Goal: Task Accomplishment & Management: Manage account settings

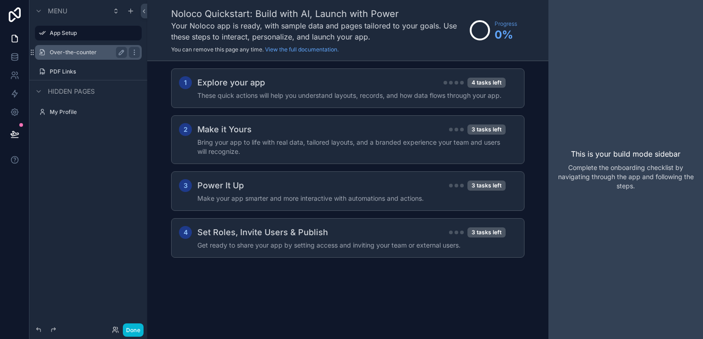
click at [86, 56] on div "Over-the-counter" at bounding box center [88, 52] width 77 height 11
click at [68, 55] on label "Over-the-counter" at bounding box center [87, 52] width 74 height 7
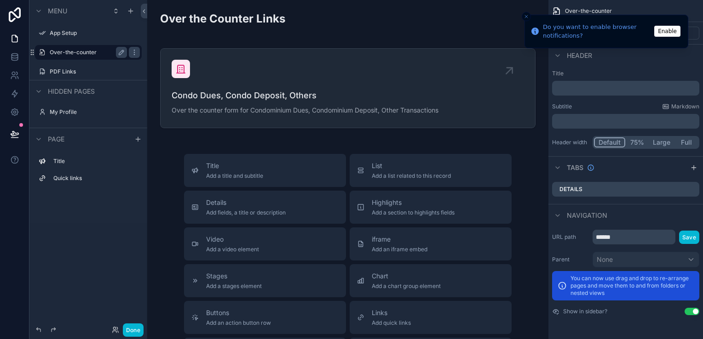
click at [526, 16] on line "Close toast" at bounding box center [526, 16] width 3 height 3
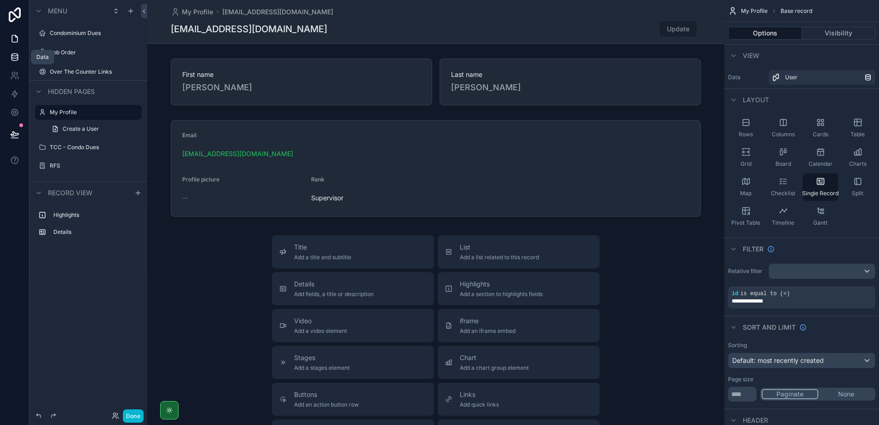
click at [21, 57] on link at bounding box center [14, 57] width 29 height 18
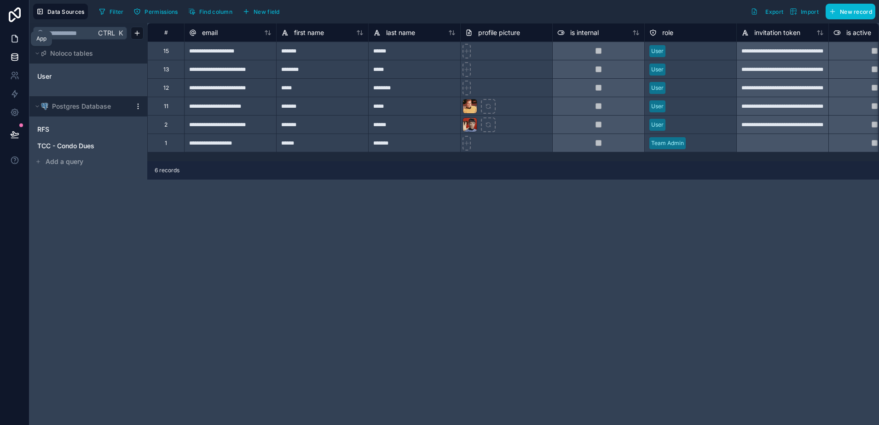
click at [16, 41] on icon at bounding box center [14, 38] width 9 height 9
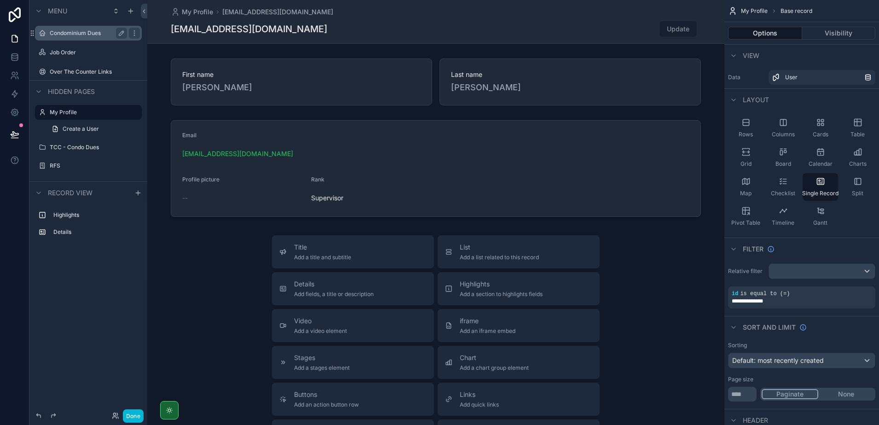
click at [74, 37] on div "Condominium Dues" at bounding box center [88, 33] width 77 height 11
click at [62, 34] on label "Condominium Dues" at bounding box center [87, 32] width 74 height 7
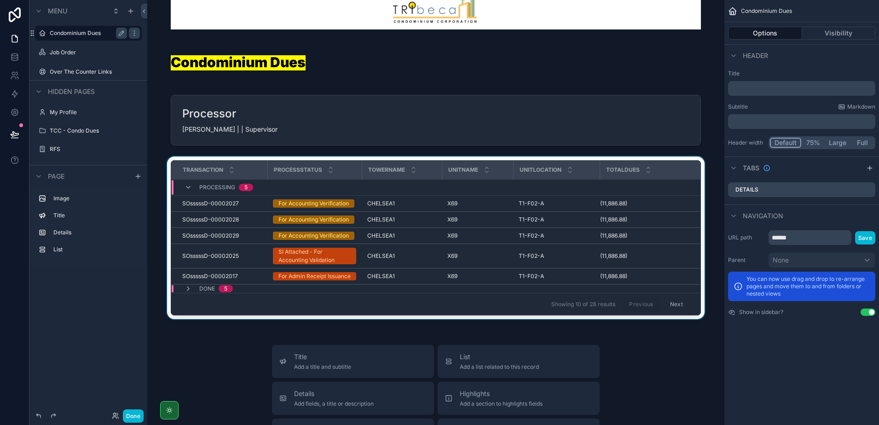
scroll to position [57, 0]
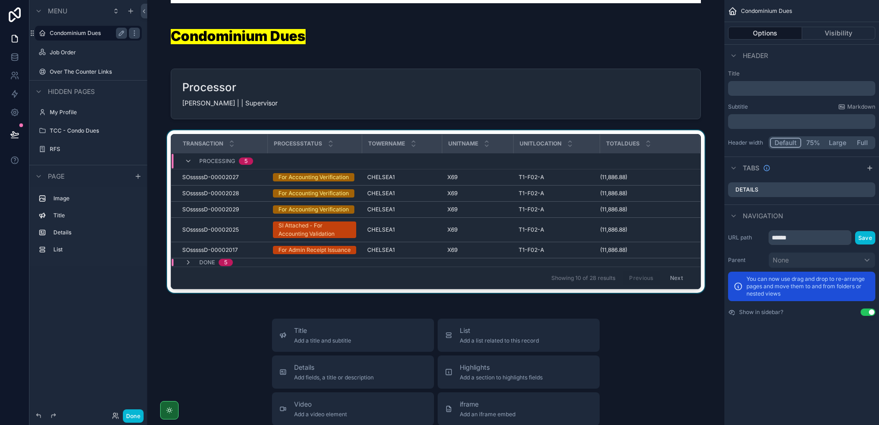
click at [192, 266] on div "Done 5" at bounding box center [208, 261] width 48 height 7
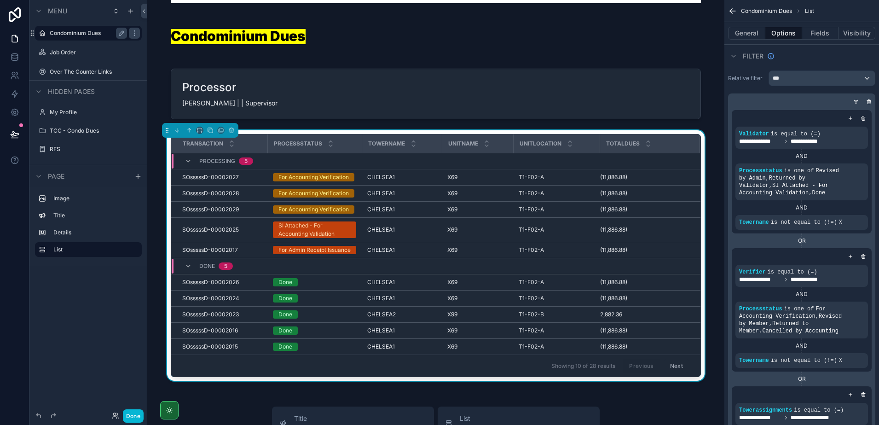
click at [192, 271] on div "Done 5" at bounding box center [208, 265] width 48 height 15
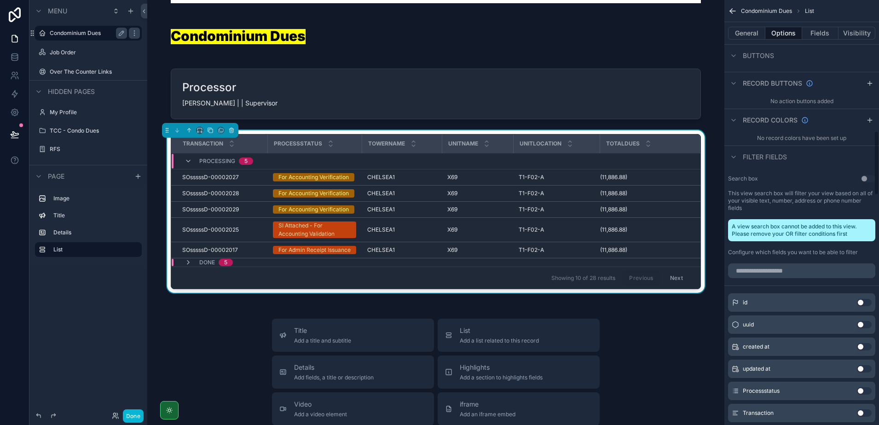
scroll to position [920, 0]
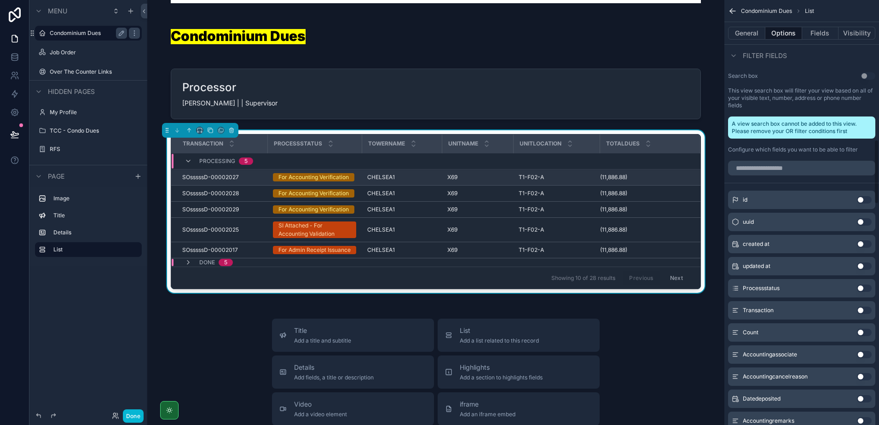
click at [668, 176] on div "(11,886.88) (11,886.88)" at bounding box center [644, 176] width 88 height 7
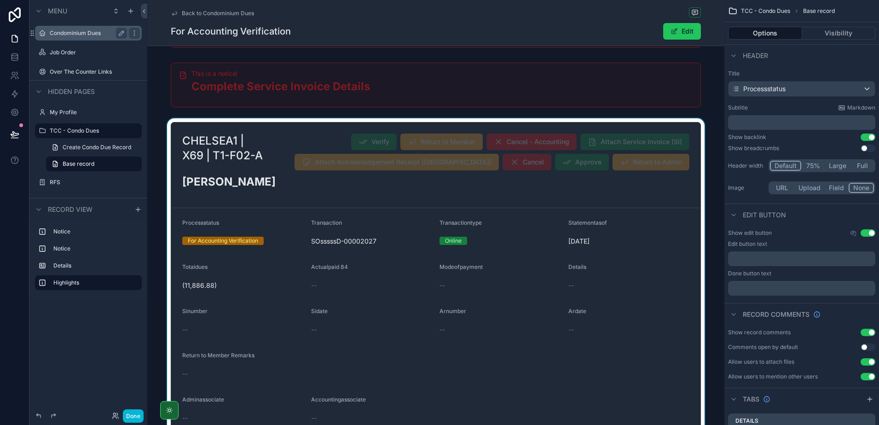
click at [437, 152] on div "scrollable content" at bounding box center [435, 279] width 577 height 322
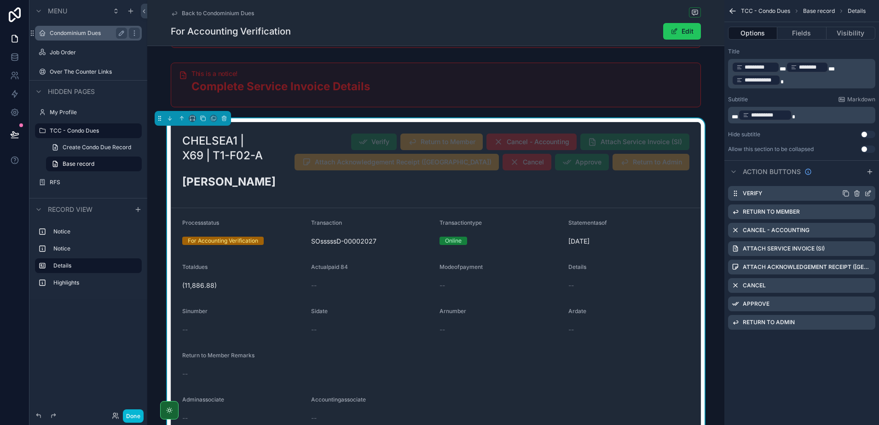
click at [867, 193] on icon "scrollable content" at bounding box center [867, 192] width 7 height 7
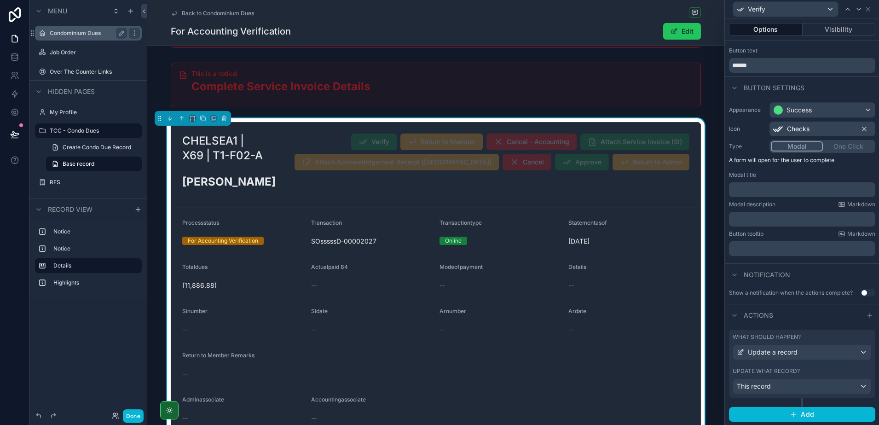
scroll to position [24, 0]
click at [818, 348] on div "Update a record" at bounding box center [802, 351] width 138 height 15
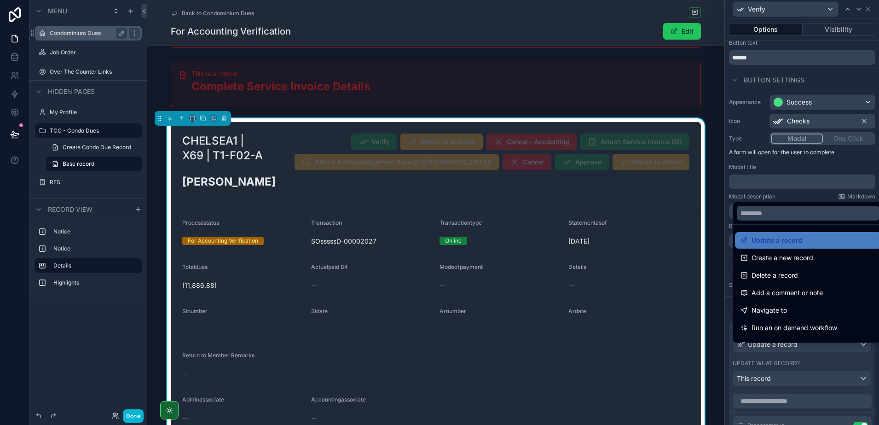
click at [818, 348] on div at bounding box center [802, 212] width 154 height 425
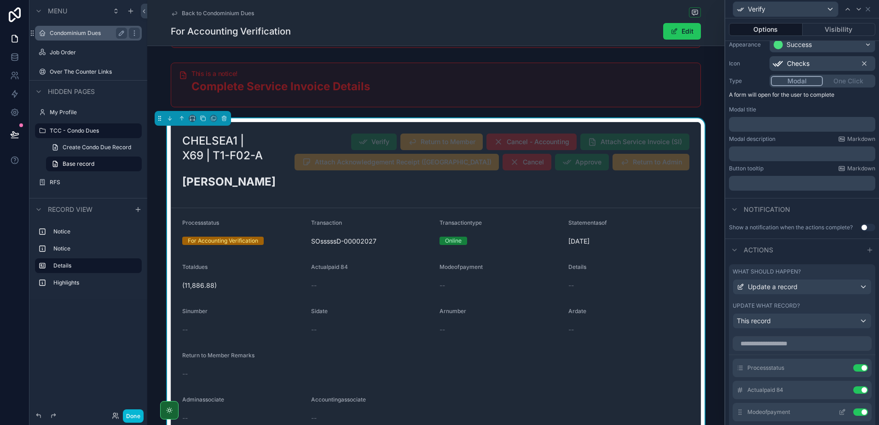
scroll to position [139, 0]
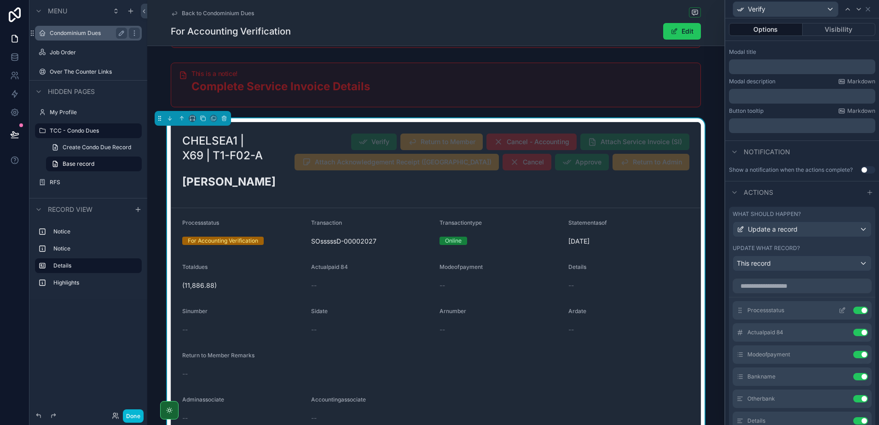
click at [838, 314] on icon at bounding box center [841, 309] width 7 height 7
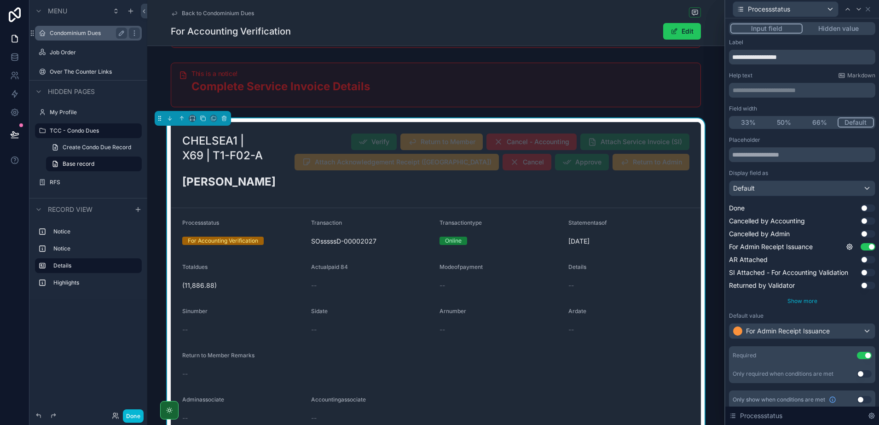
click at [797, 302] on span "Show more" at bounding box center [802, 300] width 30 height 7
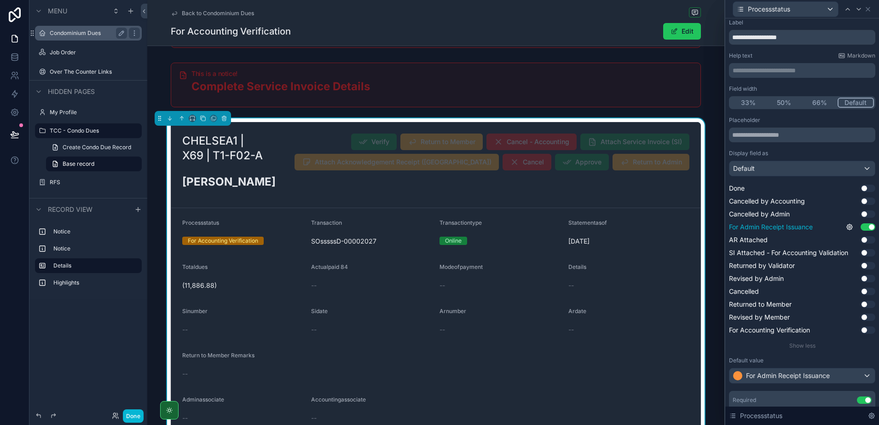
scroll to position [0, 0]
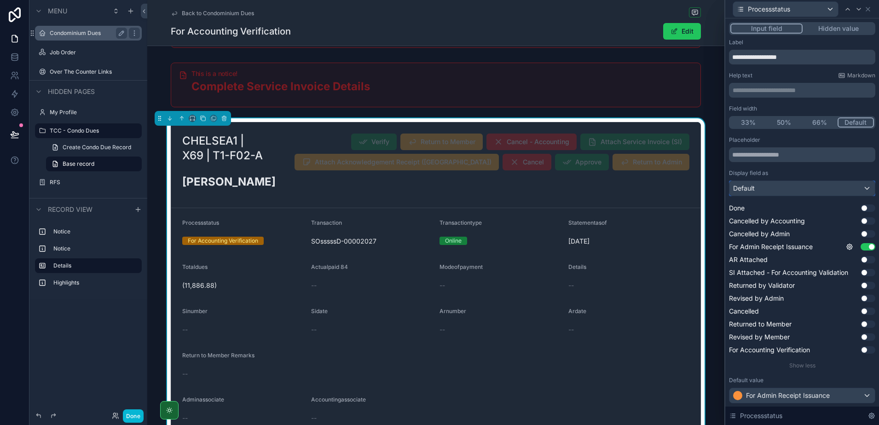
click at [764, 190] on div "Default" at bounding box center [801, 188] width 145 height 15
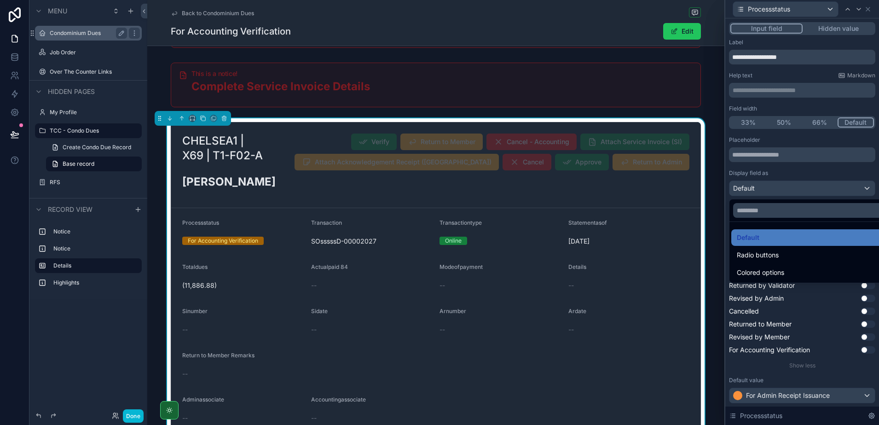
click at [764, 190] on div at bounding box center [802, 212] width 154 height 425
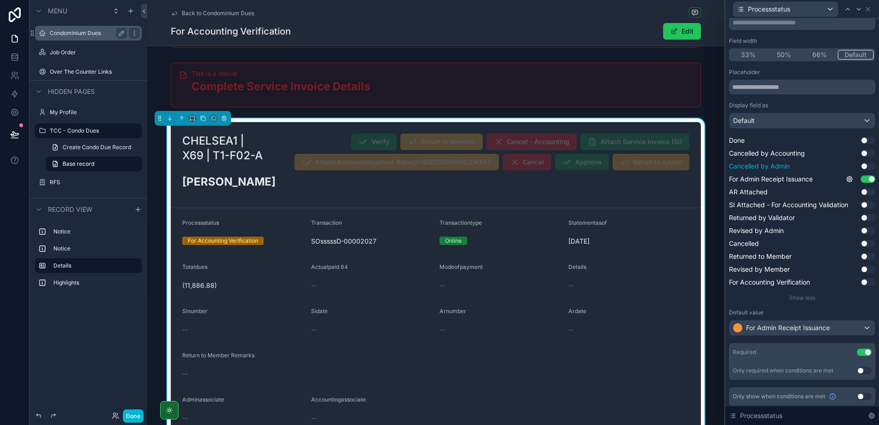
scroll to position [70, 0]
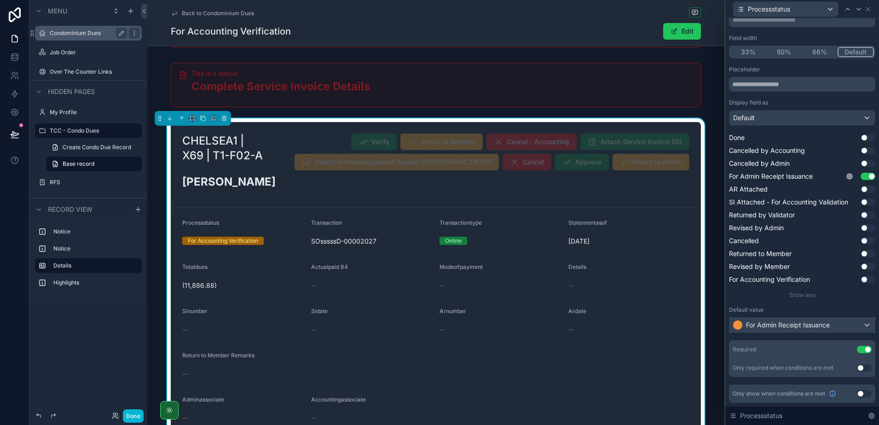
click at [793, 322] on span "For Admin Receipt Issuance" at bounding box center [788, 324] width 84 height 9
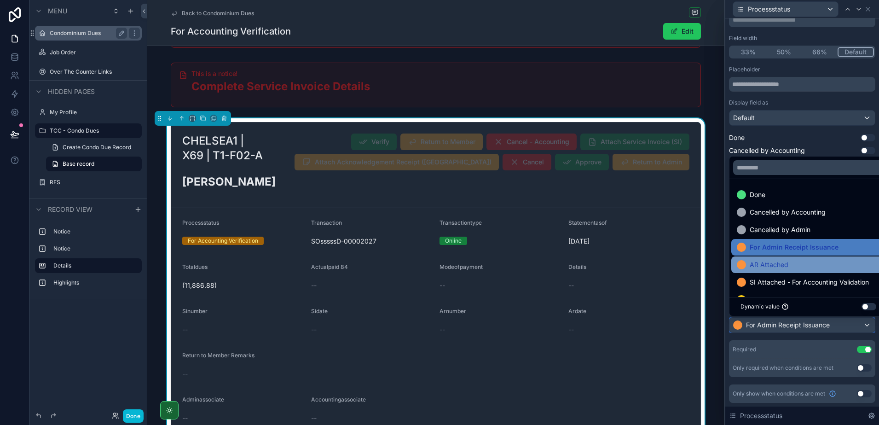
scroll to position [106, 0]
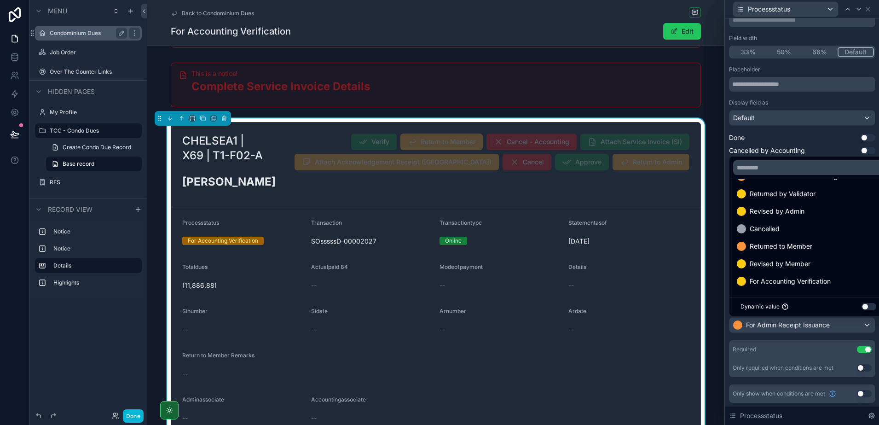
click at [864, 308] on button "Use setting" at bounding box center [868, 306] width 15 height 7
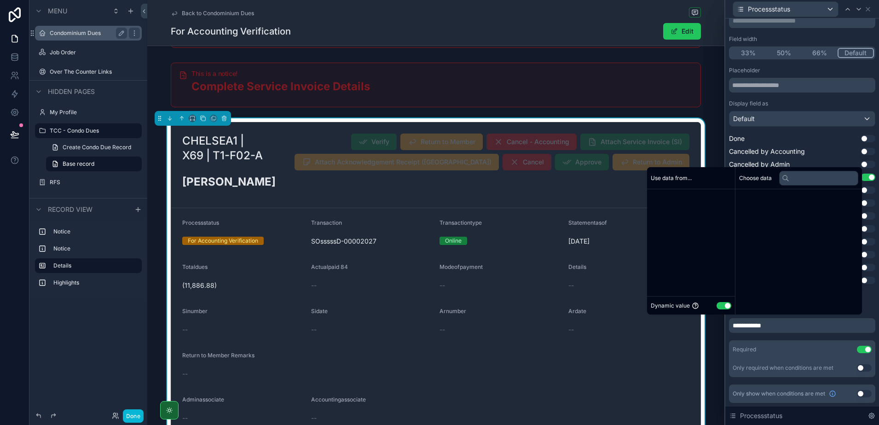
scroll to position [69, 0]
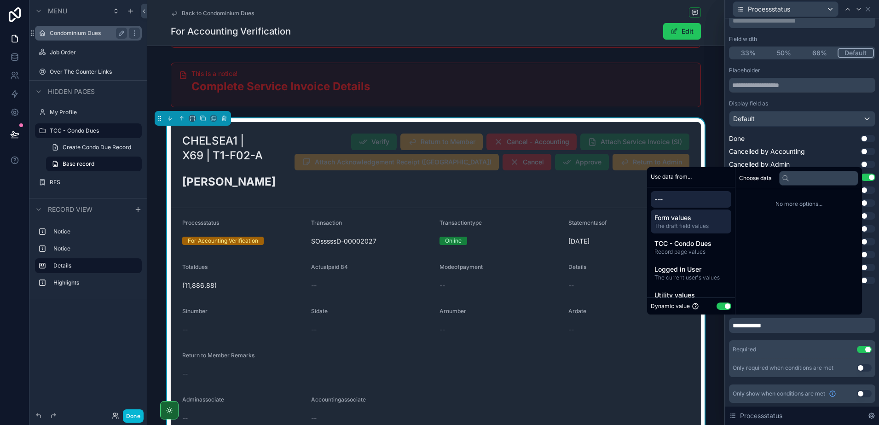
click at [686, 220] on span "Form values" at bounding box center [690, 217] width 73 height 9
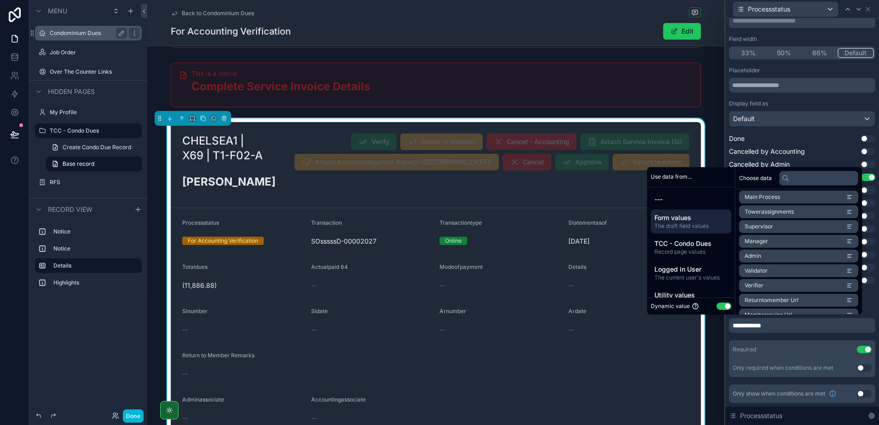
scroll to position [928, 0]
click at [773, 260] on li "Manager" at bounding box center [798, 257] width 119 height 13
click at [806, 324] on div "**********" at bounding box center [802, 325] width 146 height 15
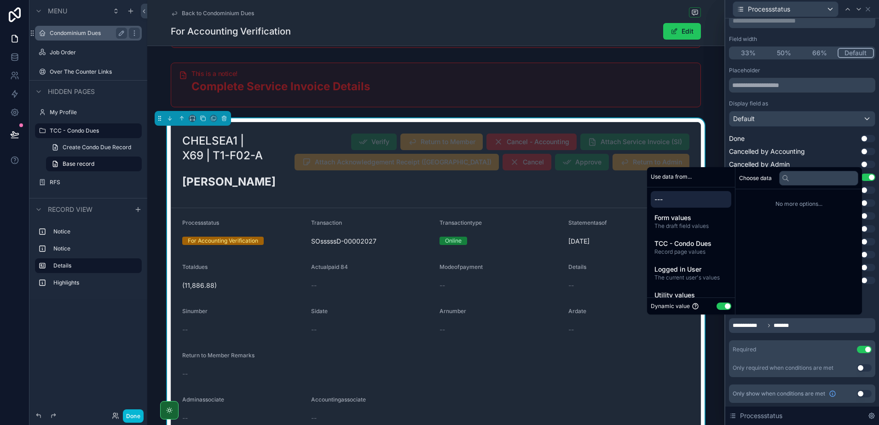
click at [760, 336] on div "**********" at bounding box center [802, 222] width 146 height 310
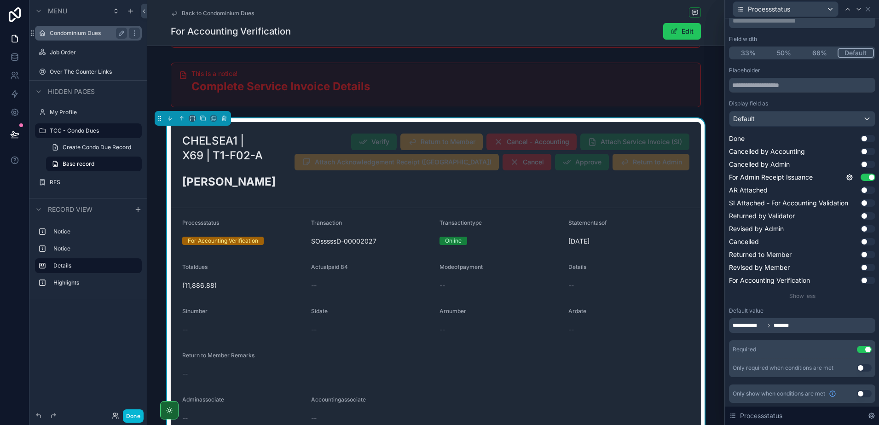
click at [785, 327] on span "*******" at bounding box center [784, 325] width 23 height 7
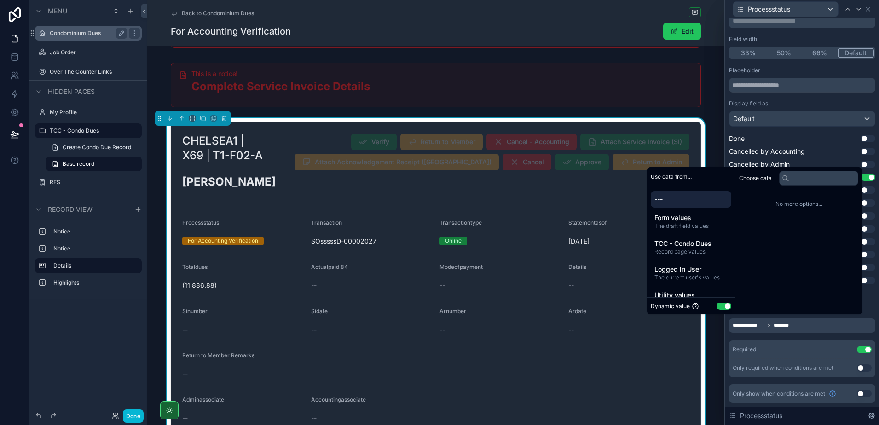
click at [785, 327] on span "*******" at bounding box center [784, 325] width 23 height 7
click at [720, 306] on button "Use setting" at bounding box center [723, 305] width 15 height 7
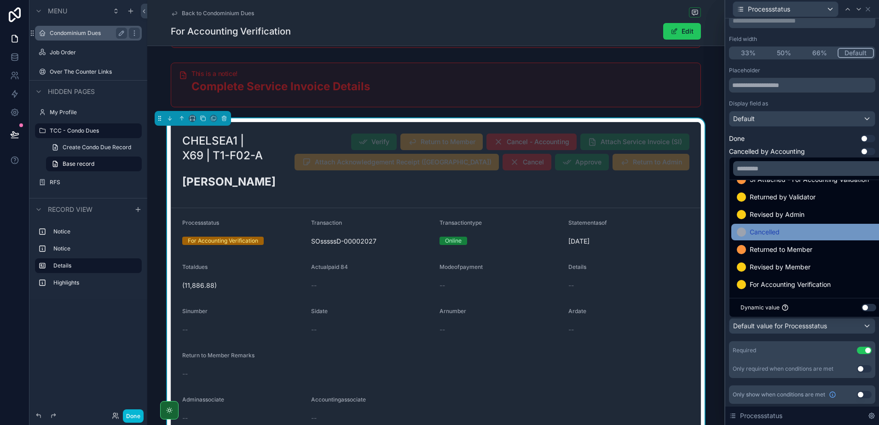
scroll to position [106, 0]
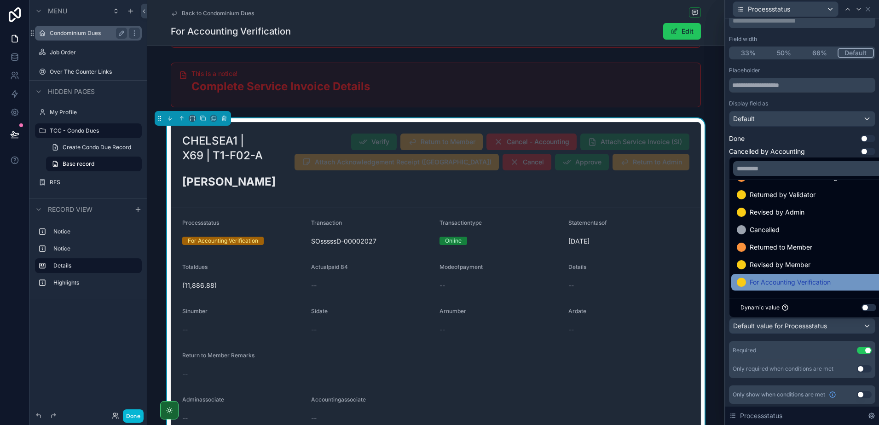
click at [787, 275] on div "For Accounting Verification" at bounding box center [808, 282] width 154 height 17
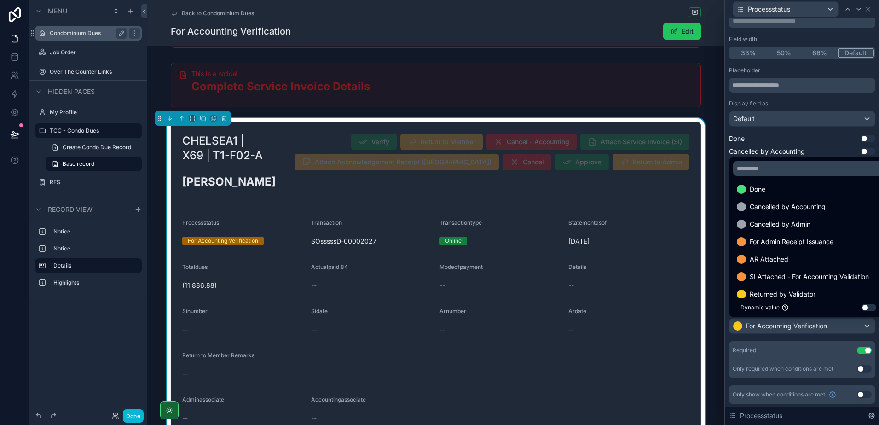
scroll to position [0, 0]
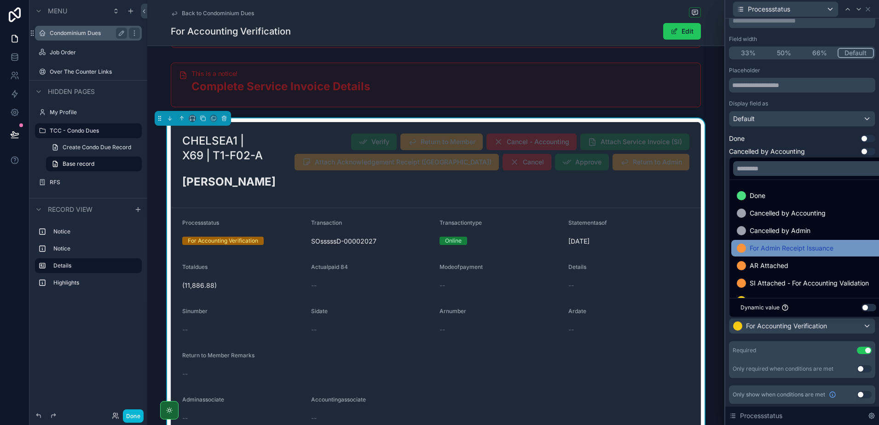
click at [793, 251] on span "For Admin Receipt Issuance" at bounding box center [791, 247] width 84 height 11
click at [725, 341] on div "**********" at bounding box center [802, 187] width 154 height 477
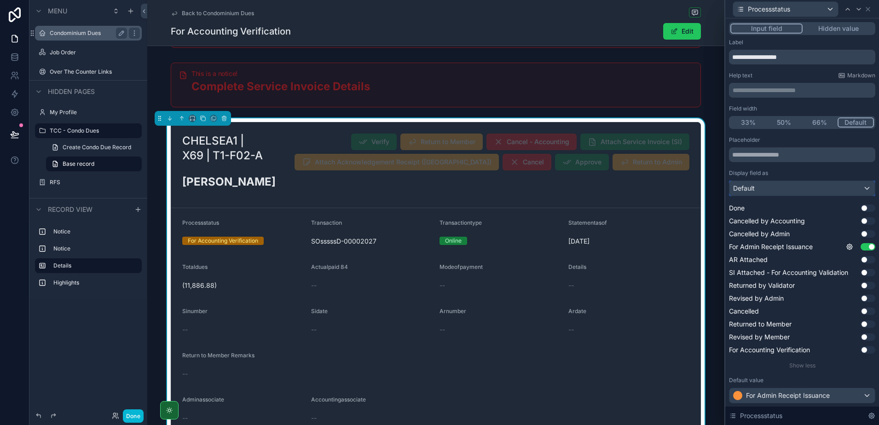
click at [778, 184] on div "Default" at bounding box center [801, 188] width 145 height 15
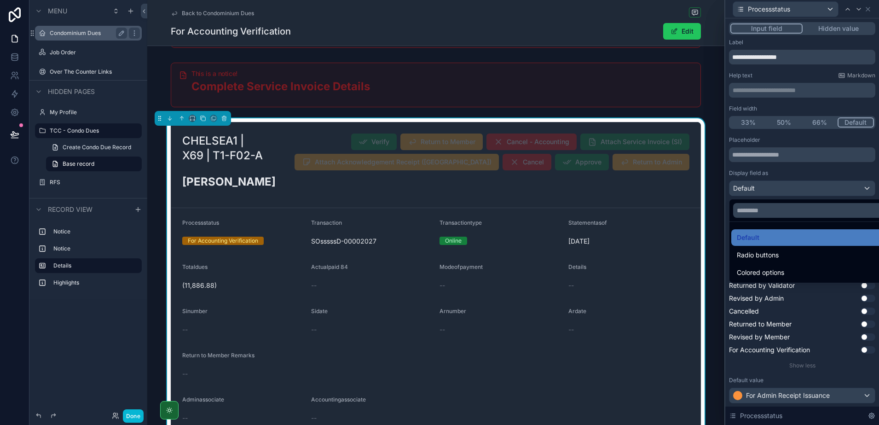
click at [778, 184] on div at bounding box center [802, 212] width 154 height 425
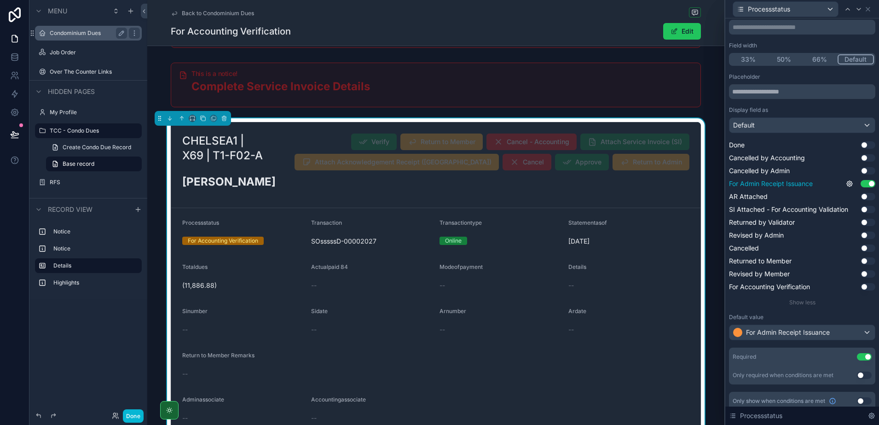
scroll to position [70, 0]
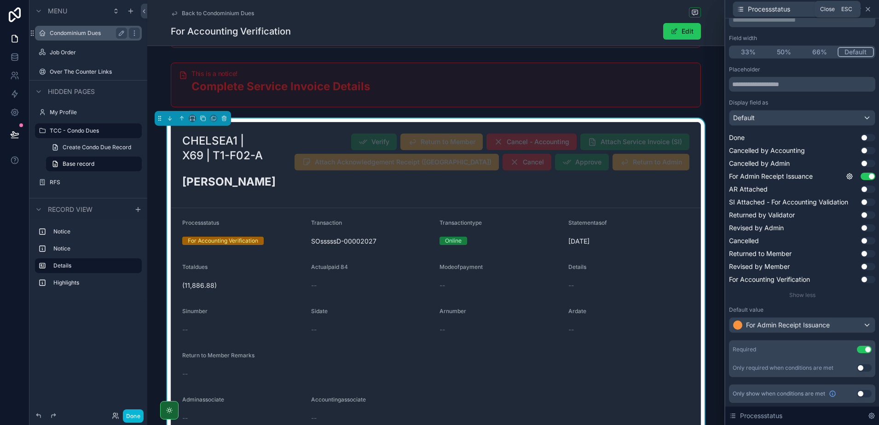
click at [869, 10] on icon at bounding box center [868, 9] width 4 height 4
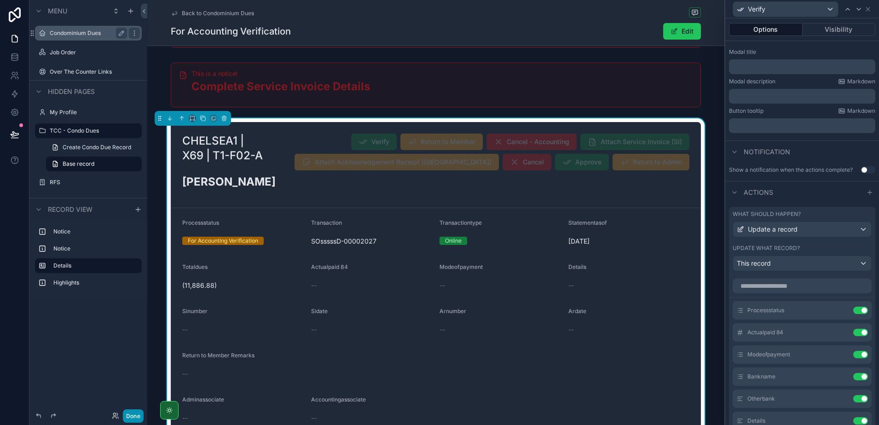
click at [127, 413] on button "Done" at bounding box center [133, 415] width 21 height 13
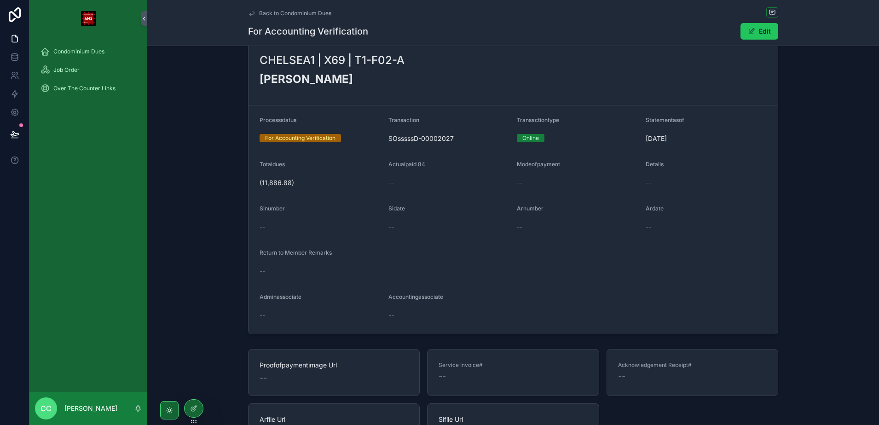
scroll to position [0, 0]
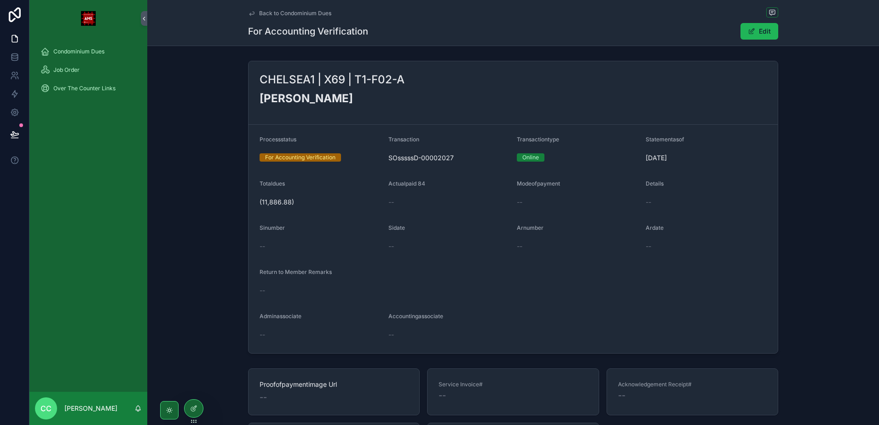
click at [755, 34] on button "Edit" at bounding box center [759, 31] width 38 height 17
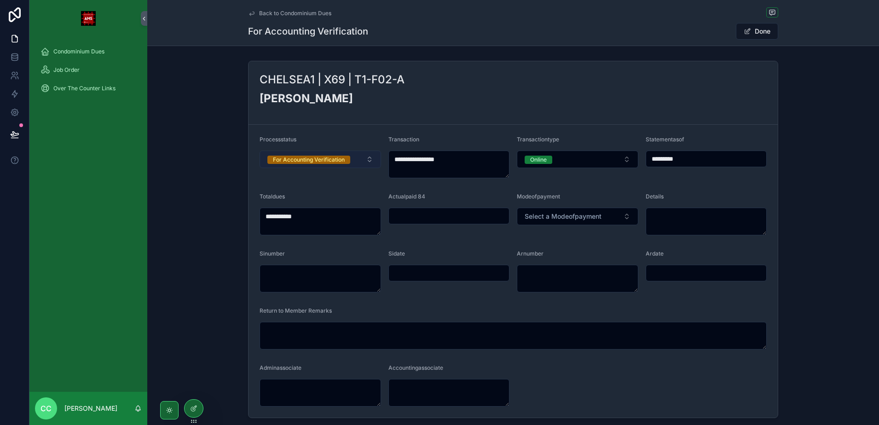
click at [369, 159] on button "For Accounting Verification" at bounding box center [319, 158] width 121 height 17
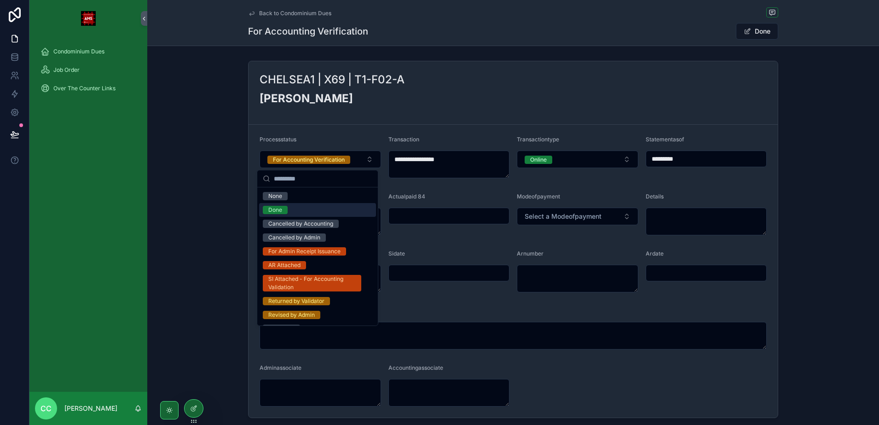
click at [200, 190] on div "**********" at bounding box center [512, 239] width 731 height 364
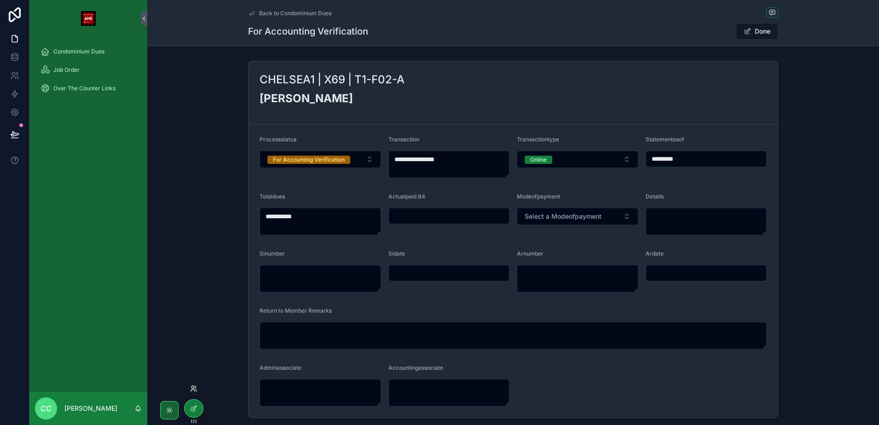
click at [194, 388] on icon at bounding box center [192, 386] width 2 height 2
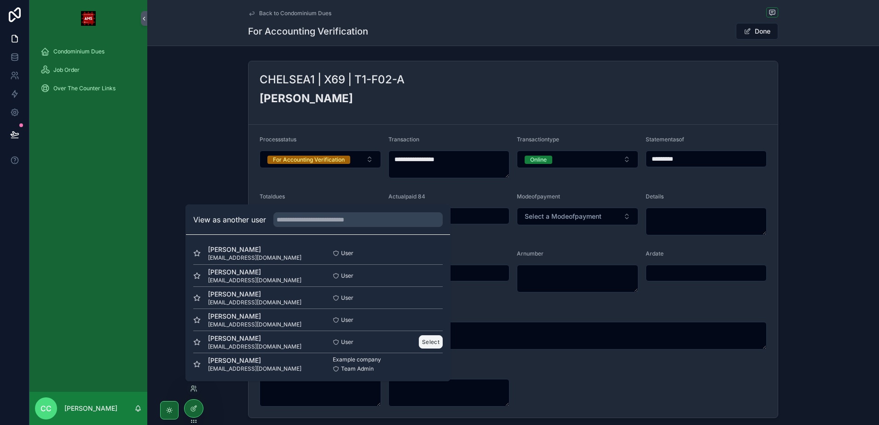
click at [419, 339] on button "Select" at bounding box center [431, 341] width 24 height 13
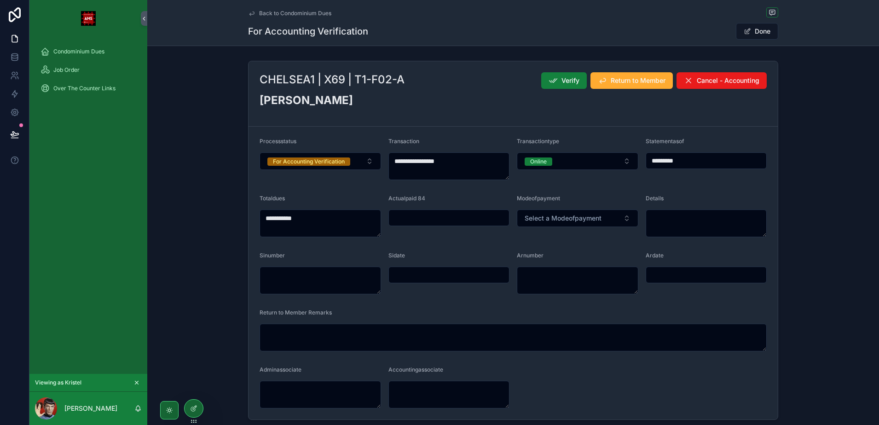
click at [564, 81] on span "Verify" at bounding box center [570, 80] width 18 height 9
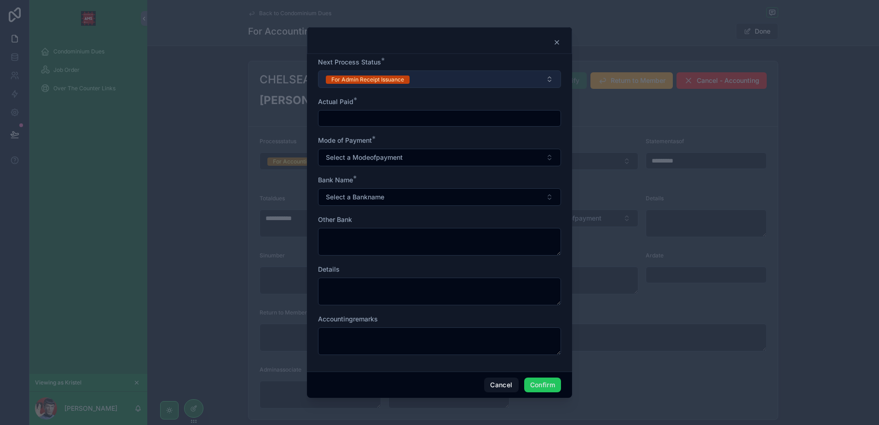
click at [438, 79] on button "For Admin Receipt Issuance" at bounding box center [439, 78] width 243 height 17
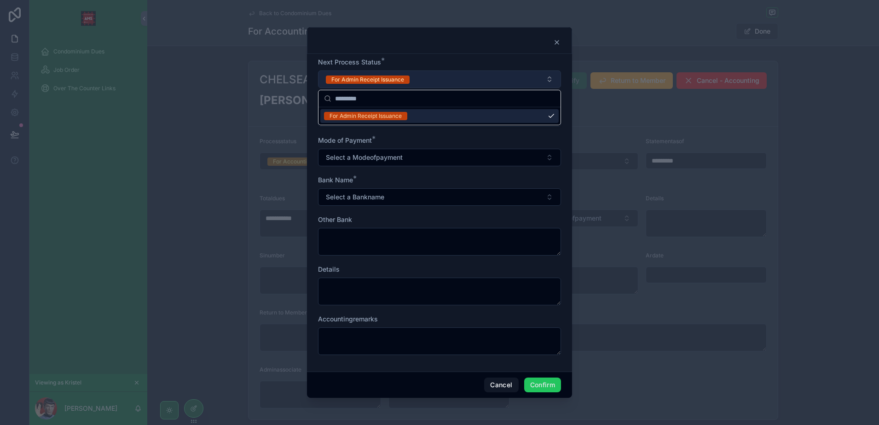
click at [438, 79] on button "For Admin Receipt Issuance" at bounding box center [439, 78] width 243 height 17
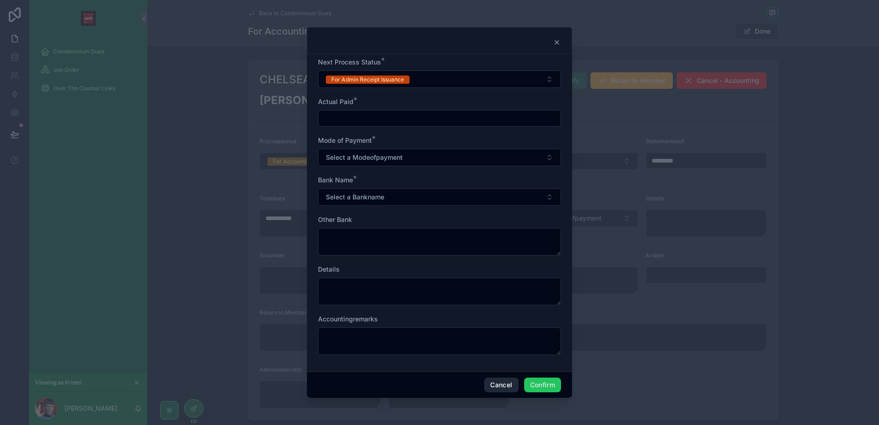
click at [488, 382] on button "Cancel" at bounding box center [501, 384] width 34 height 15
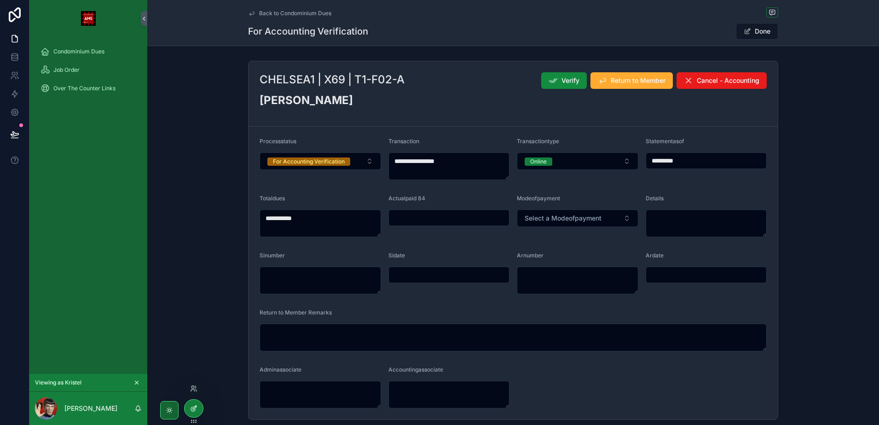
click at [188, 409] on div at bounding box center [193, 407] width 18 height 17
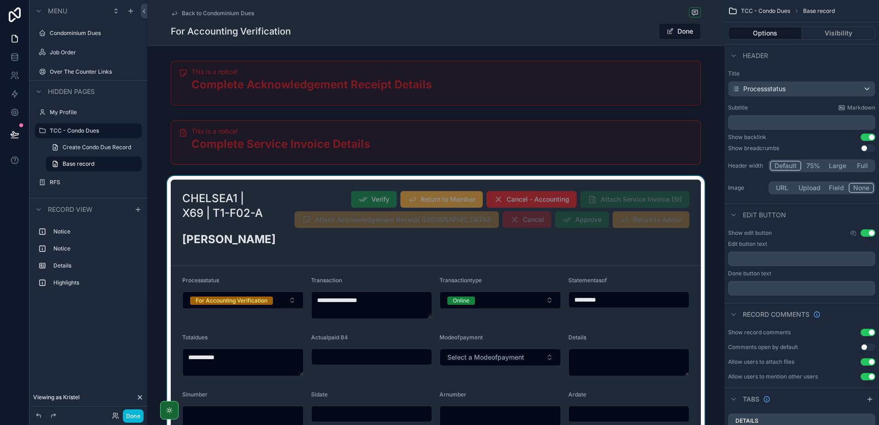
click at [394, 244] on div "scrollable content" at bounding box center [435, 369] width 577 height 386
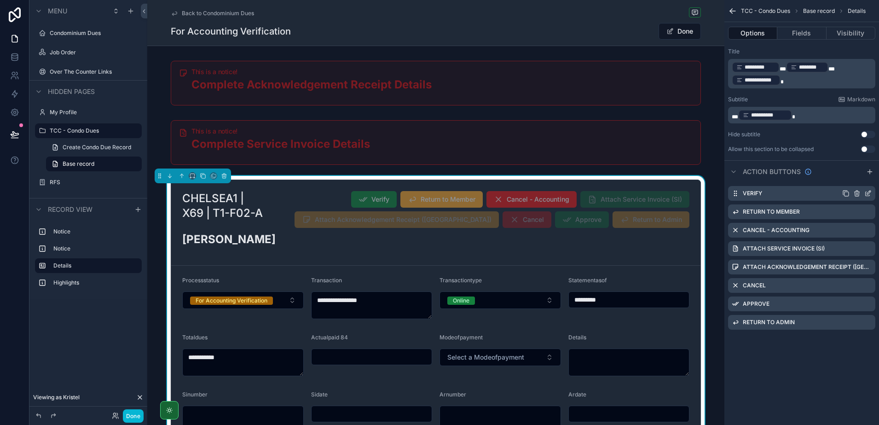
click at [866, 193] on icon "scrollable content" at bounding box center [867, 192] width 7 height 7
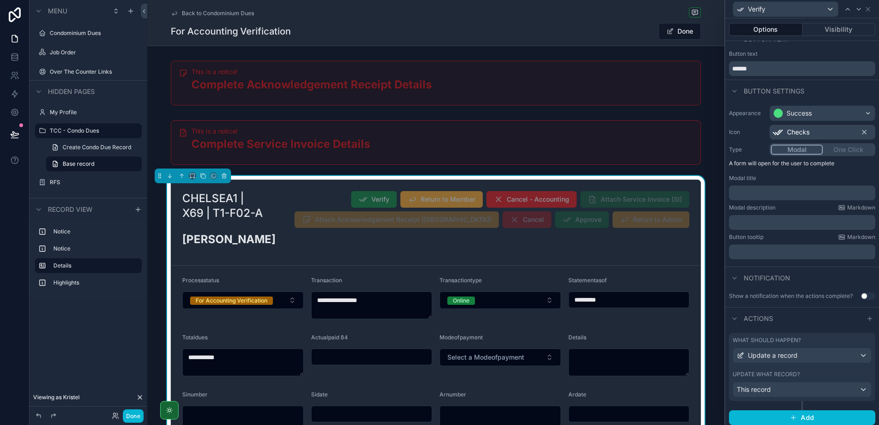
scroll to position [24, 0]
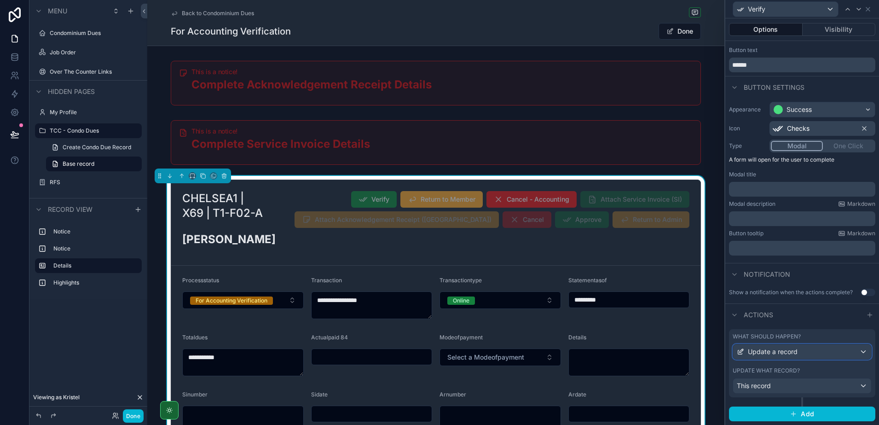
click at [772, 349] on span "Update a record" at bounding box center [772, 351] width 50 height 9
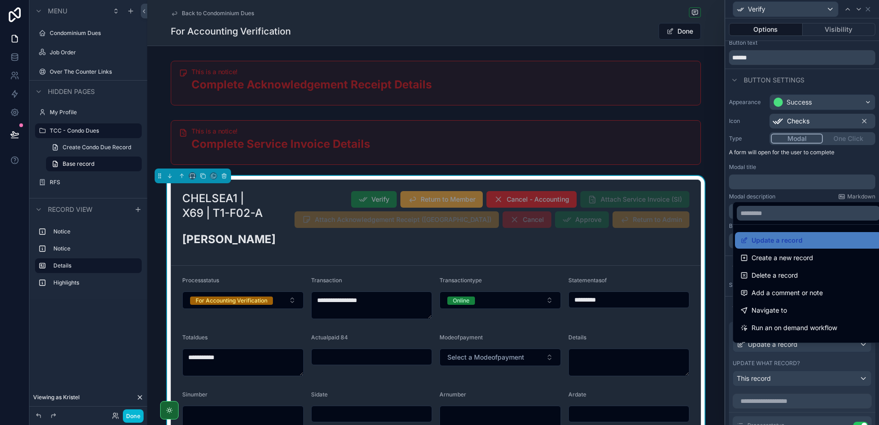
click at [772, 349] on div at bounding box center [802, 212] width 154 height 425
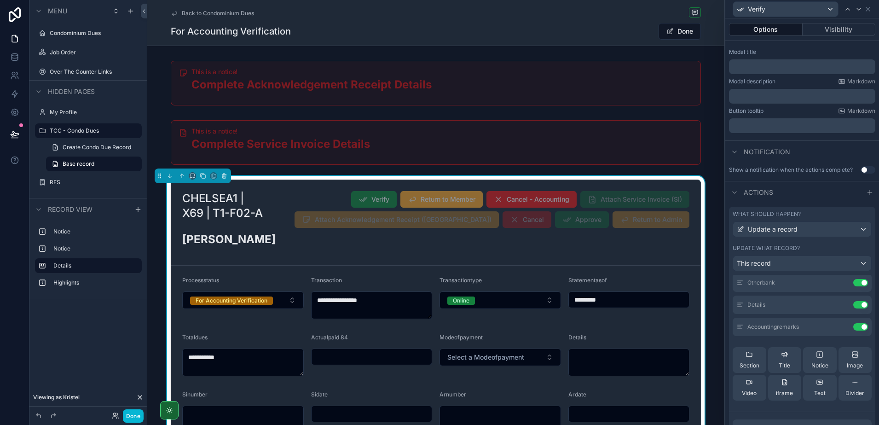
scroll to position [0, 0]
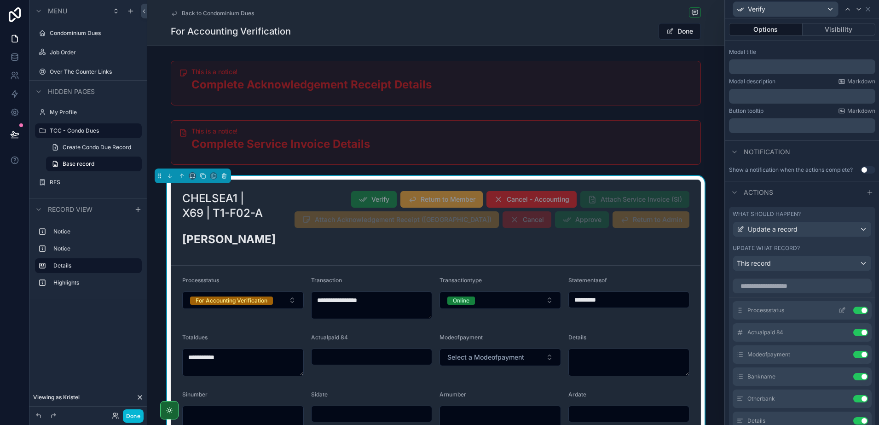
click at [838, 314] on icon at bounding box center [841, 309] width 7 height 7
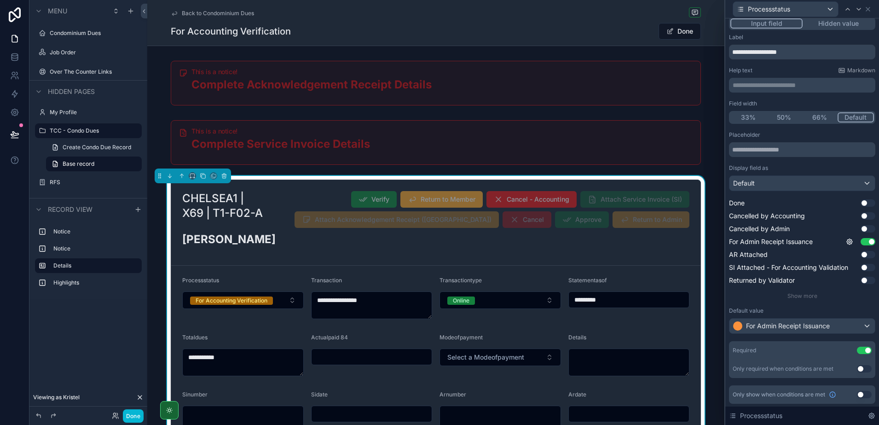
scroll to position [6, 0]
click at [765, 326] on span "For Admin Receipt Issuance" at bounding box center [788, 324] width 84 height 9
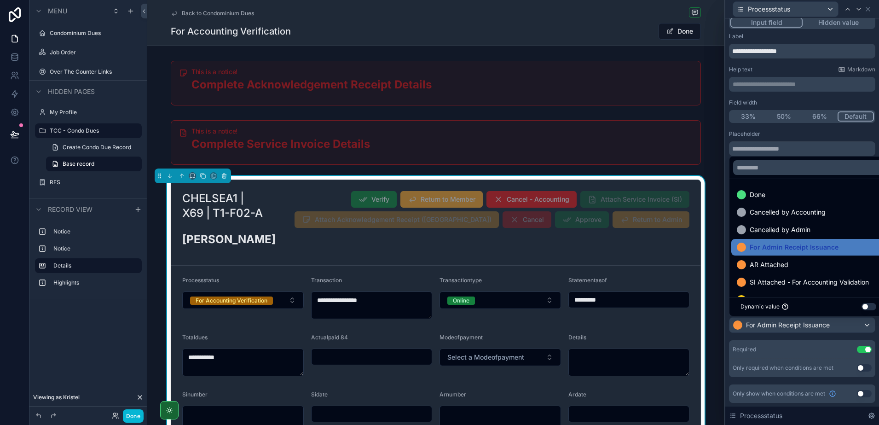
click at [870, 304] on button "Use setting" at bounding box center [868, 306] width 15 height 7
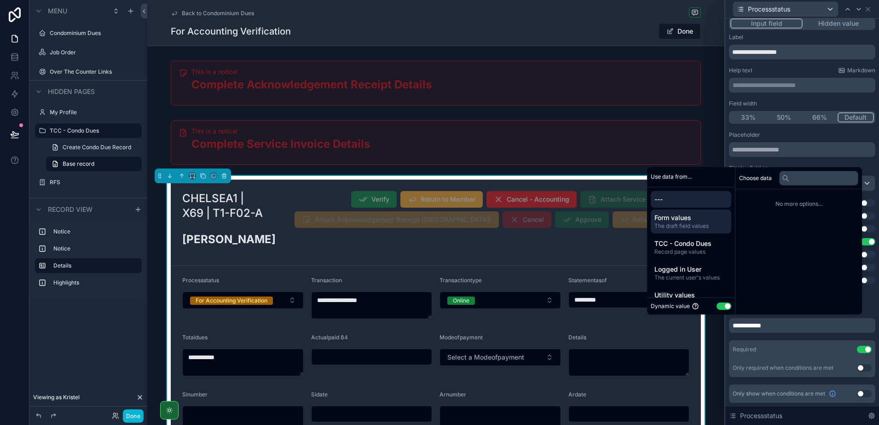
click at [694, 231] on div "Form values The draft field values" at bounding box center [690, 221] width 80 height 24
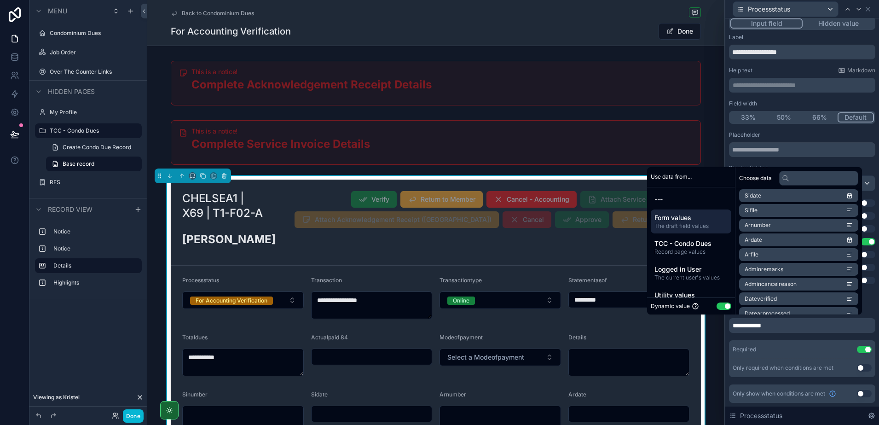
scroll to position [402, 0]
click at [763, 254] on span "Towername" at bounding box center [759, 252] width 31 height 7
click at [718, 339] on div "**********" at bounding box center [435, 369] width 577 height 386
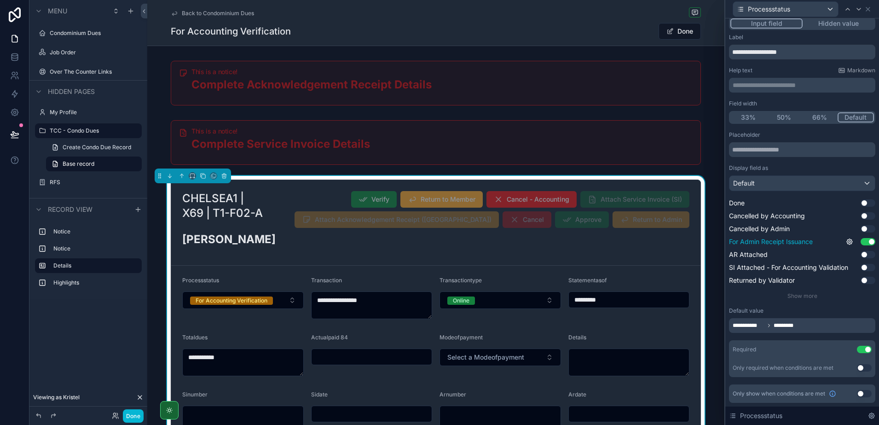
click at [860, 243] on button "Use setting" at bounding box center [867, 241] width 15 height 7
click at [868, 7] on icon at bounding box center [867, 9] width 7 height 7
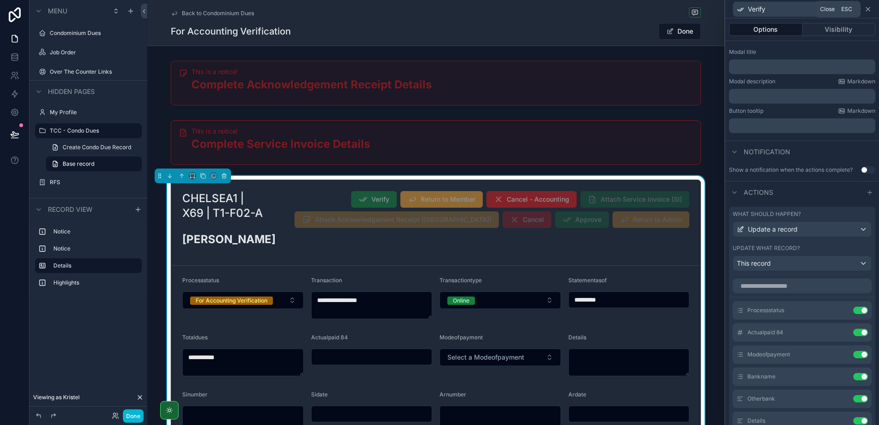
click at [866, 11] on icon at bounding box center [868, 9] width 4 height 4
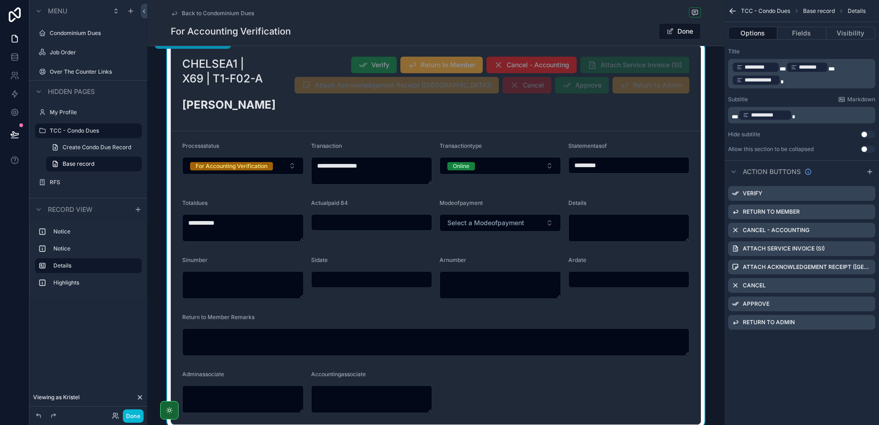
scroll to position [230, 0]
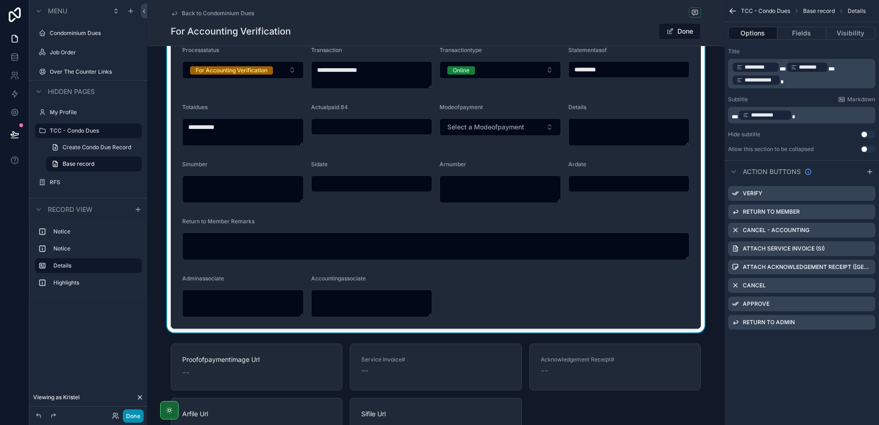
click at [134, 415] on button "Done" at bounding box center [133, 415] width 21 height 13
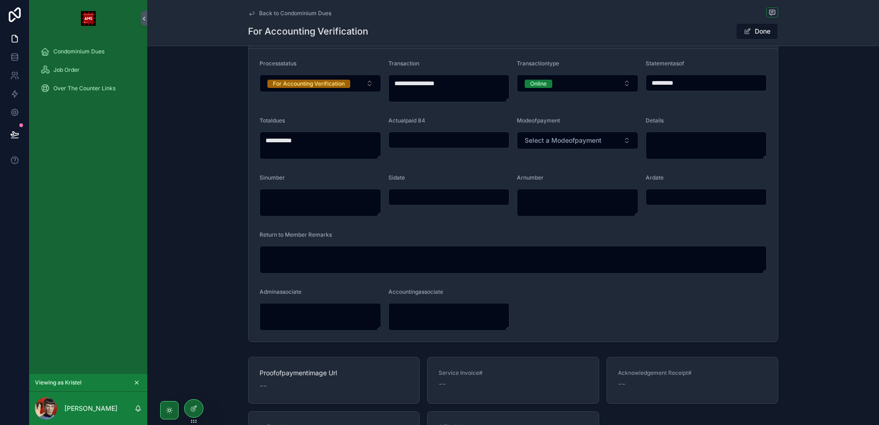
scroll to position [0, 0]
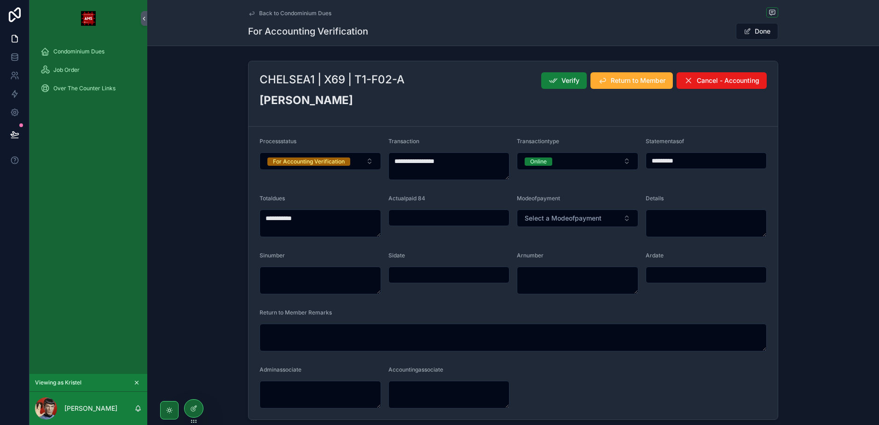
click at [561, 81] on span "Verify" at bounding box center [570, 80] width 18 height 9
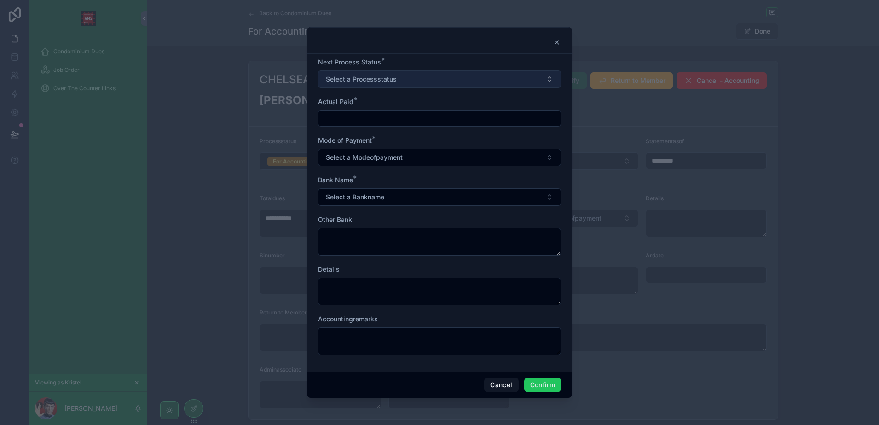
click at [419, 86] on button "Select a Processstatus" at bounding box center [439, 78] width 243 height 17
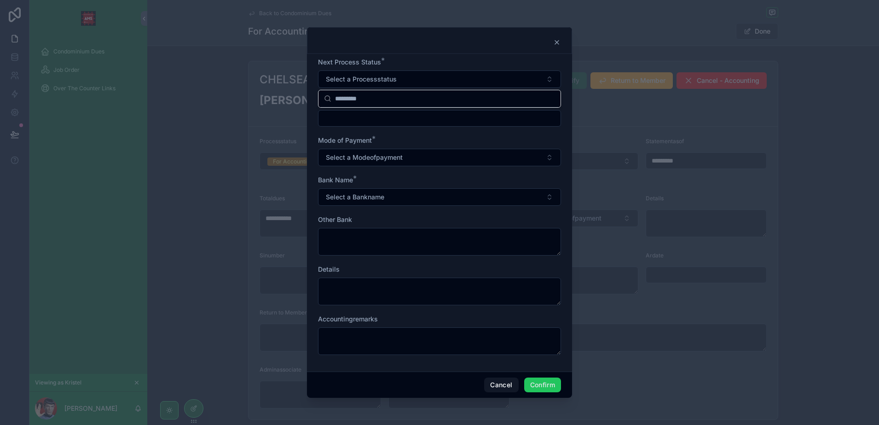
click at [417, 106] on input "text" at bounding box center [445, 98] width 220 height 17
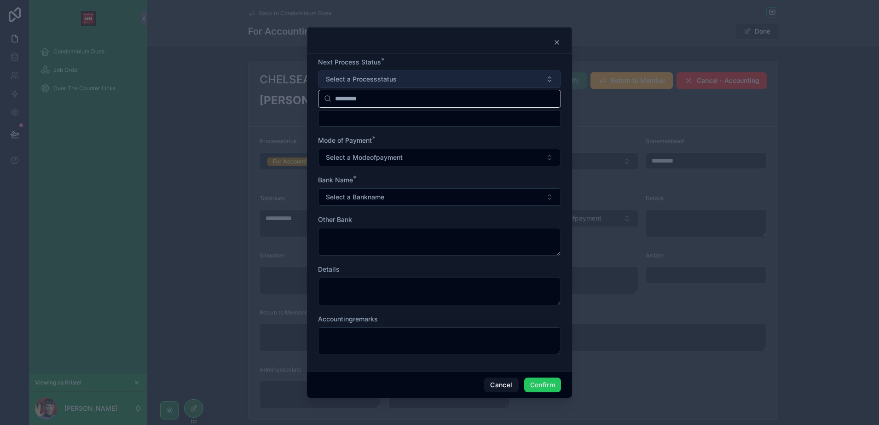
click at [422, 74] on button "Select a Processstatus" at bounding box center [439, 78] width 243 height 17
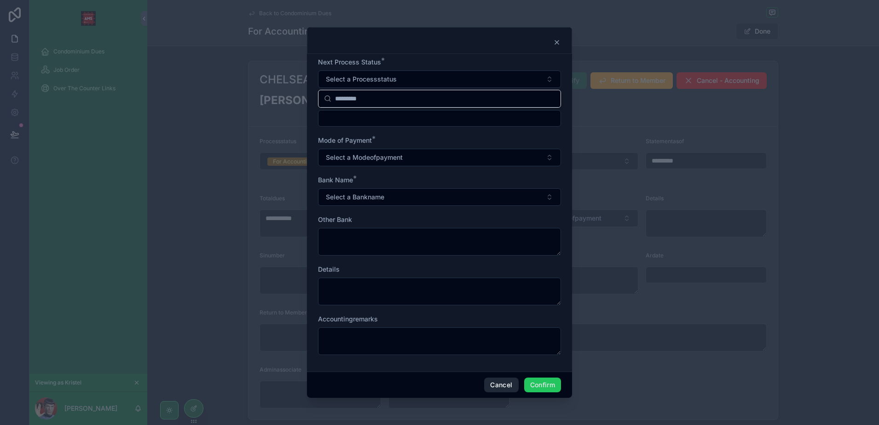
click at [504, 384] on button "Cancel" at bounding box center [501, 384] width 34 height 15
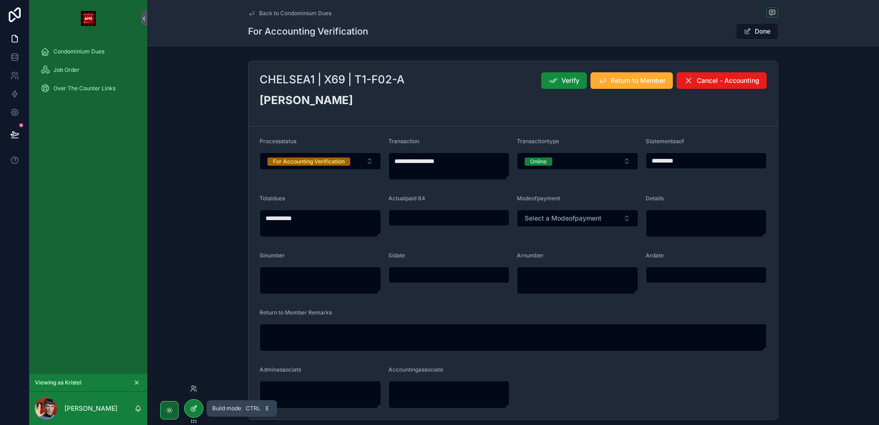
click at [189, 405] on div at bounding box center [193, 407] width 18 height 17
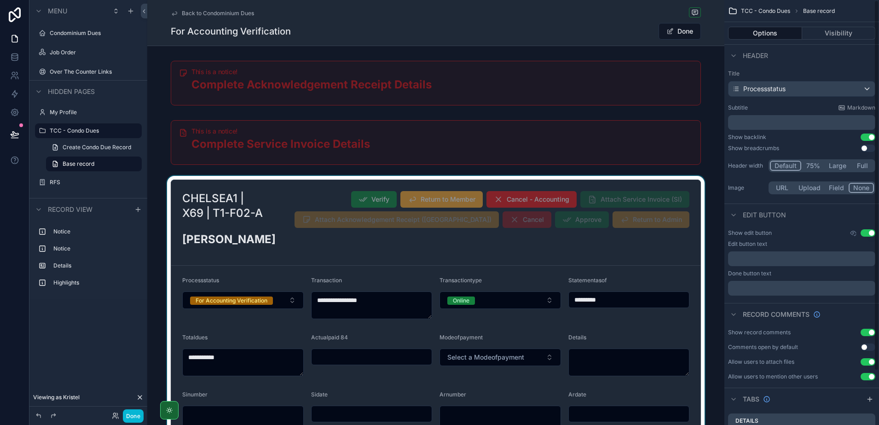
click at [455, 202] on div "scrollable content" at bounding box center [435, 369] width 577 height 386
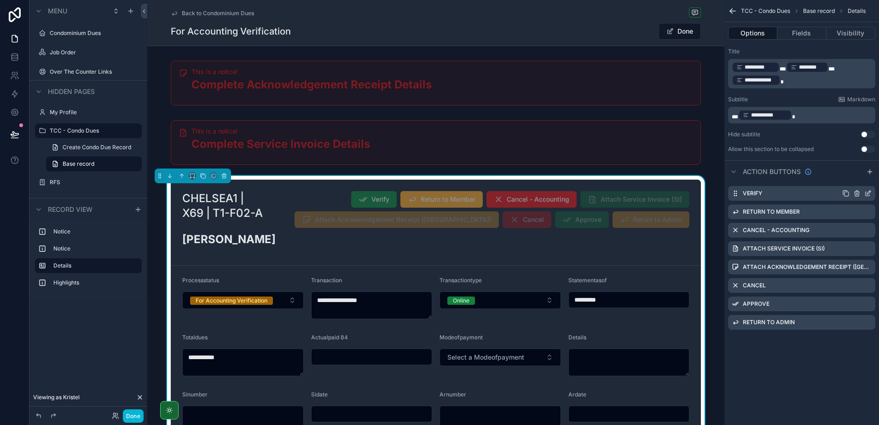
click at [866, 195] on icon "scrollable content" at bounding box center [867, 192] width 7 height 7
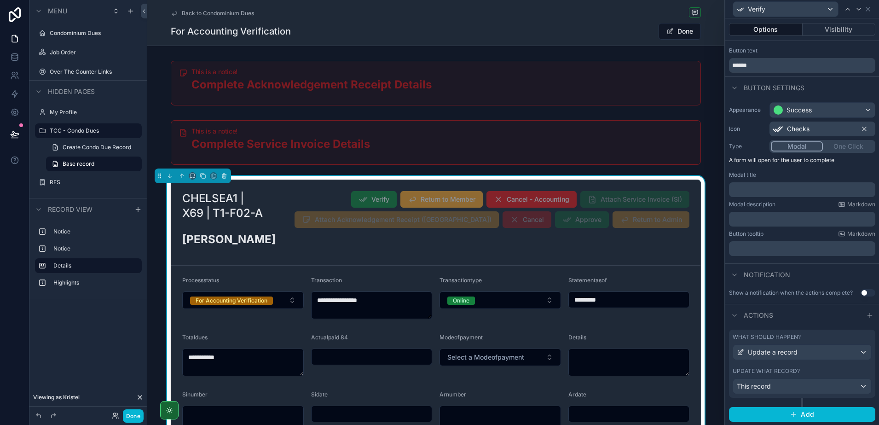
scroll to position [24, 0]
click at [784, 354] on span "Update a record" at bounding box center [772, 351] width 50 height 9
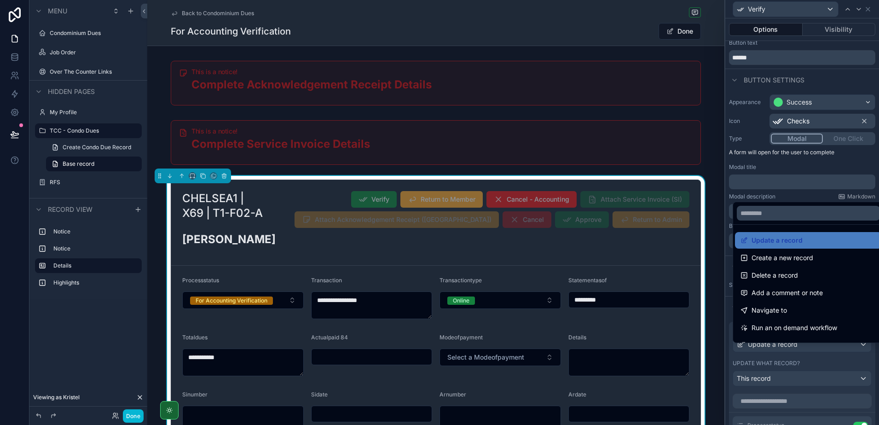
click at [783, 355] on div at bounding box center [802, 212] width 154 height 425
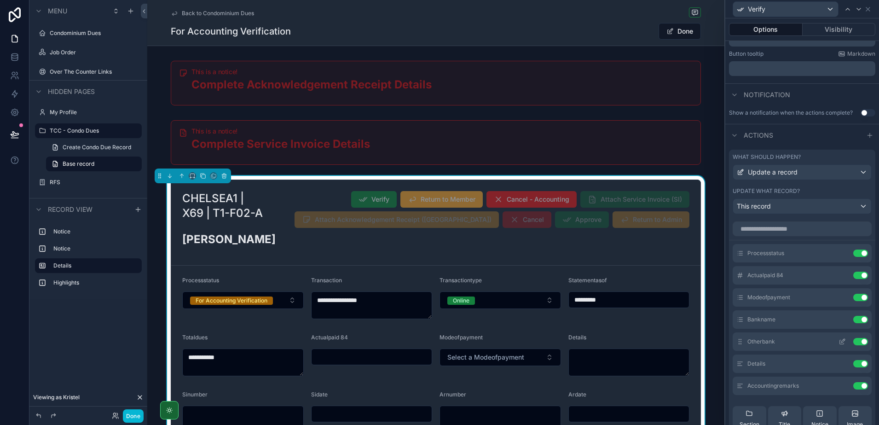
scroll to position [196, 0]
click at [841, 253] on icon at bounding box center [843, 252] width 4 height 4
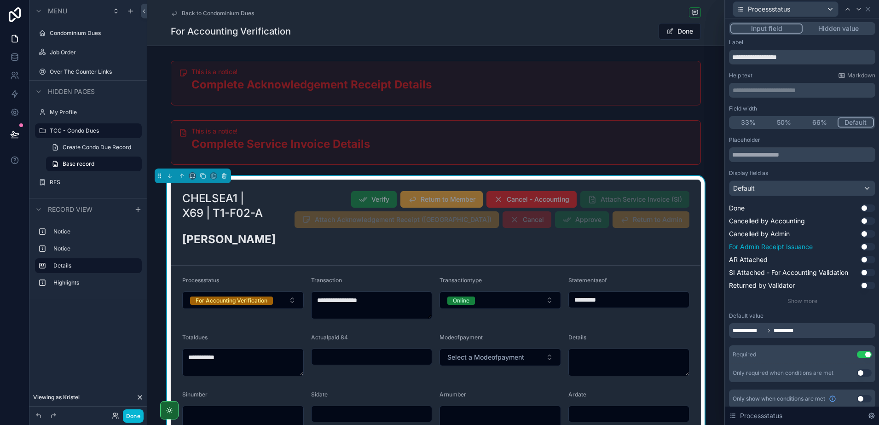
click at [860, 244] on button "Use setting" at bounding box center [867, 246] width 15 height 7
click at [790, 186] on div "Default" at bounding box center [801, 188] width 145 height 15
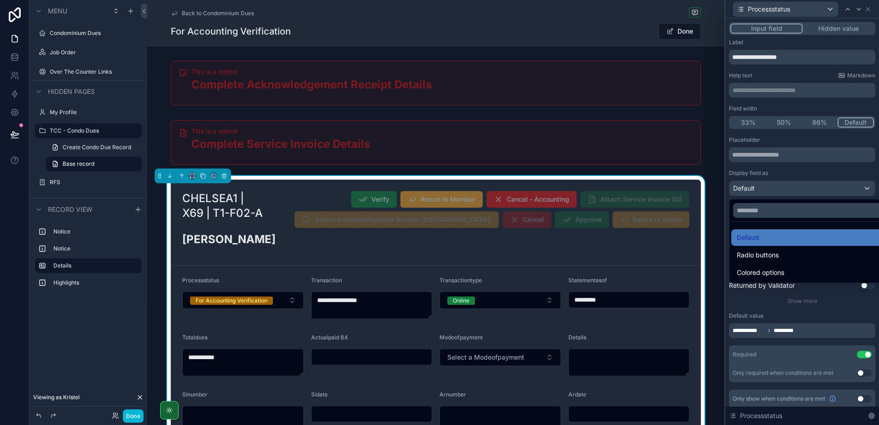
click at [790, 186] on div at bounding box center [802, 212] width 154 height 425
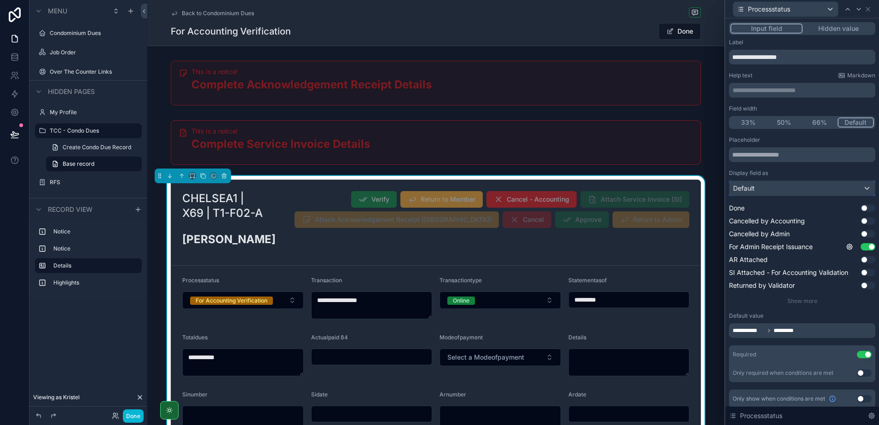
click at [790, 186] on div "Default" at bounding box center [801, 188] width 145 height 15
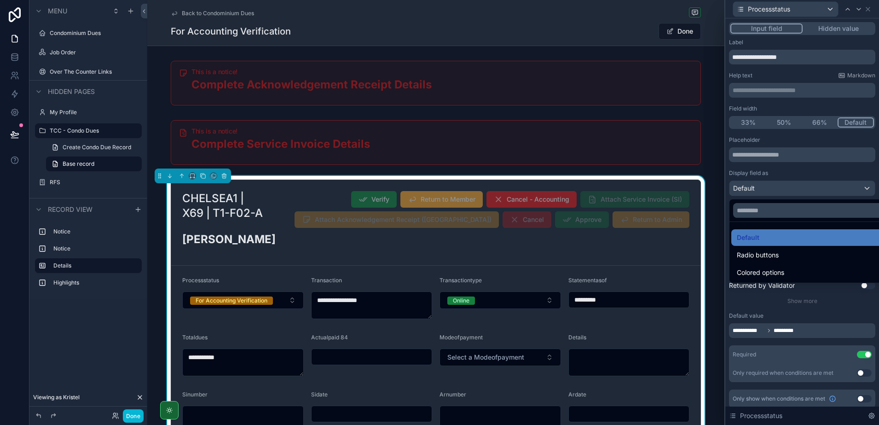
click at [790, 186] on div at bounding box center [802, 212] width 154 height 425
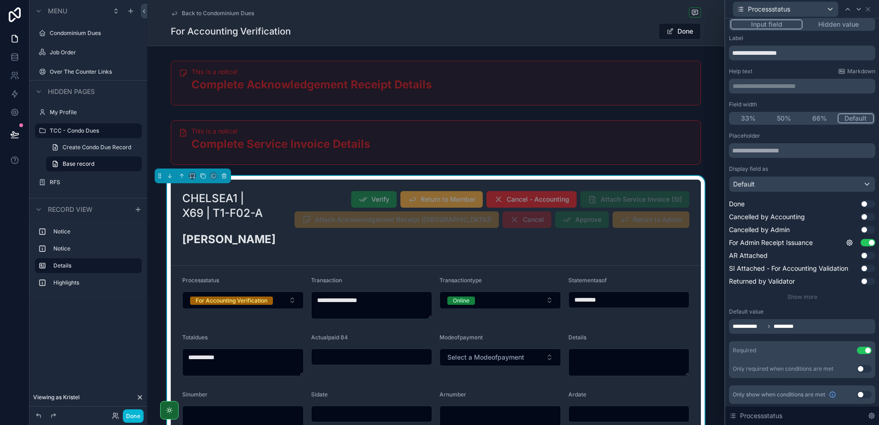
scroll to position [5, 0]
click at [794, 293] on span "Show more" at bounding box center [802, 295] width 30 height 7
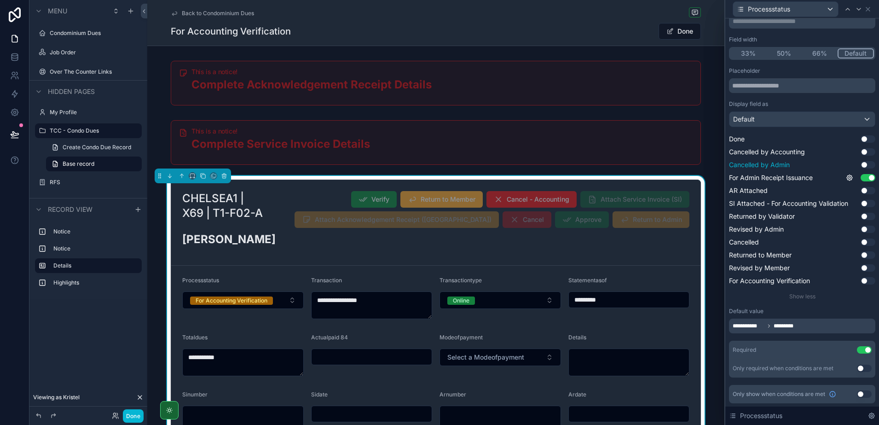
scroll to position [69, 0]
click at [752, 326] on span "**********" at bounding box center [748, 325] width 32 height 7
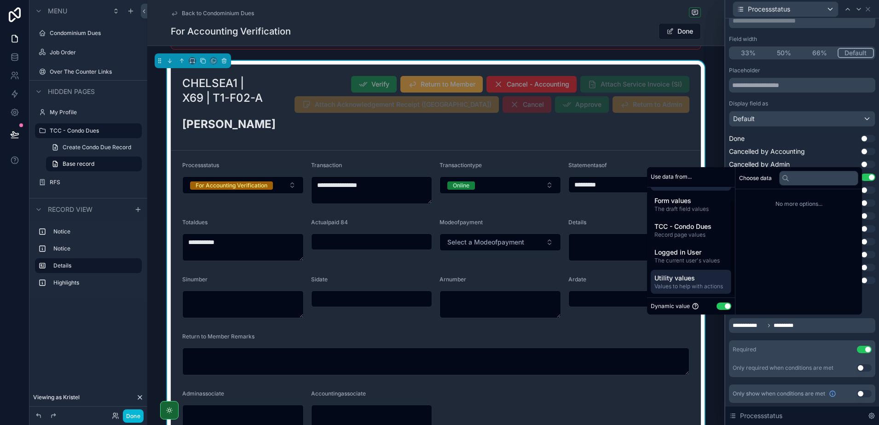
scroll to position [0, 0]
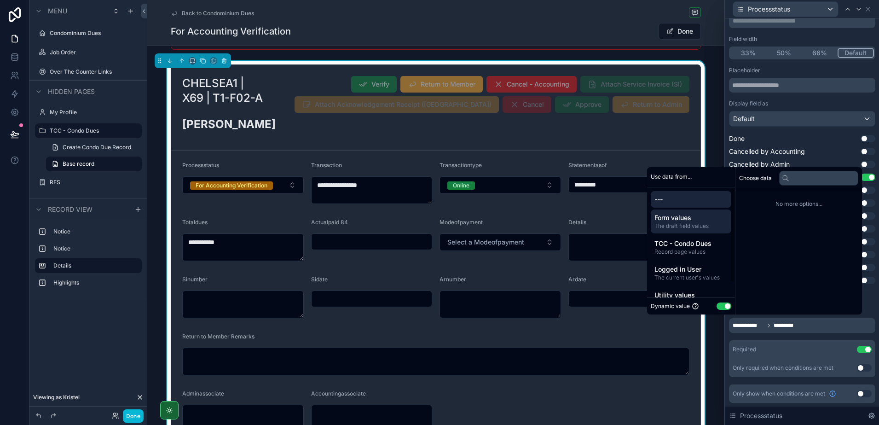
click at [699, 227] on span "The draft field values" at bounding box center [690, 225] width 73 height 7
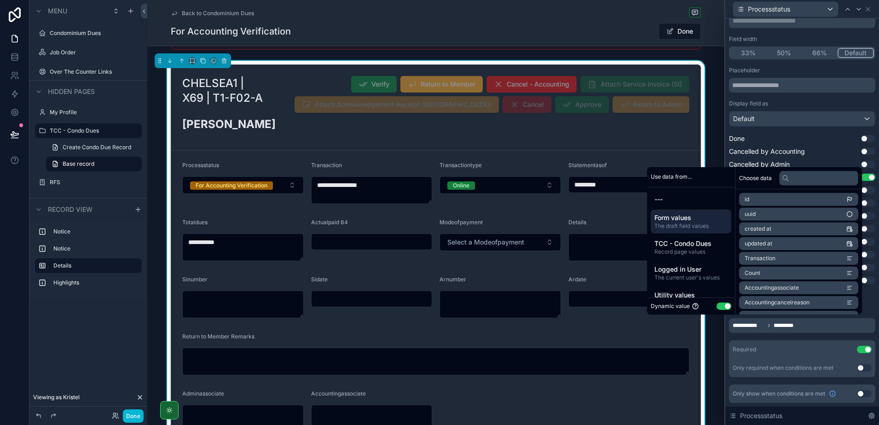
click at [755, 258] on span "Transaction" at bounding box center [759, 257] width 31 height 7
click at [707, 355] on div "**********" at bounding box center [435, 254] width 577 height 386
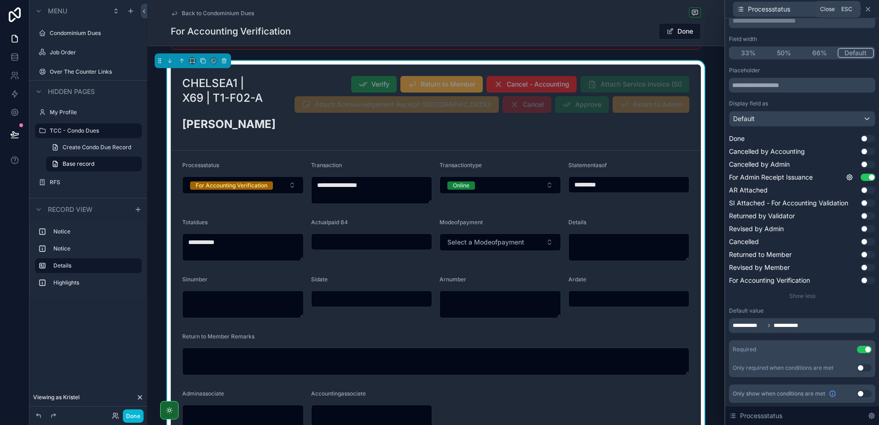
click at [867, 8] on icon at bounding box center [867, 9] width 7 height 7
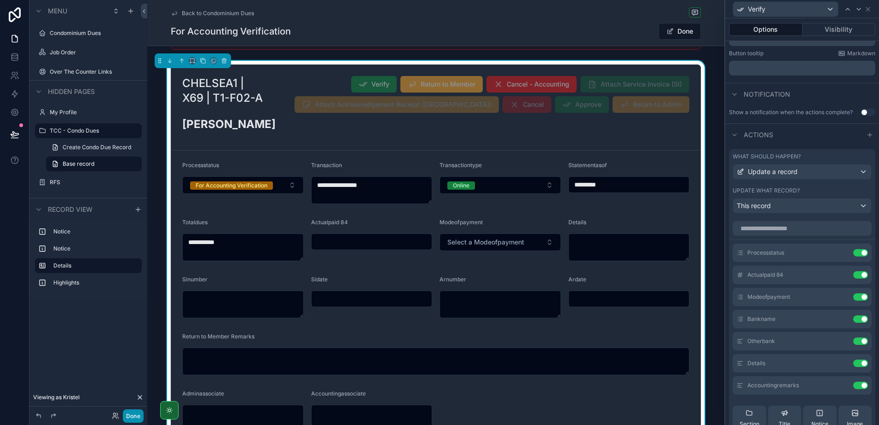
click at [131, 415] on button "Done" at bounding box center [133, 415] width 21 height 13
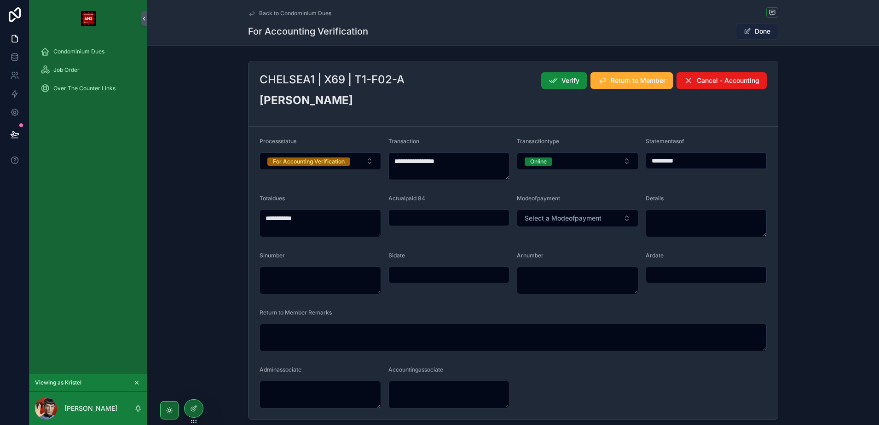
click at [758, 31] on button "Done" at bounding box center [756, 31] width 42 height 17
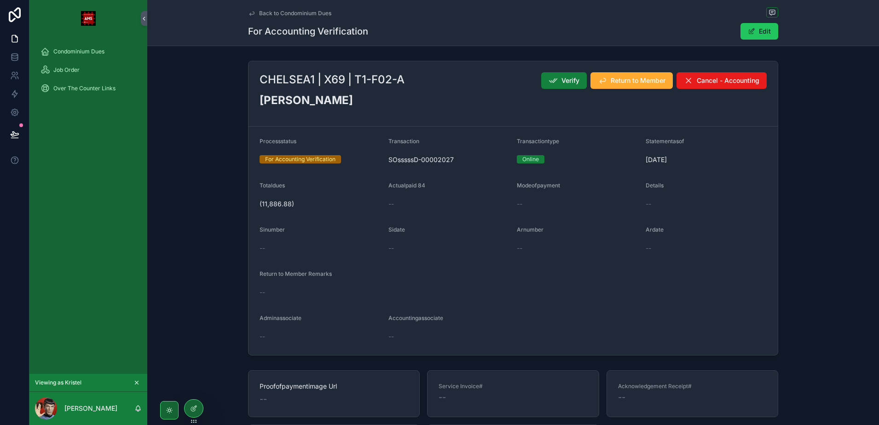
click at [552, 85] on icon "scrollable content" at bounding box center [552, 80] width 9 height 9
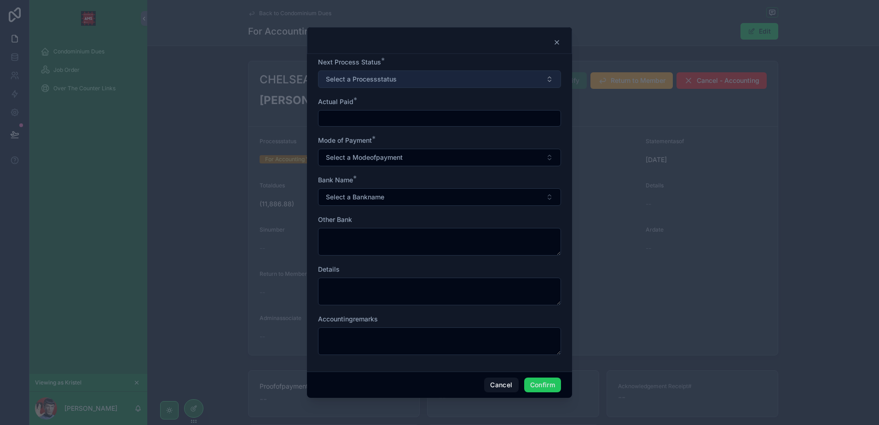
click at [352, 80] on span "Select a Processstatus" at bounding box center [361, 79] width 71 height 9
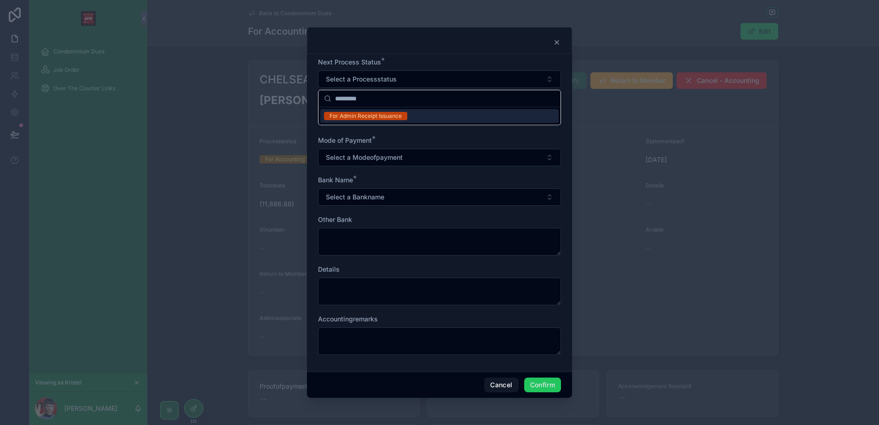
click at [406, 139] on div "Mode of Payment *" at bounding box center [439, 140] width 243 height 9
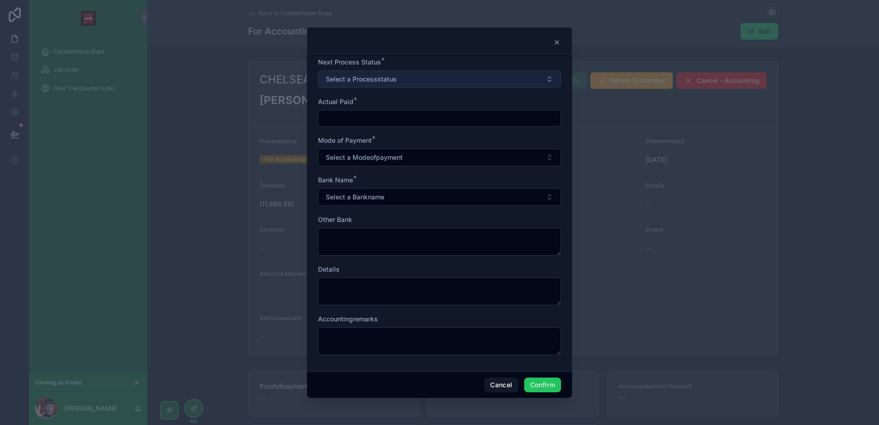
click at [430, 86] on button "Select a Processstatus" at bounding box center [439, 78] width 243 height 17
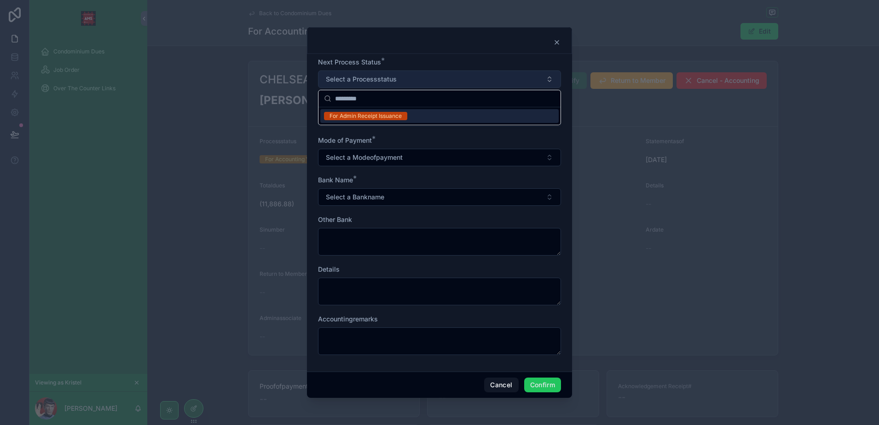
click at [430, 86] on button "Select a Processstatus" at bounding box center [439, 78] width 243 height 17
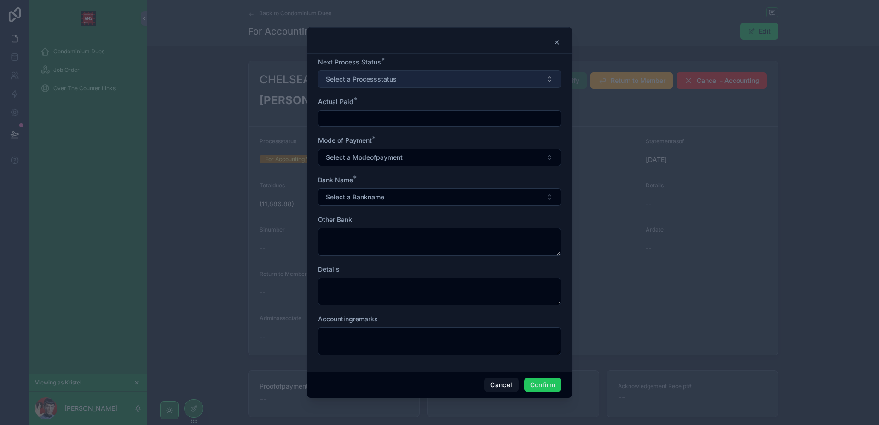
click at [430, 86] on button "Select a Processstatus" at bounding box center [439, 78] width 243 height 17
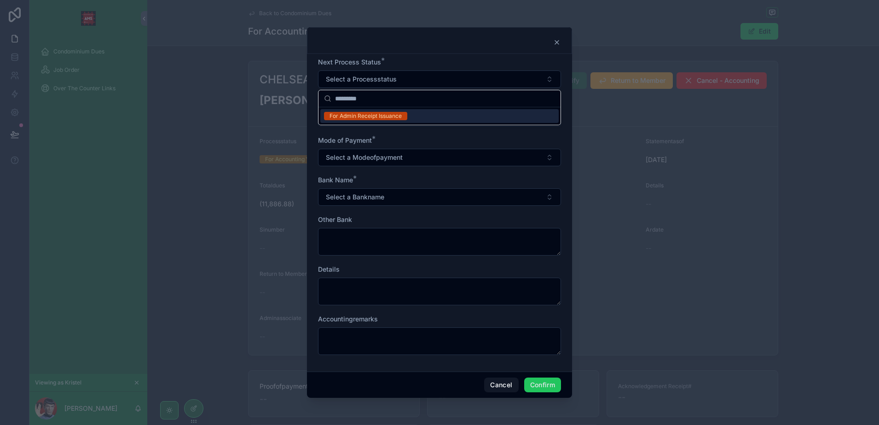
click at [417, 118] on div "For Admin Receipt Issuance" at bounding box center [439, 116] width 238 height 14
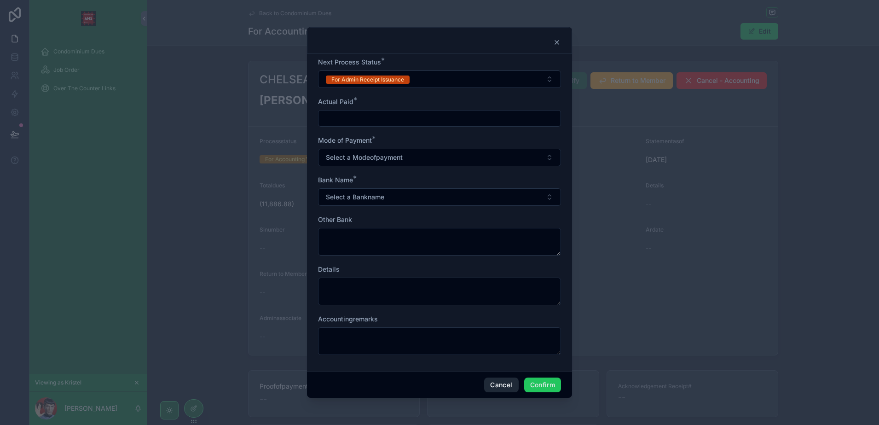
click at [495, 384] on button "Cancel" at bounding box center [501, 384] width 34 height 15
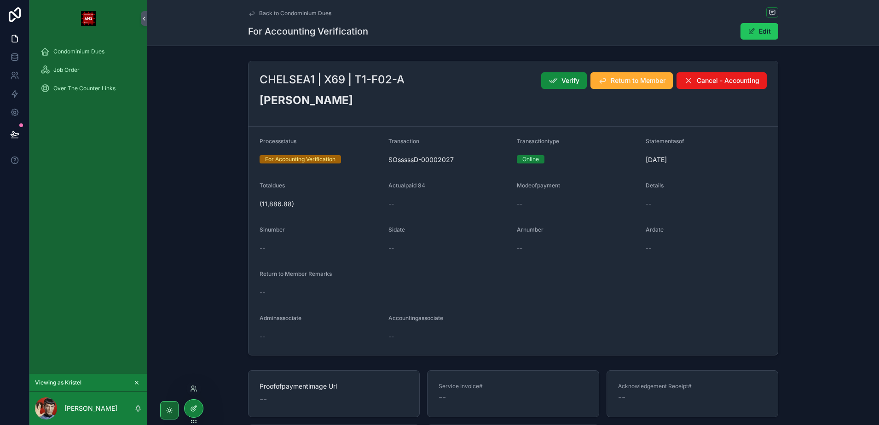
click at [192, 407] on icon at bounding box center [193, 409] width 4 height 4
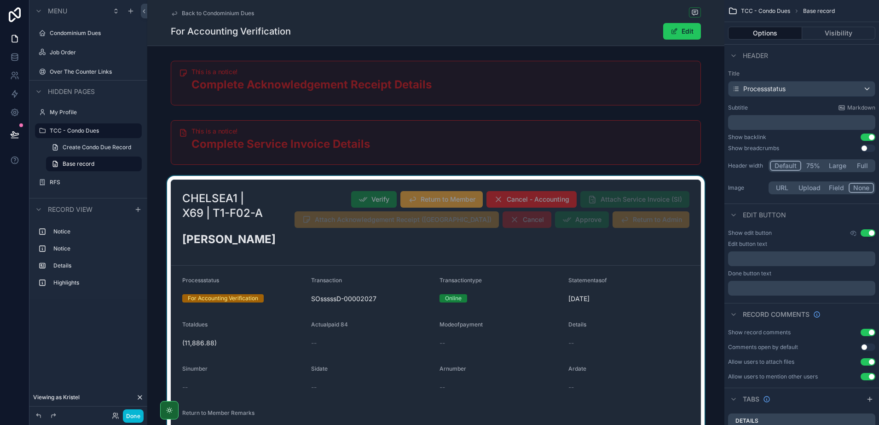
click at [643, 287] on div "scrollable content" at bounding box center [435, 337] width 577 height 322
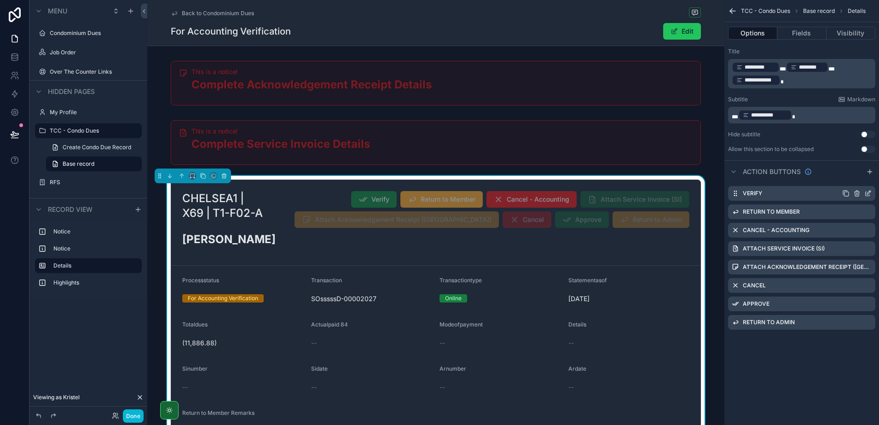
click at [866, 193] on icon "scrollable content" at bounding box center [867, 192] width 7 height 7
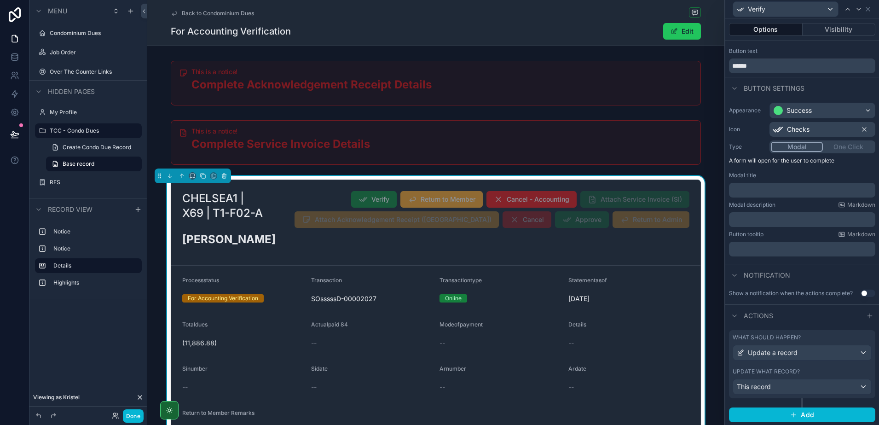
scroll to position [24, 0]
click at [788, 350] on span "Update a record" at bounding box center [772, 351] width 50 height 9
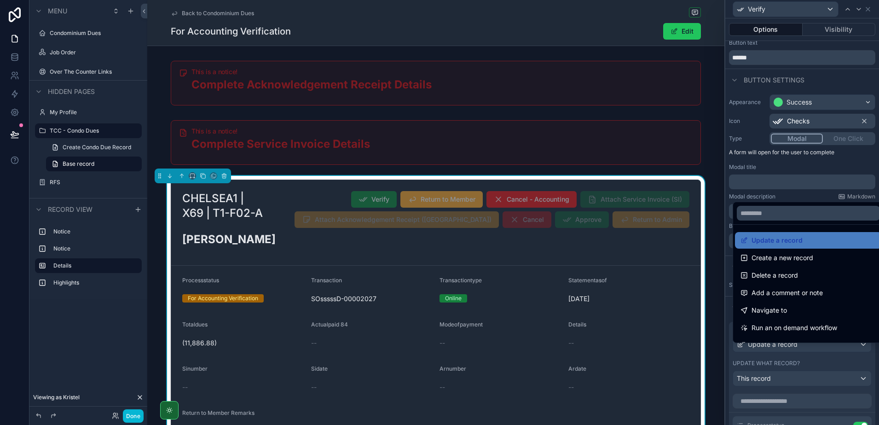
click at [788, 350] on div at bounding box center [802, 212] width 154 height 425
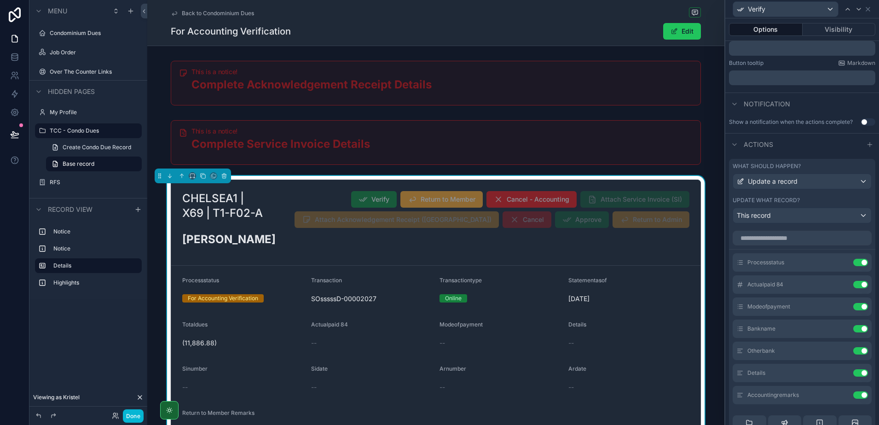
scroll to position [254, 0]
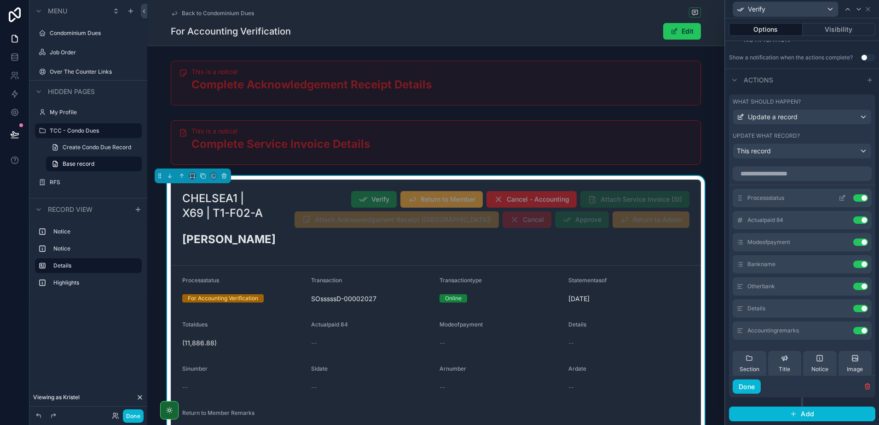
click at [838, 201] on icon at bounding box center [841, 197] width 7 height 7
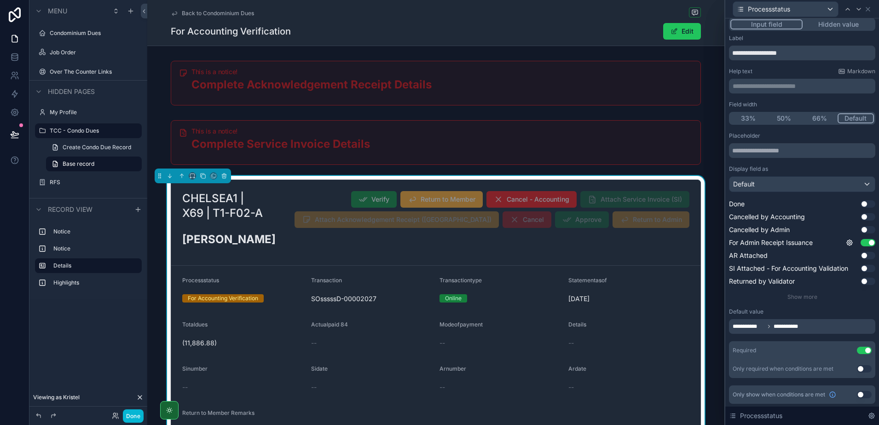
scroll to position [5, 0]
click at [848, 242] on icon at bounding box center [849, 242] width 2 height 2
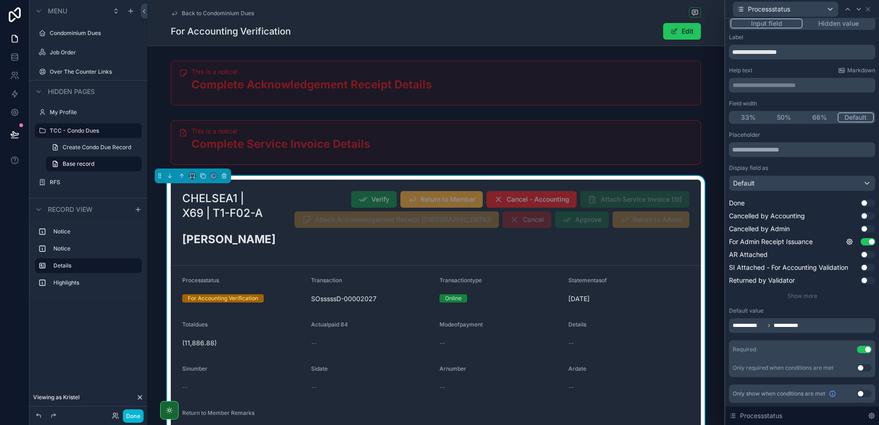
click at [804, 324] on div "**********" at bounding box center [802, 325] width 146 height 15
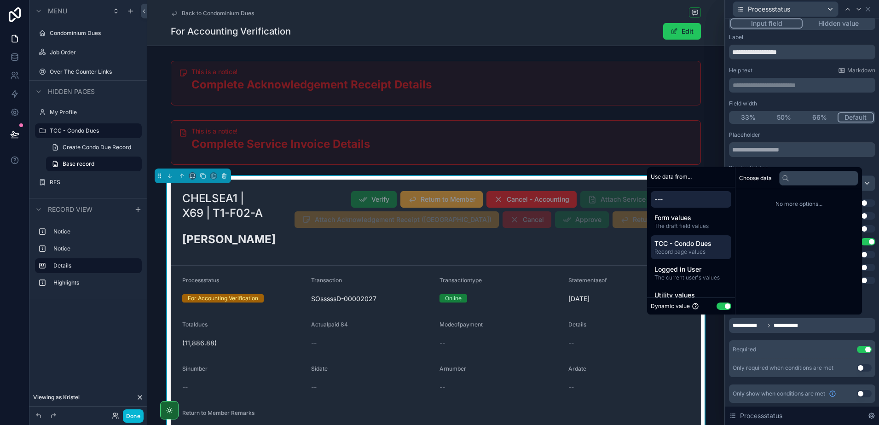
scroll to position [17, 0]
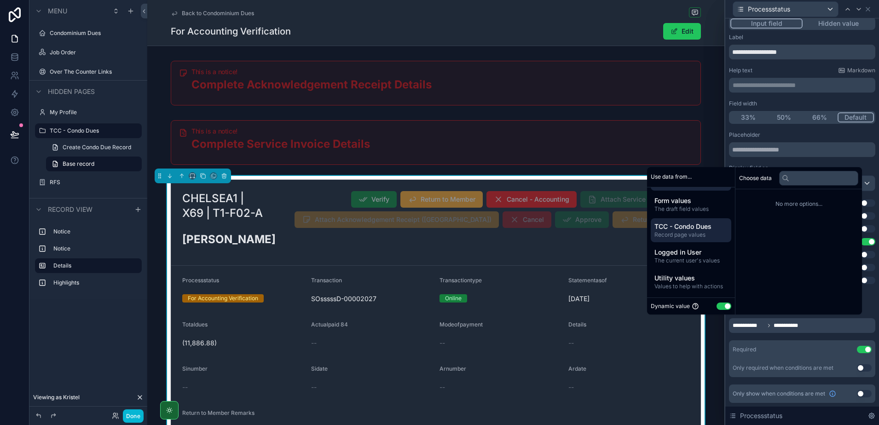
click at [694, 235] on span "Record page values" at bounding box center [690, 234] width 73 height 7
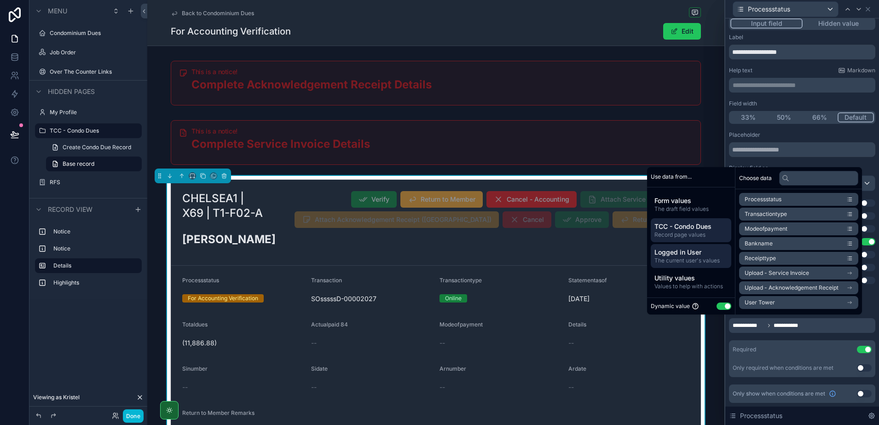
click at [706, 258] on span "The current user's values" at bounding box center [690, 260] width 73 height 7
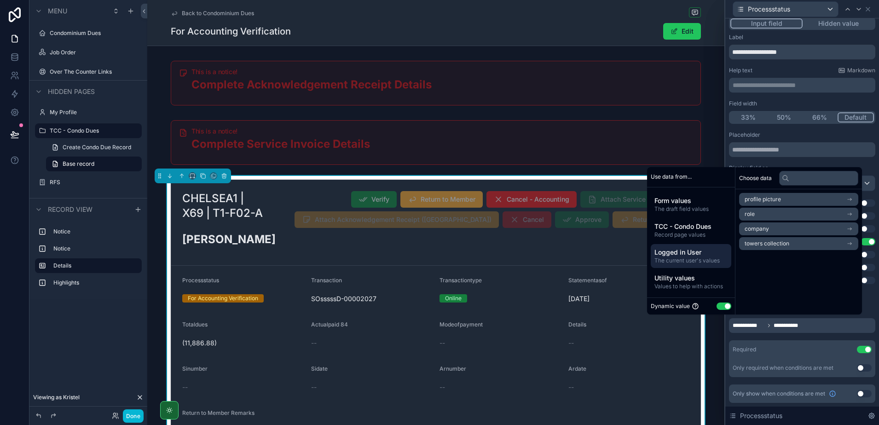
click at [782, 228] on li "company" at bounding box center [798, 228] width 119 height 13
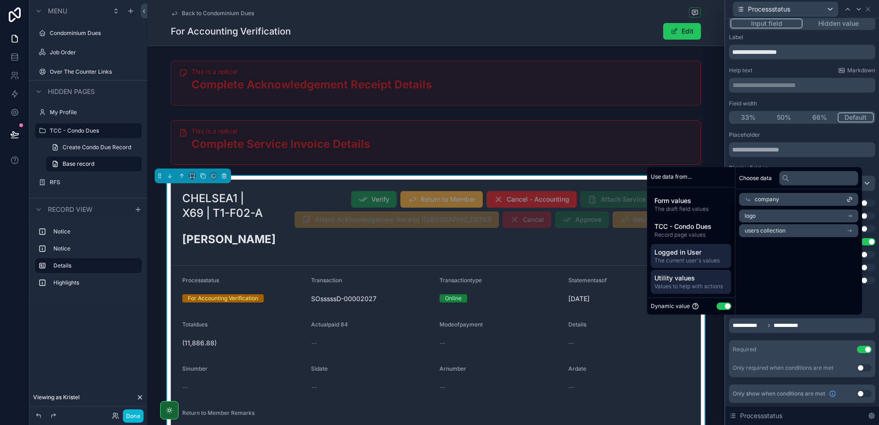
click at [700, 272] on div "Utility values Values to help with actions" at bounding box center [690, 282] width 80 height 24
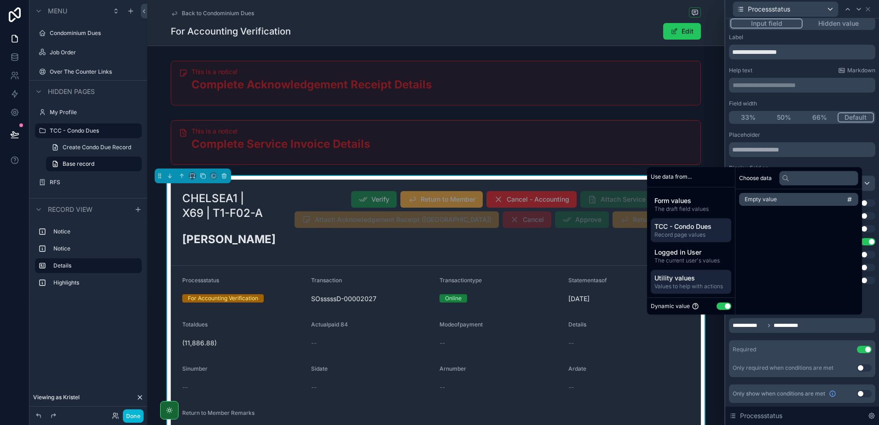
click at [700, 234] on span "Record page values" at bounding box center [690, 234] width 73 height 7
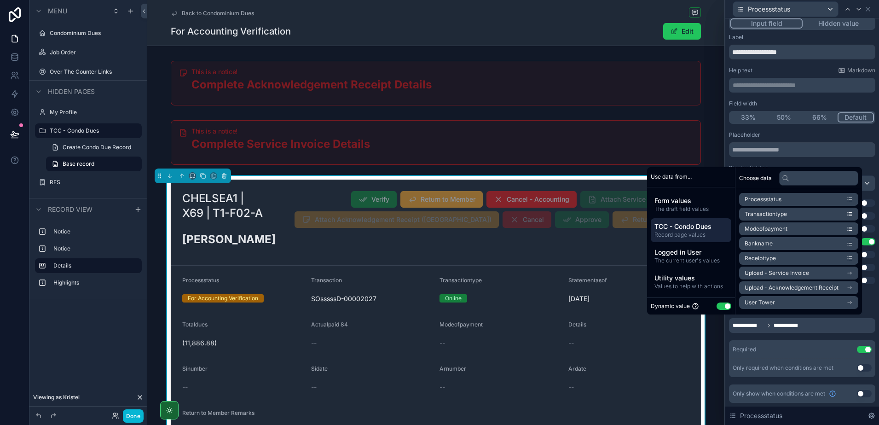
click at [811, 198] on li "Processstatus" at bounding box center [798, 199] width 119 height 13
click at [706, 233] on span "Record page values" at bounding box center [690, 234] width 73 height 7
click at [702, 207] on span "The draft field values" at bounding box center [690, 208] width 73 height 7
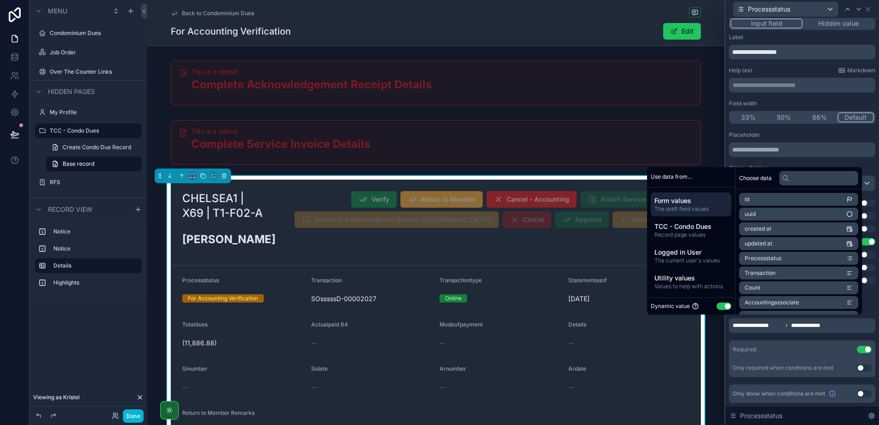
scroll to position [57, 0]
click at [789, 230] on li "Count" at bounding box center [798, 230] width 119 height 13
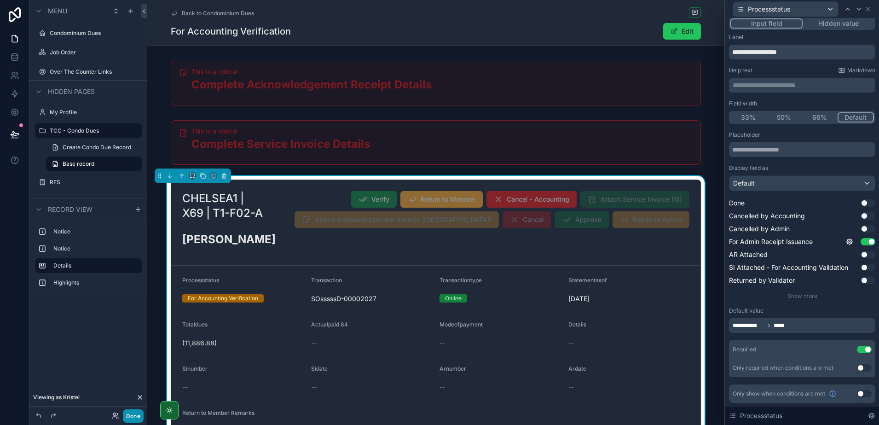
click at [133, 410] on button "Done" at bounding box center [133, 415] width 21 height 13
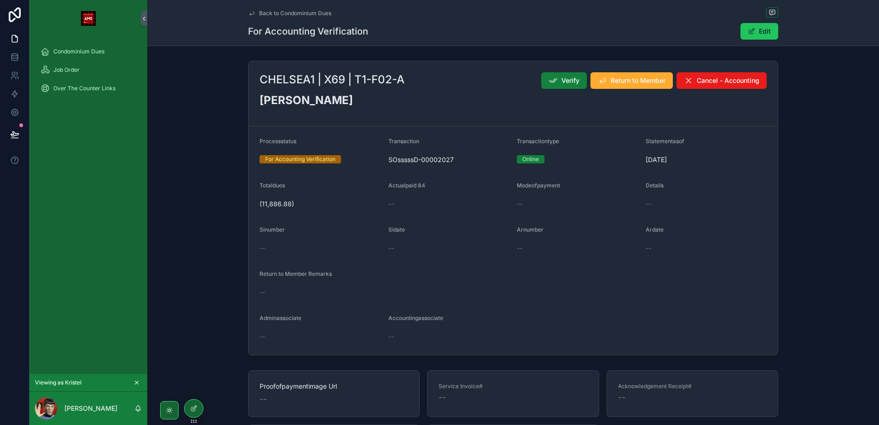
click at [552, 78] on icon "scrollable content" at bounding box center [552, 80] width 9 height 9
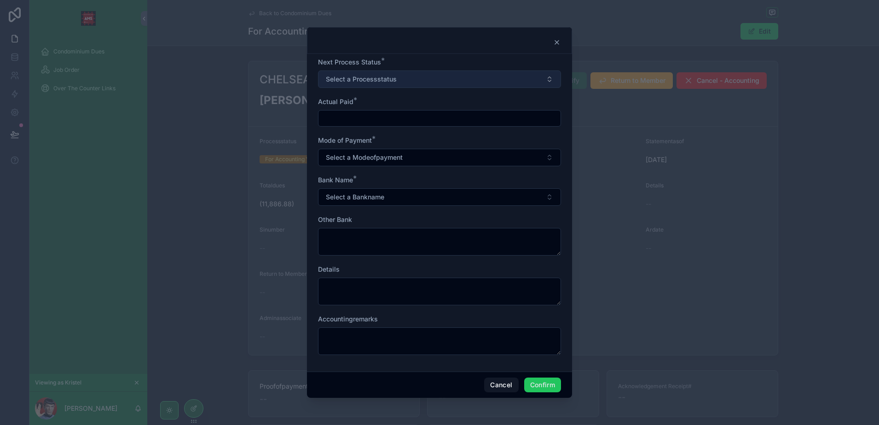
click at [429, 86] on button "Select a Processstatus" at bounding box center [439, 78] width 243 height 17
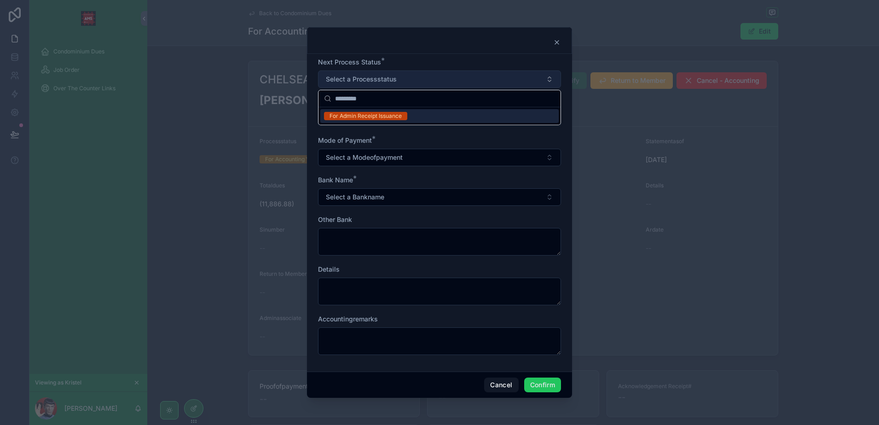
click at [429, 86] on button "Select a Processstatus" at bounding box center [439, 78] width 243 height 17
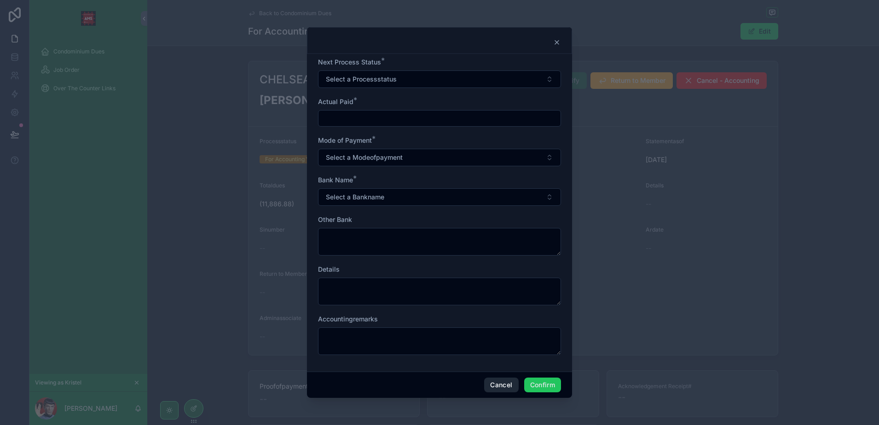
click at [491, 384] on button "Cancel" at bounding box center [501, 384] width 34 height 15
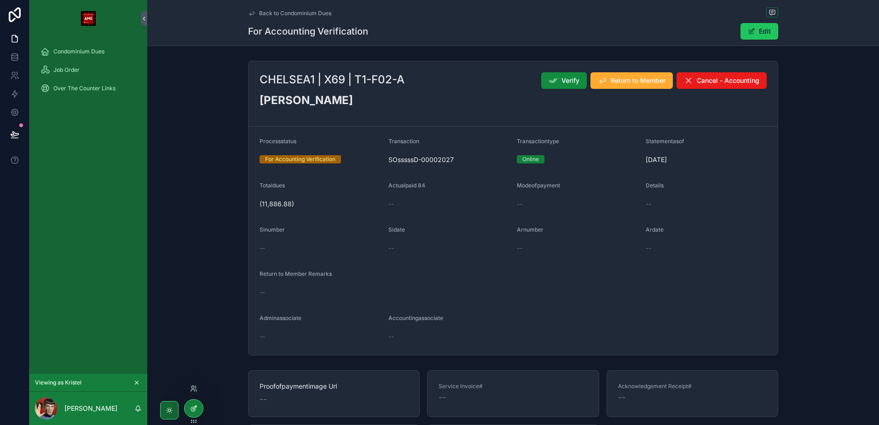
click at [194, 404] on icon at bounding box center [193, 407] width 7 height 7
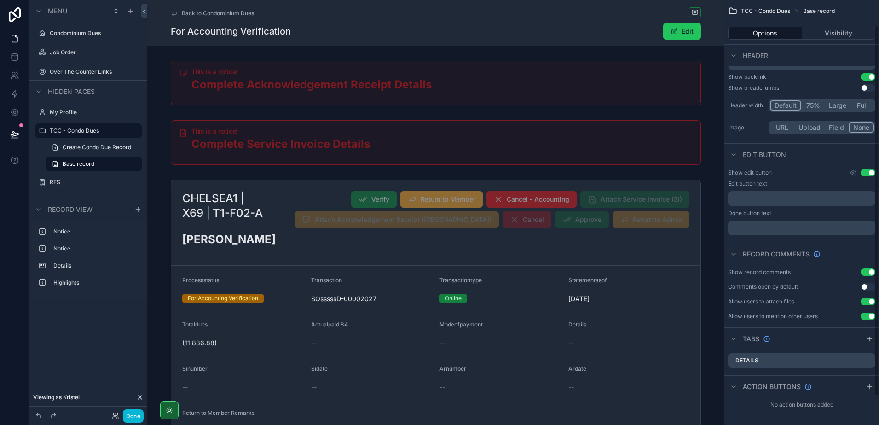
scroll to position [62, 0]
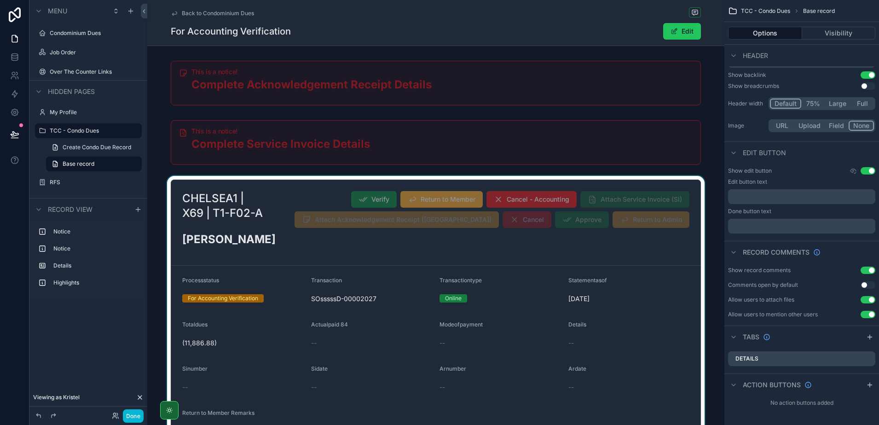
click at [513, 268] on div "scrollable content" at bounding box center [435, 337] width 577 height 322
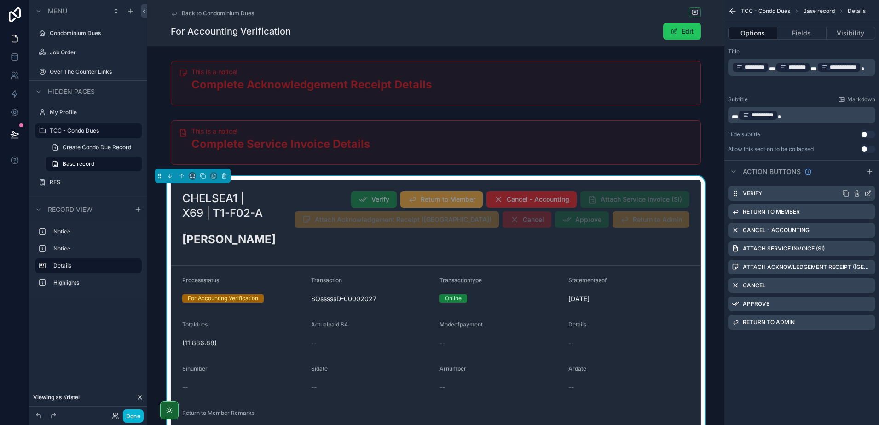
scroll to position [0, 0]
click at [869, 192] on icon "scrollable content" at bounding box center [869, 192] width 4 height 4
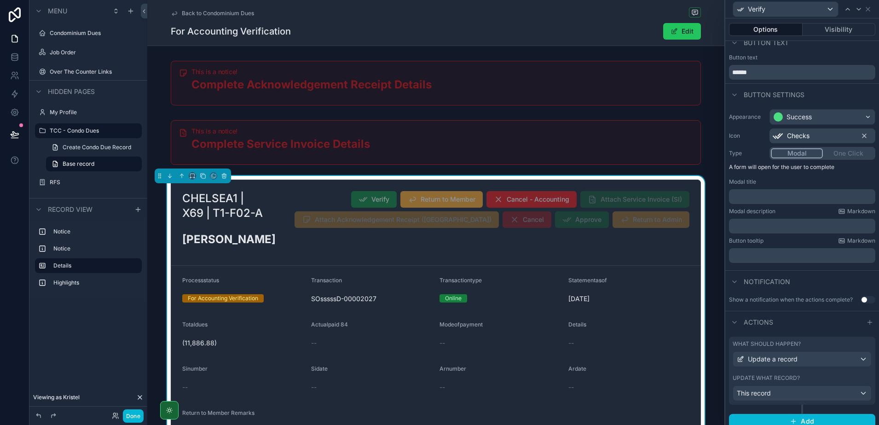
scroll to position [24, 0]
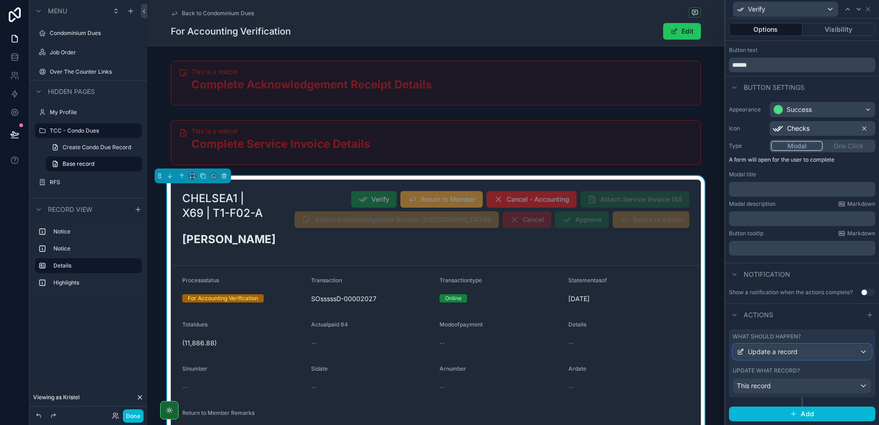
click at [798, 359] on button "Update a record" at bounding box center [801, 352] width 139 height 16
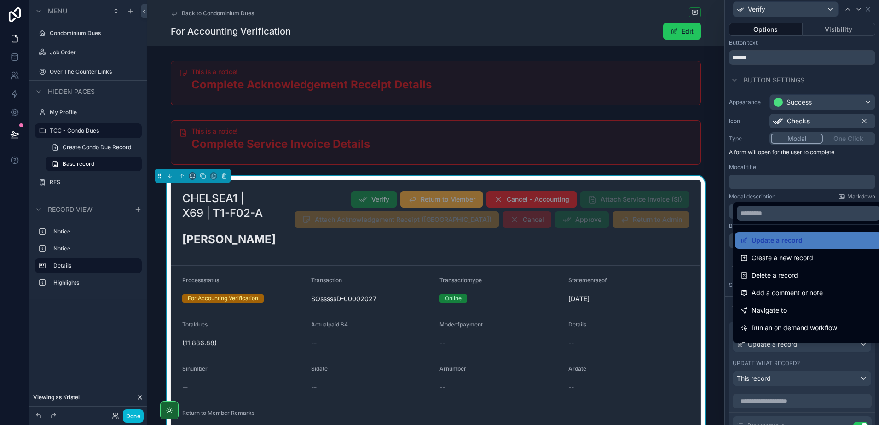
click at [798, 359] on div at bounding box center [802, 212] width 154 height 425
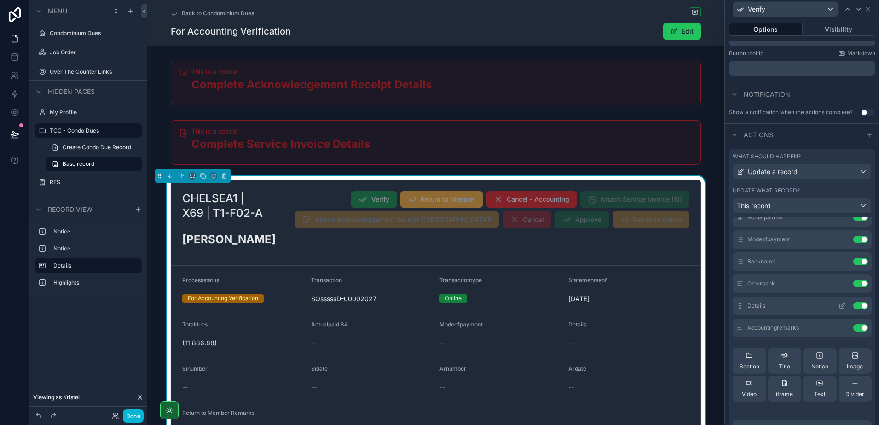
scroll to position [0, 0]
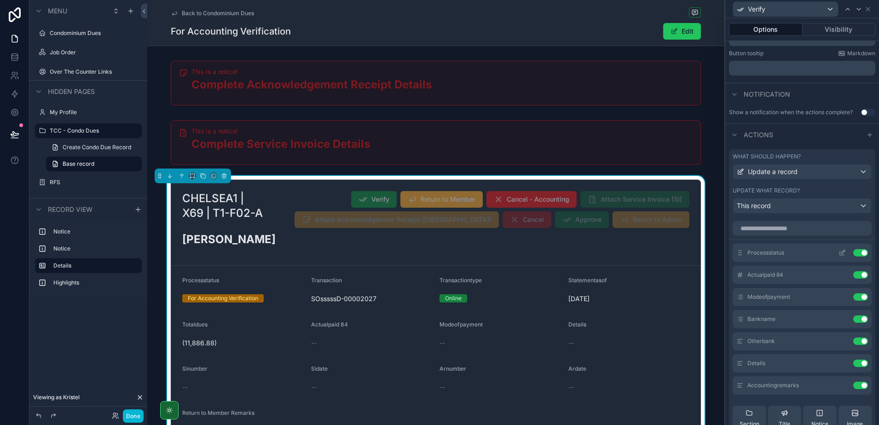
click at [838, 256] on icon at bounding box center [841, 252] width 7 height 7
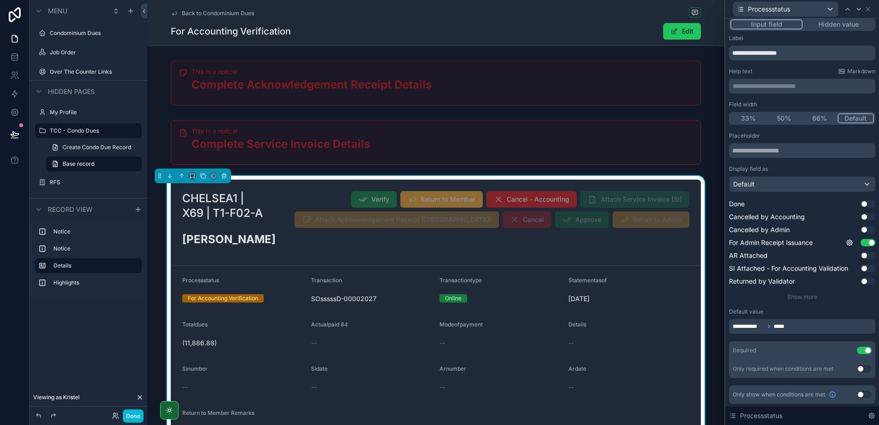
scroll to position [5, 0]
click at [795, 324] on div "**********" at bounding box center [802, 325] width 146 height 15
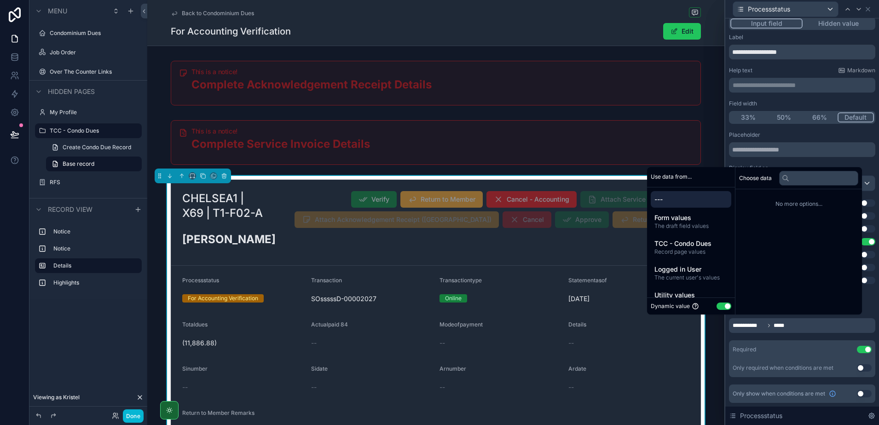
click at [716, 309] on button "Use setting" at bounding box center [723, 305] width 15 height 7
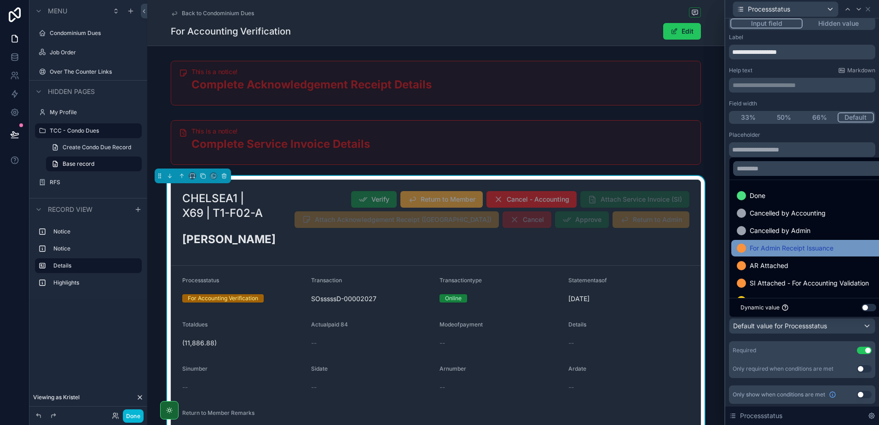
click at [797, 247] on span "For Admin Receipt Issuance" at bounding box center [791, 247] width 84 height 11
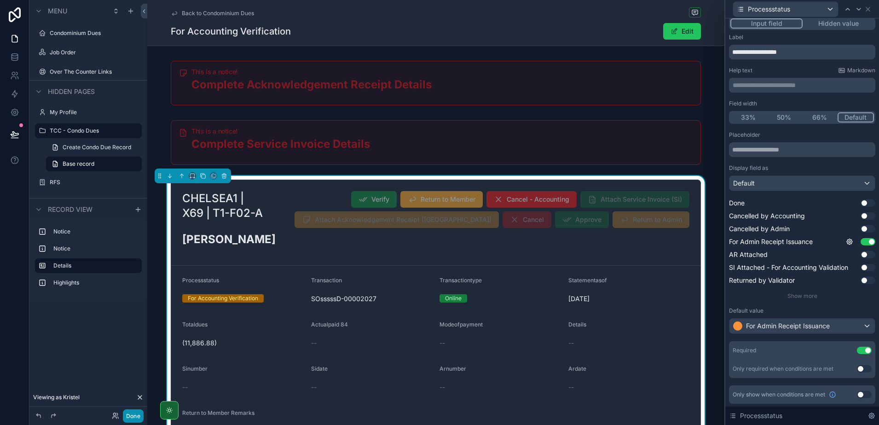
click at [126, 414] on button "Done" at bounding box center [133, 415] width 21 height 13
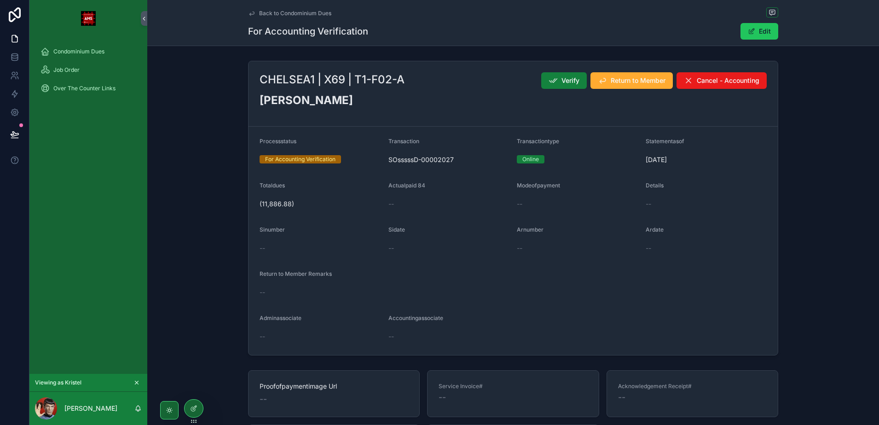
click at [548, 86] on button "Verify" at bounding box center [564, 80] width 46 height 17
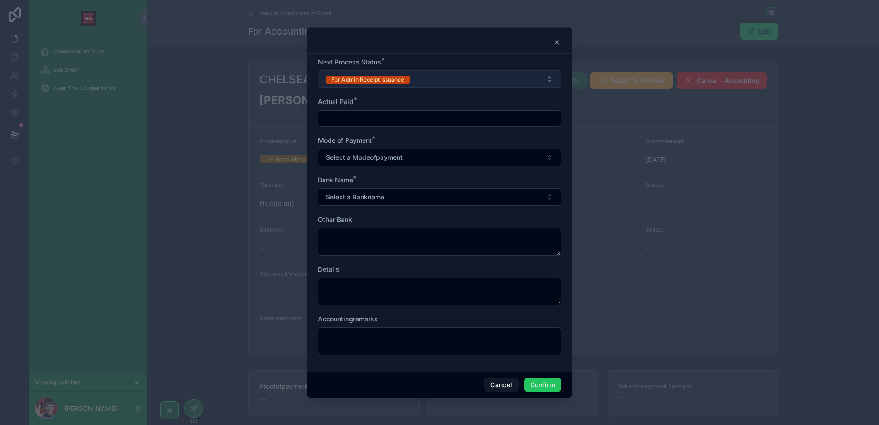
click at [473, 85] on button "For Admin Receipt Issuance" at bounding box center [439, 78] width 243 height 17
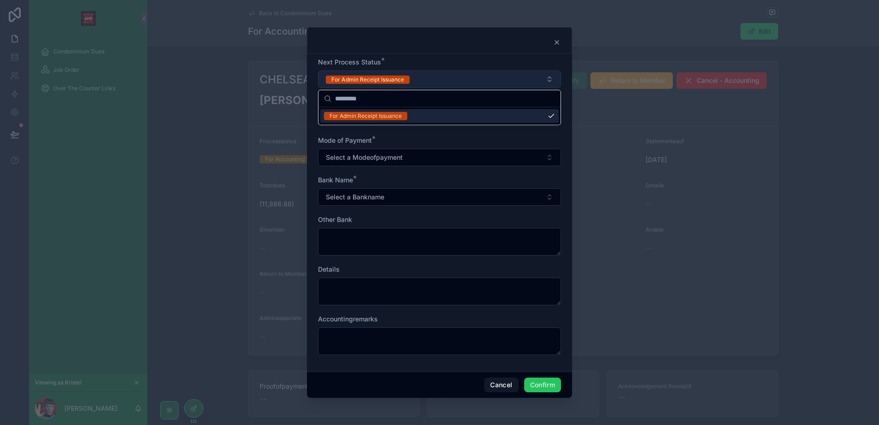
click at [473, 85] on button "For Admin Receipt Issuance" at bounding box center [439, 78] width 243 height 17
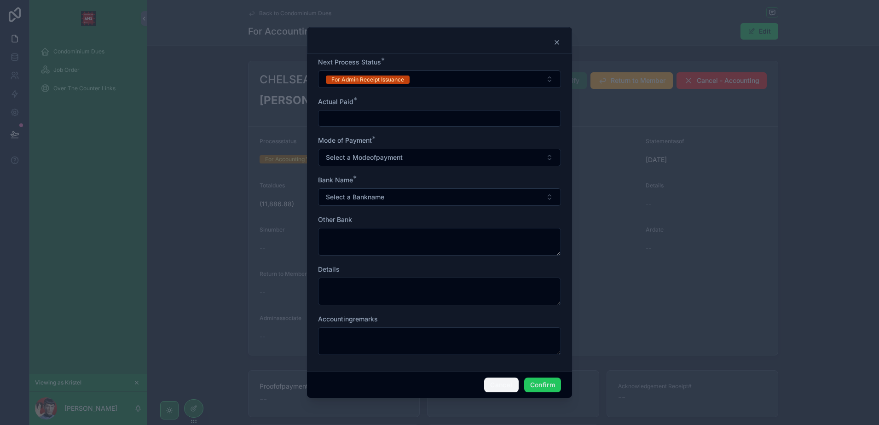
drag, startPoint x: 498, startPoint y: 384, endPoint x: 462, endPoint y: 382, distance: 35.9
click at [497, 383] on button "Cancel" at bounding box center [501, 384] width 34 height 15
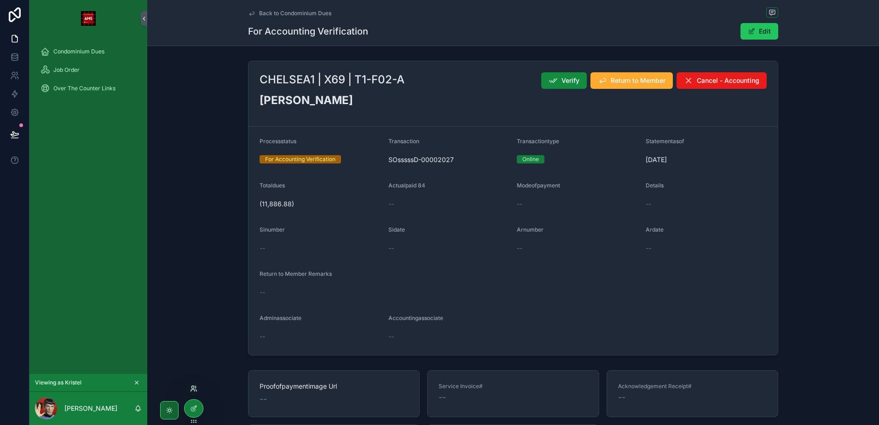
click at [194, 389] on icon at bounding box center [193, 390] width 4 height 2
click at [196, 408] on icon at bounding box center [193, 407] width 7 height 7
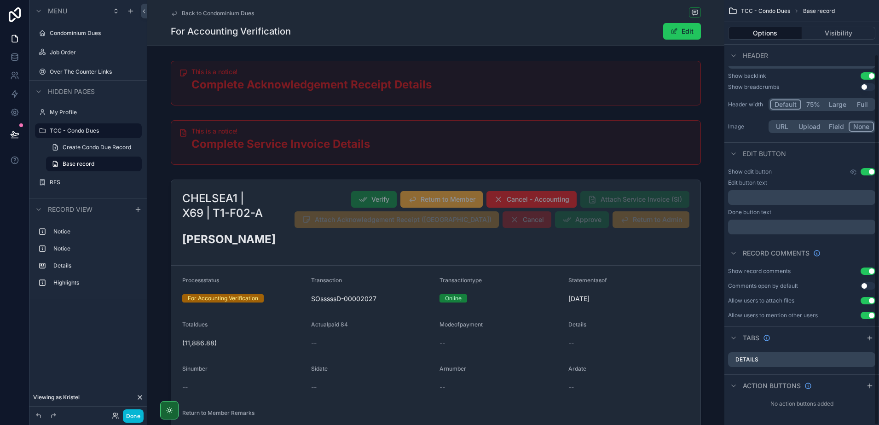
scroll to position [62, 0]
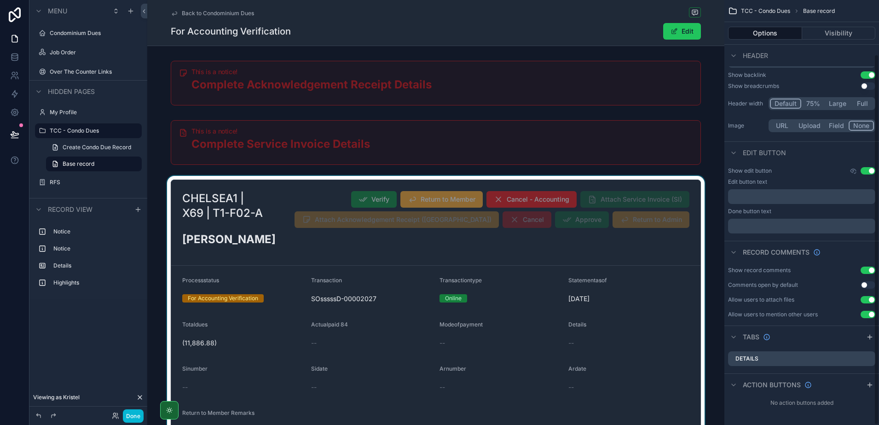
click at [618, 263] on div "scrollable content" at bounding box center [435, 337] width 577 height 322
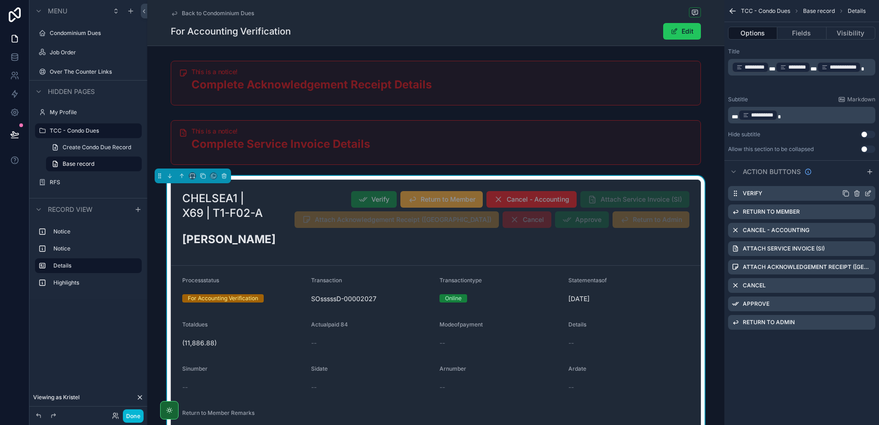
scroll to position [0, 0]
click at [869, 196] on icon "scrollable content" at bounding box center [867, 192] width 7 height 7
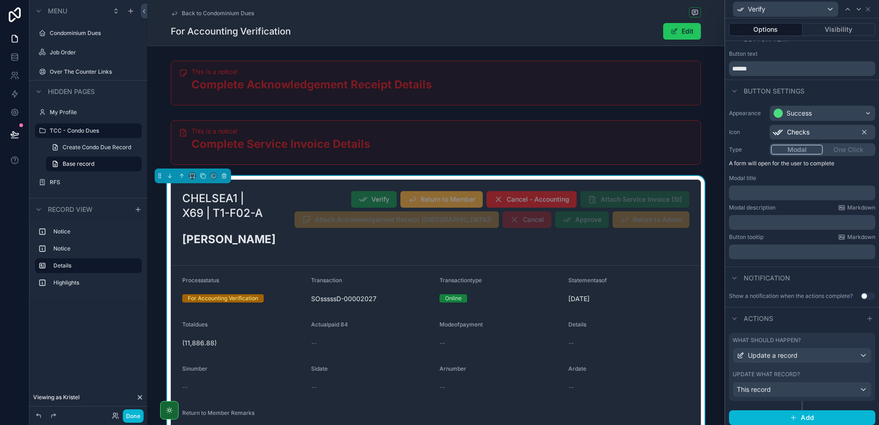
scroll to position [24, 0]
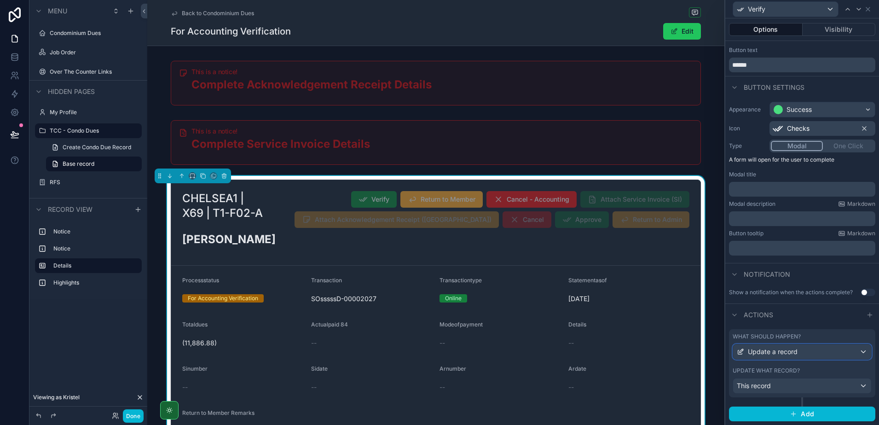
click at [833, 357] on div "Update a record" at bounding box center [802, 351] width 138 height 15
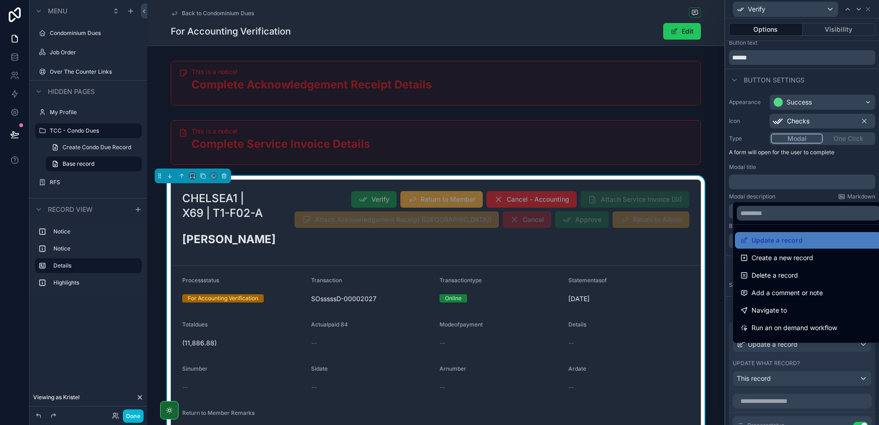
click at [832, 356] on div at bounding box center [802, 212] width 154 height 425
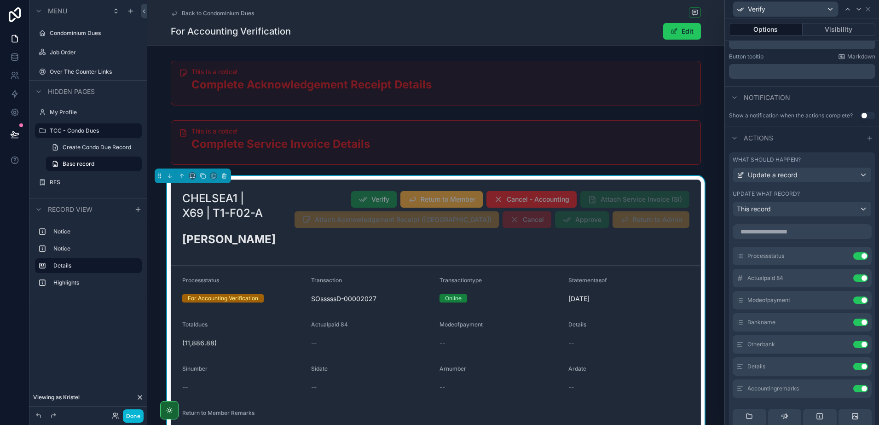
scroll to position [196, 0]
click at [841, 253] on icon at bounding box center [843, 252] width 4 height 4
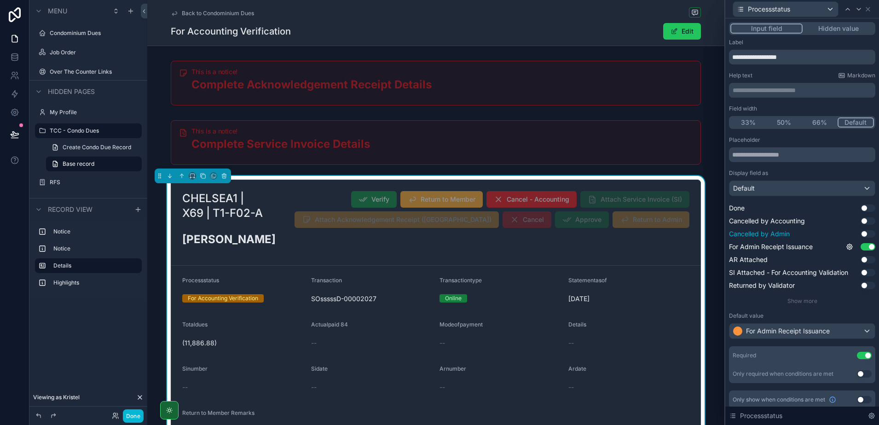
scroll to position [6, 0]
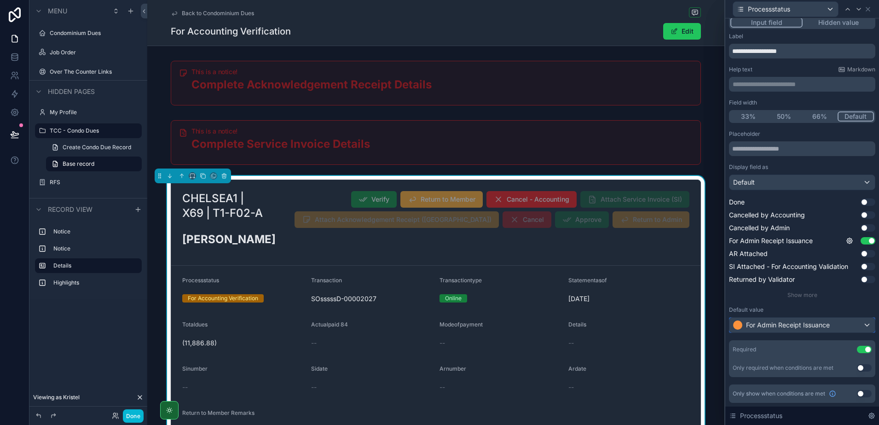
click at [781, 325] on span "For Admin Receipt Issuance" at bounding box center [788, 324] width 84 height 9
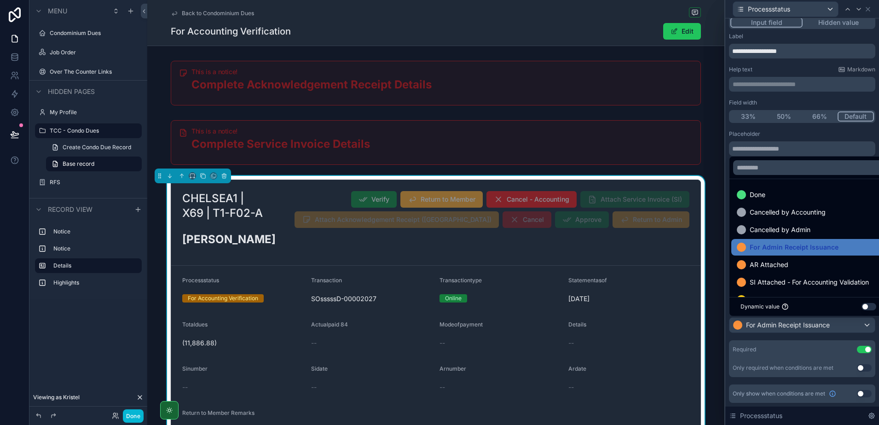
click at [869, 306] on button "Use setting" at bounding box center [868, 306] width 15 height 7
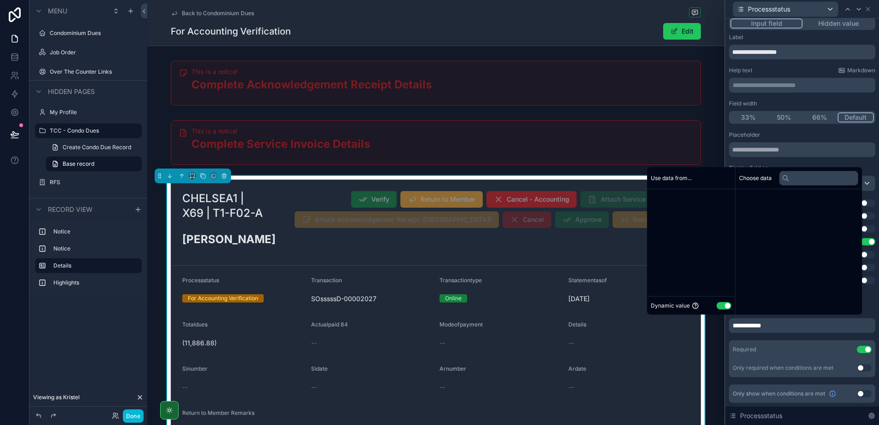
scroll to position [5, 0]
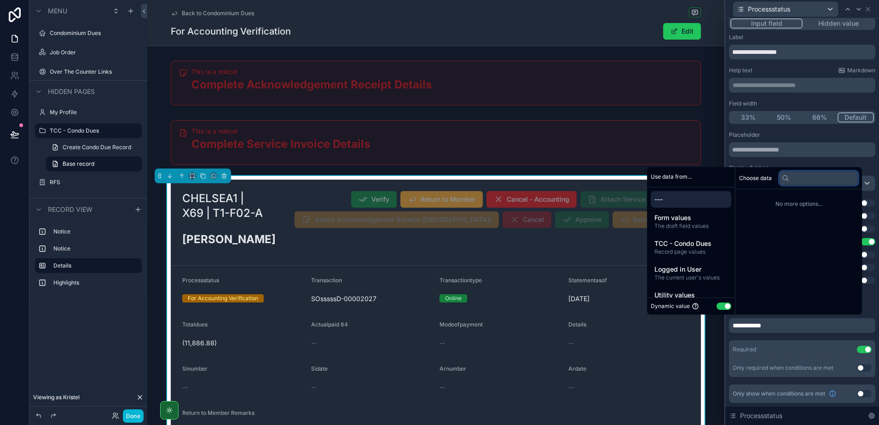
click at [806, 173] on input "text" at bounding box center [818, 178] width 79 height 15
click at [688, 198] on span "---" at bounding box center [690, 199] width 73 height 9
click at [688, 205] on div "---" at bounding box center [690, 199] width 80 height 17
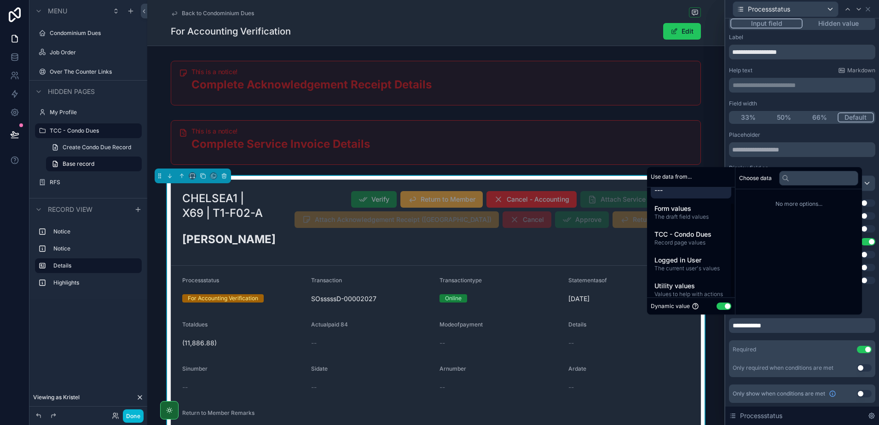
scroll to position [17, 0]
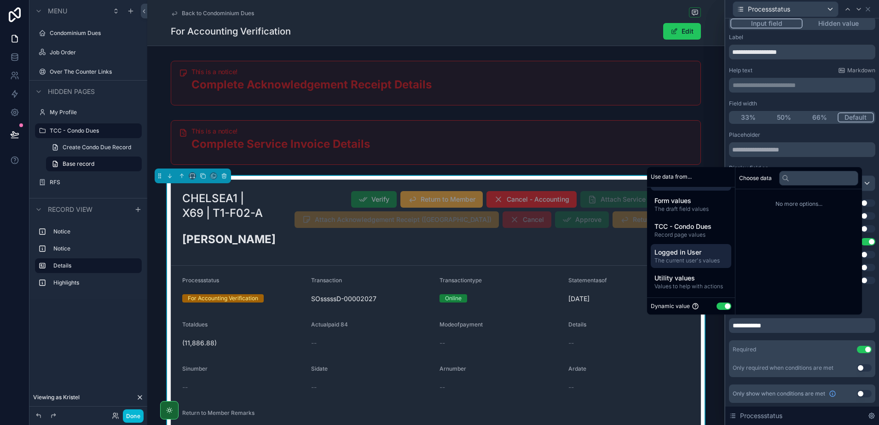
click at [689, 254] on span "Logged in User" at bounding box center [690, 251] width 73 height 9
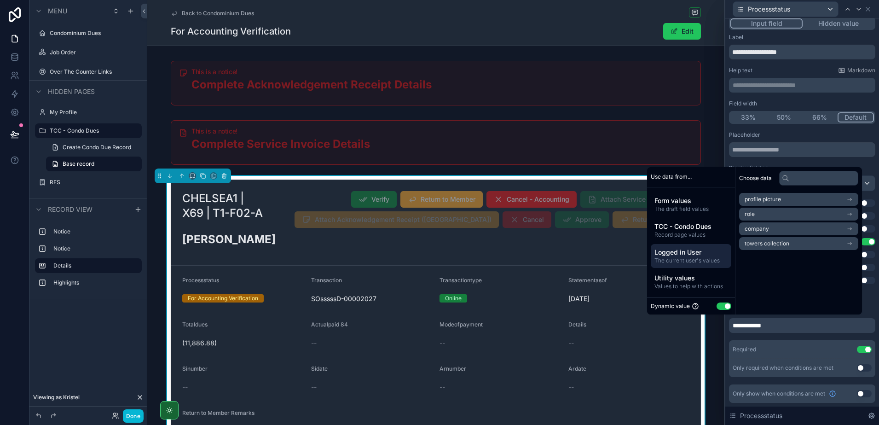
click at [779, 241] on span "towers collection" at bounding box center [766, 243] width 45 height 7
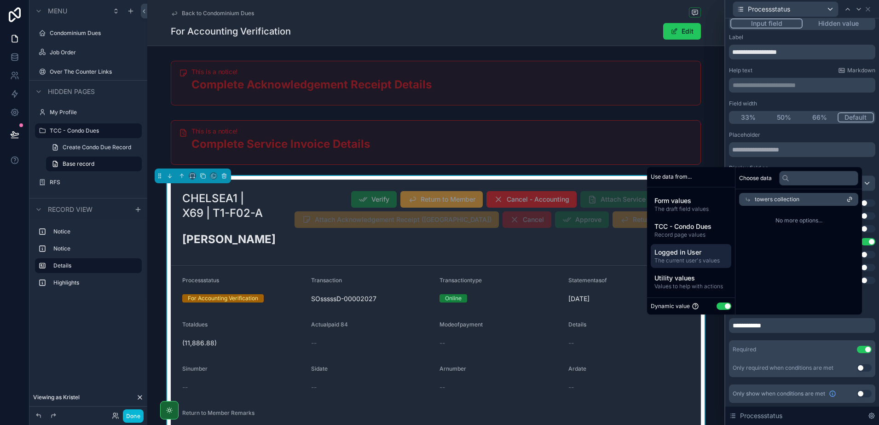
click at [746, 200] on div "towers collection" at bounding box center [798, 199] width 119 height 13
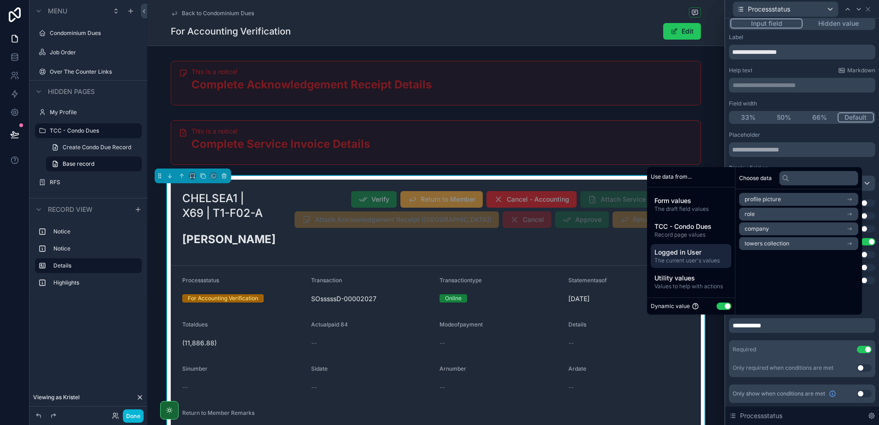
click at [749, 202] on span "profile picture" at bounding box center [762, 198] width 36 height 7
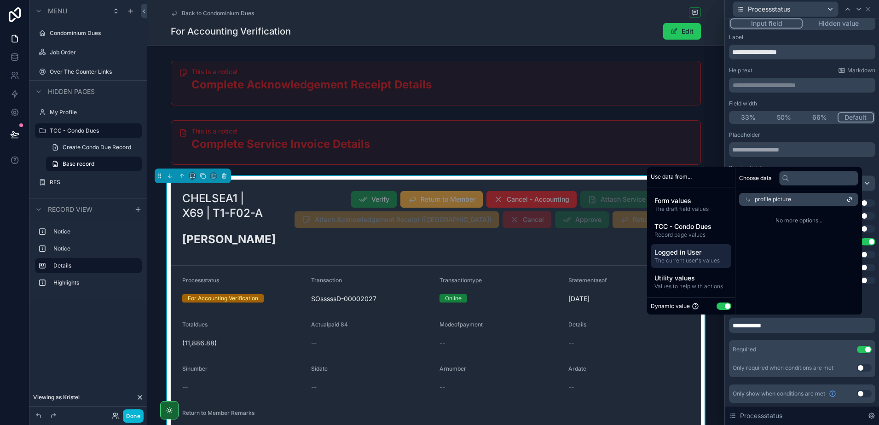
click at [754, 202] on span "profile picture" at bounding box center [772, 198] width 36 height 7
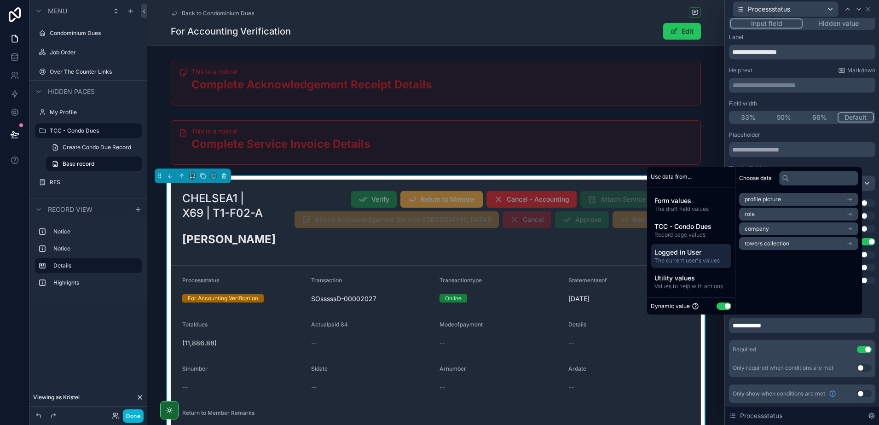
click at [749, 214] on li "role" at bounding box center [798, 213] width 119 height 13
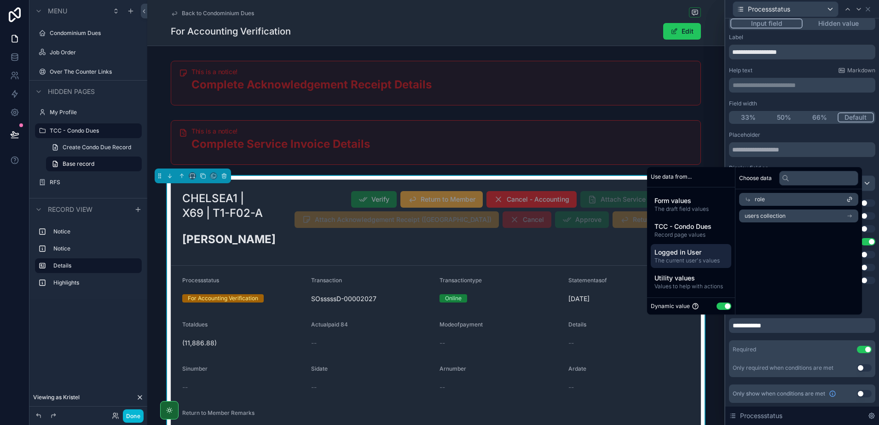
click at [758, 212] on span "users collection" at bounding box center [764, 215] width 41 height 7
click at [764, 215] on span "users collection" at bounding box center [774, 213] width 41 height 7
click at [765, 204] on div "role" at bounding box center [798, 199] width 119 height 13
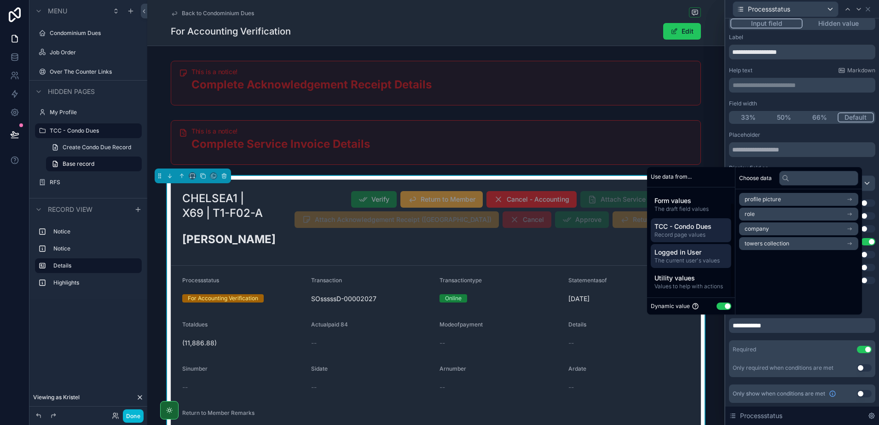
click at [706, 233] on span "Record page values" at bounding box center [690, 234] width 73 height 7
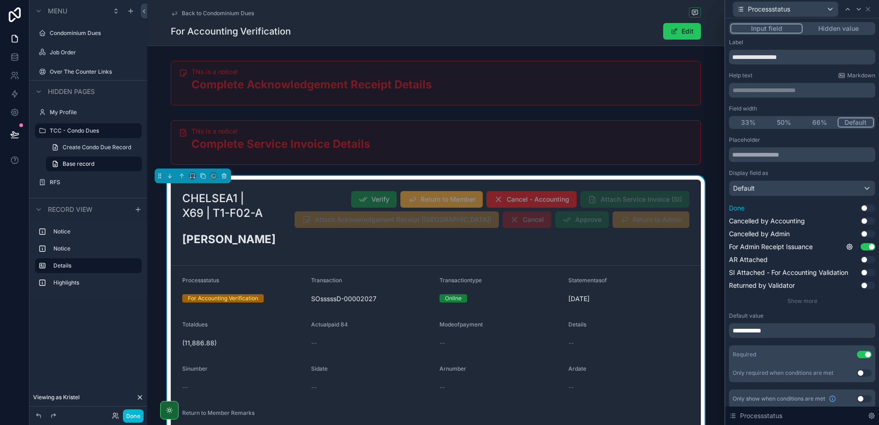
scroll to position [5, 0]
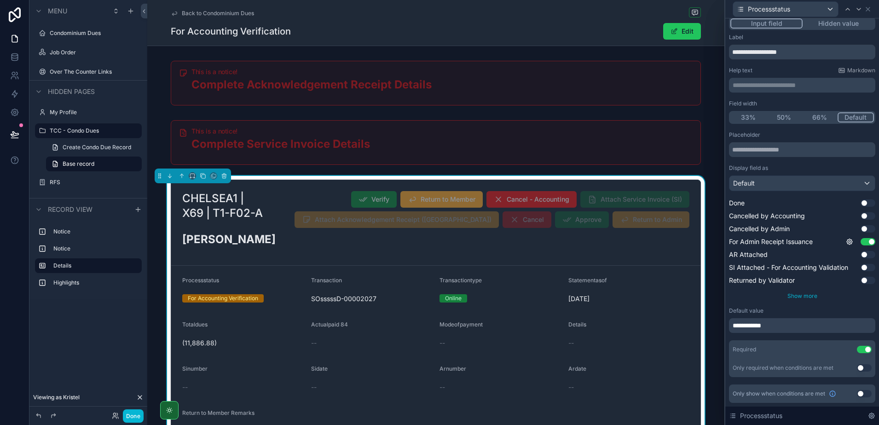
click at [792, 295] on span "Show more" at bounding box center [802, 295] width 30 height 7
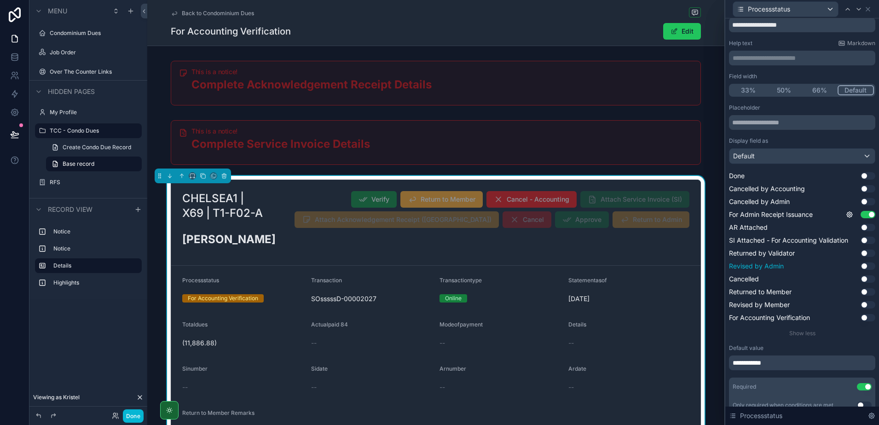
scroll to position [69, 0]
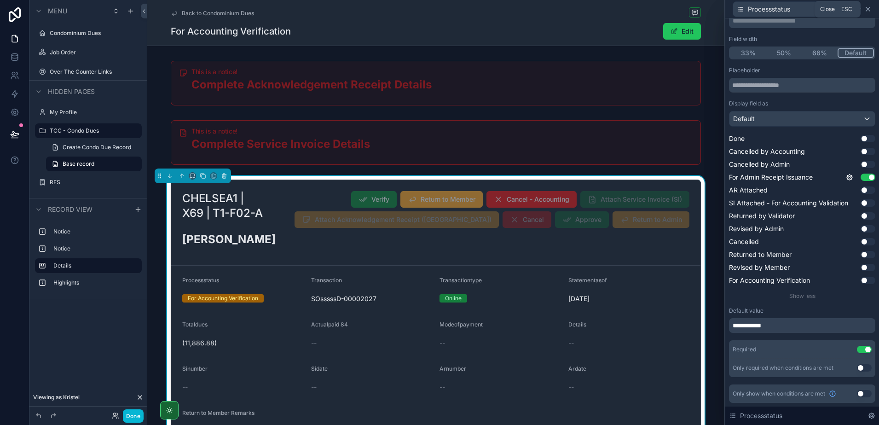
click at [869, 8] on icon at bounding box center [867, 9] width 7 height 7
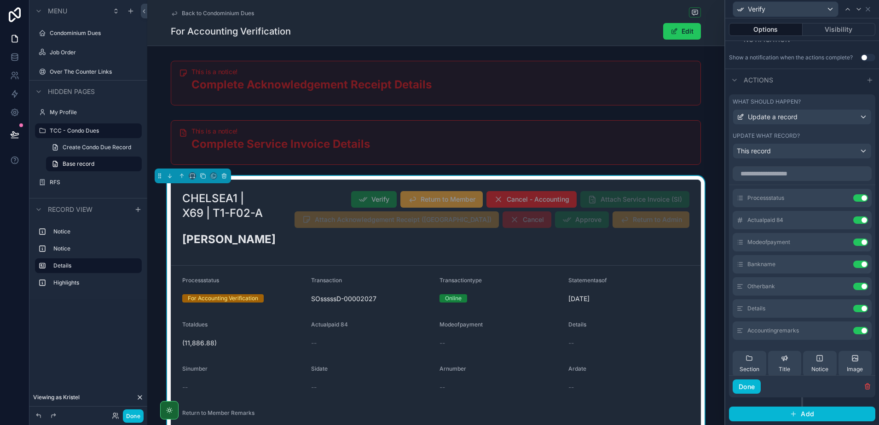
scroll to position [258, 0]
click at [823, 193] on div "Processstatus Use setting" at bounding box center [801, 198] width 139 height 18
click at [838, 195] on icon at bounding box center [841, 197] width 7 height 7
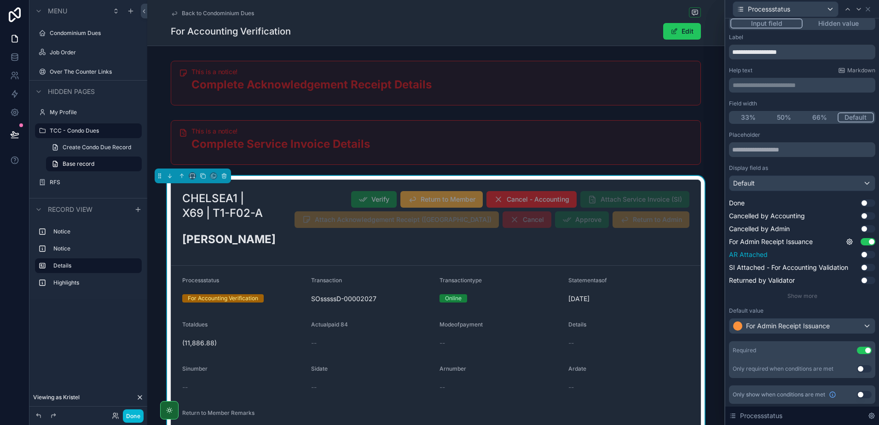
scroll to position [6, 0]
click at [793, 320] on span "For Admin Receipt Issuance" at bounding box center [788, 324] width 84 height 9
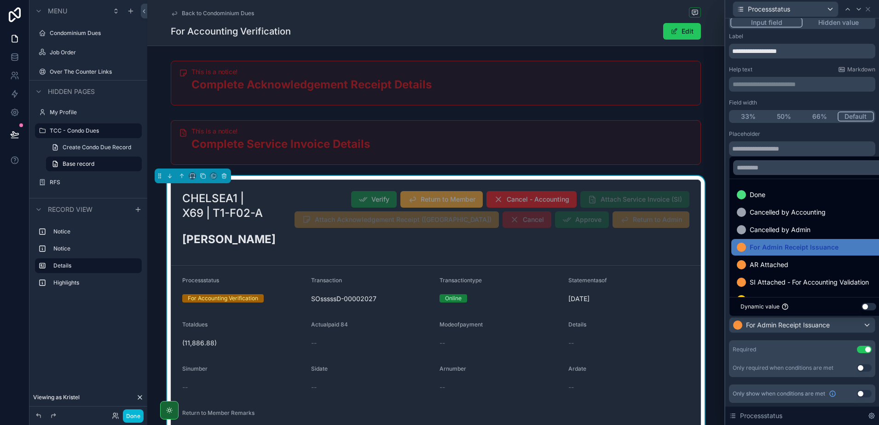
click at [865, 306] on button "Use setting" at bounding box center [868, 306] width 15 height 7
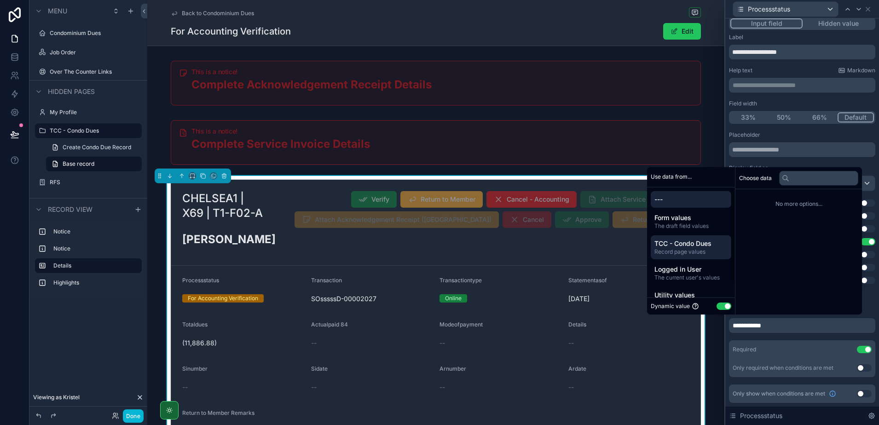
click at [687, 247] on span "TCC - Condo Dues" at bounding box center [690, 243] width 73 height 9
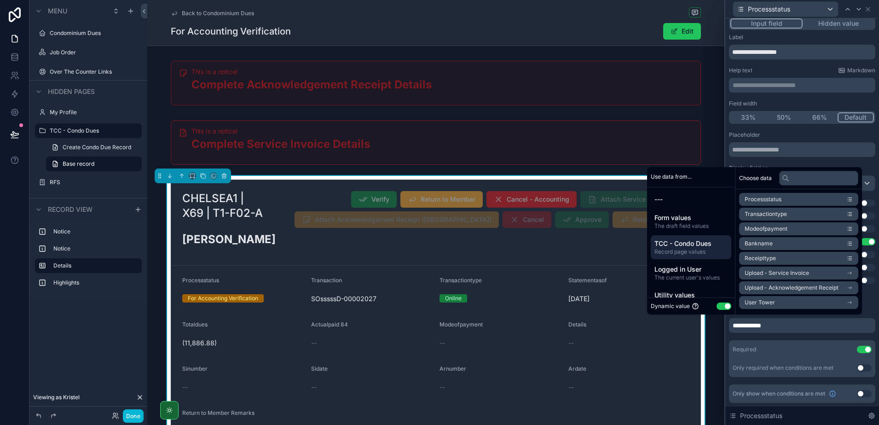
click at [788, 214] on li "Transactiontype" at bounding box center [798, 213] width 119 height 13
click at [713, 346] on div "CHELSEA1 | X69 | T1-F02-A Verify Return to Member Cancel - Accounting Attach Se…" at bounding box center [435, 337] width 577 height 322
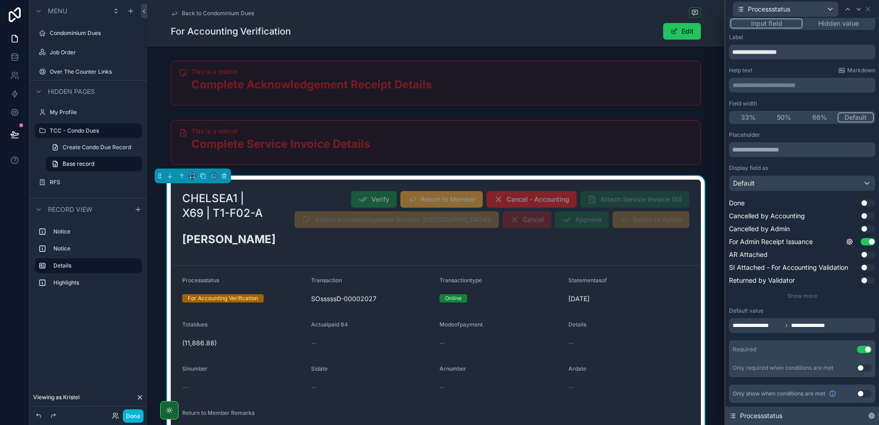
click at [875, 413] on div "Processstatus" at bounding box center [802, 415] width 154 height 18
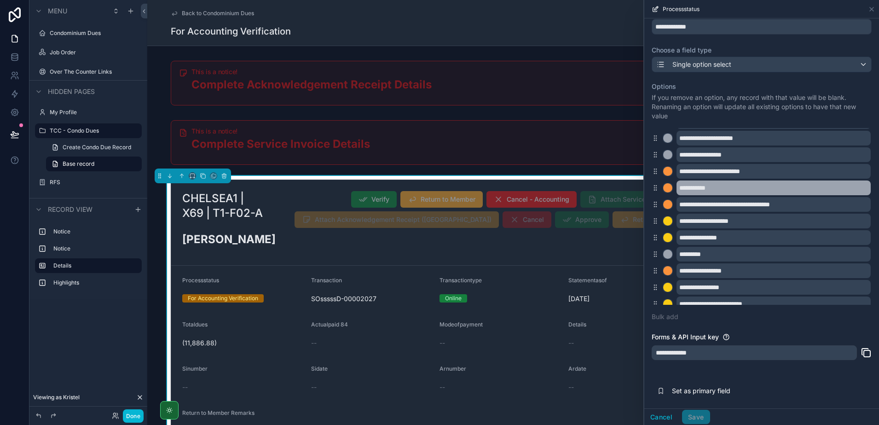
scroll to position [24, 0]
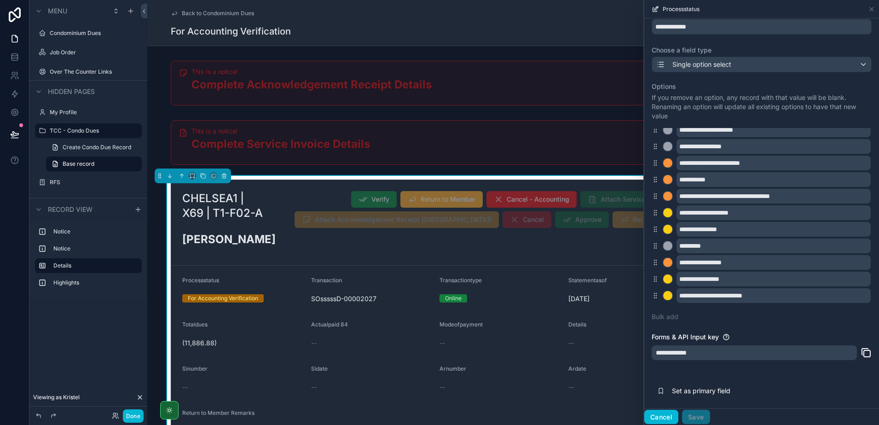
click at [661, 415] on button "Cancel" at bounding box center [661, 416] width 34 height 15
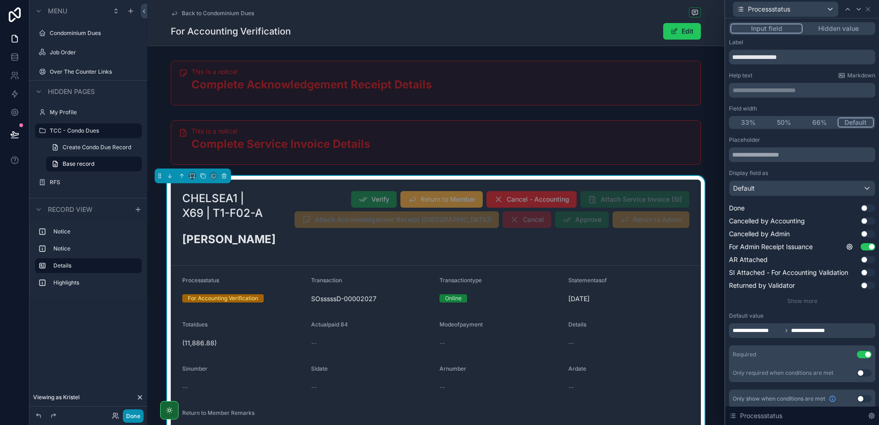
click at [133, 415] on button "Done" at bounding box center [133, 415] width 21 height 13
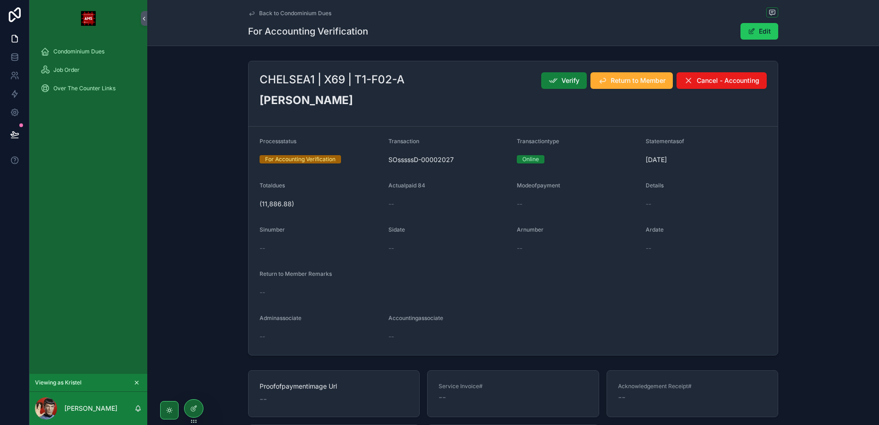
click at [548, 81] on icon "scrollable content" at bounding box center [552, 80] width 9 height 9
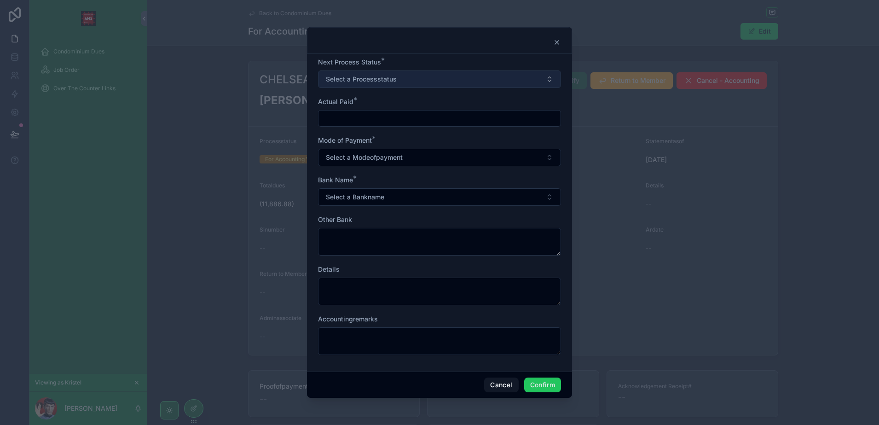
click at [510, 83] on button "Select a Processstatus" at bounding box center [439, 78] width 243 height 17
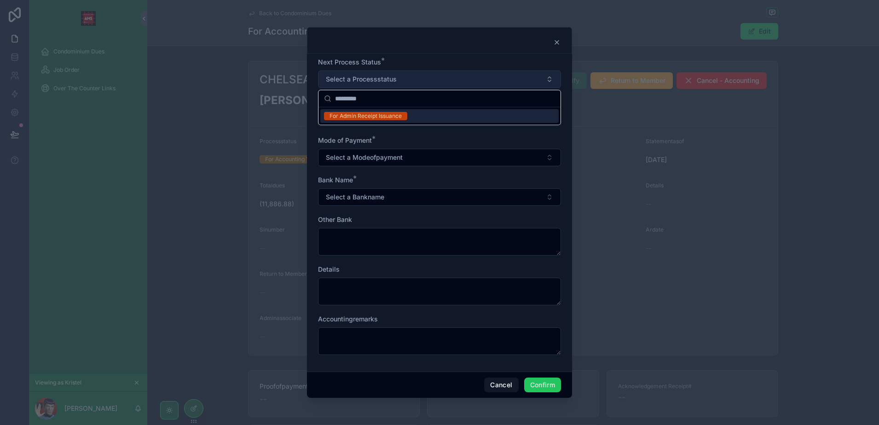
click at [510, 83] on button "Select a Processstatus" at bounding box center [439, 78] width 243 height 17
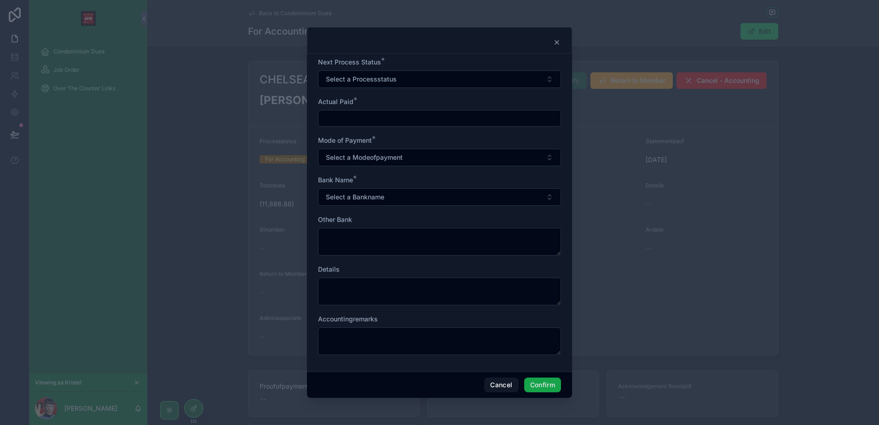
click at [542, 386] on button "Confirm" at bounding box center [542, 384] width 37 height 15
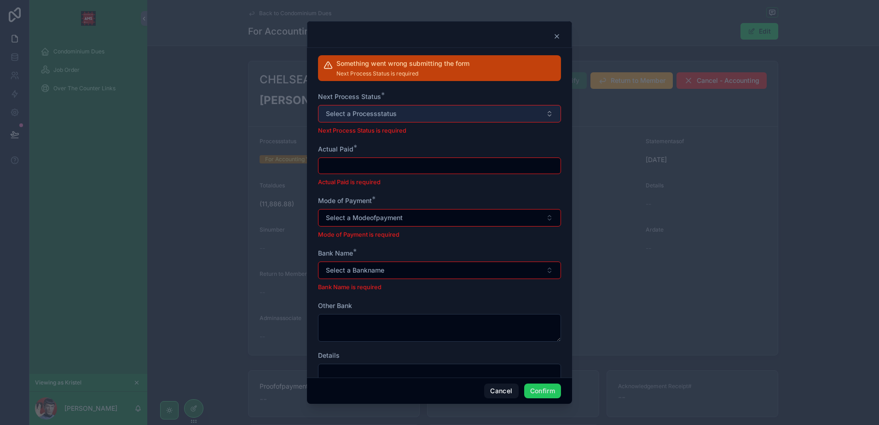
click at [440, 120] on button "Select a Processstatus" at bounding box center [439, 113] width 243 height 17
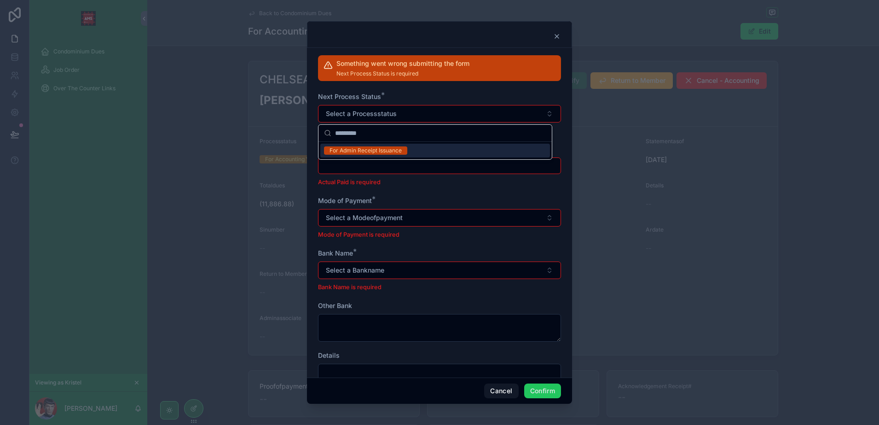
click at [425, 149] on div "For Admin Receipt Issuance" at bounding box center [435, 151] width 230 height 14
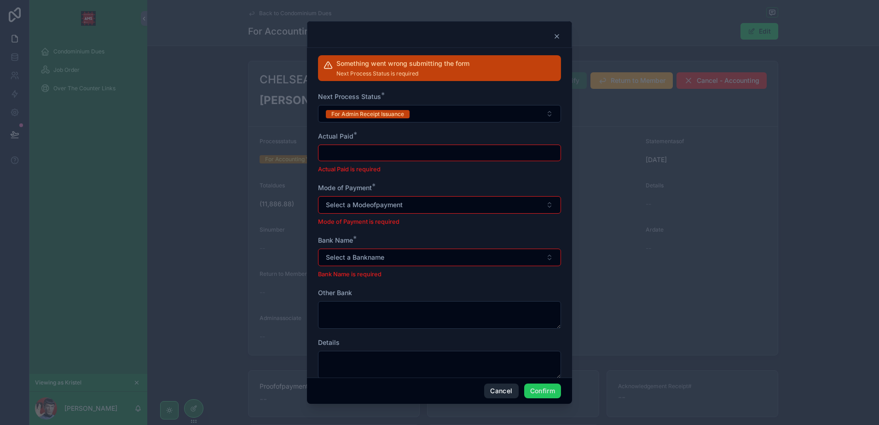
click at [500, 389] on button "Cancel" at bounding box center [501, 390] width 34 height 15
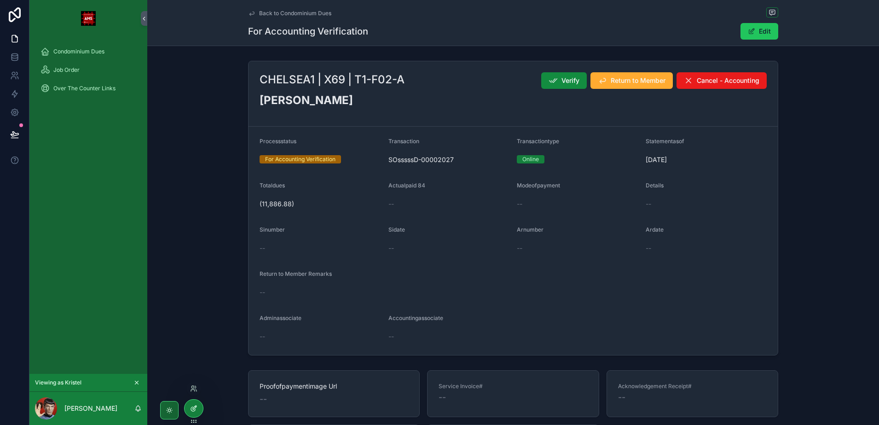
click at [191, 411] on icon at bounding box center [193, 407] width 7 height 7
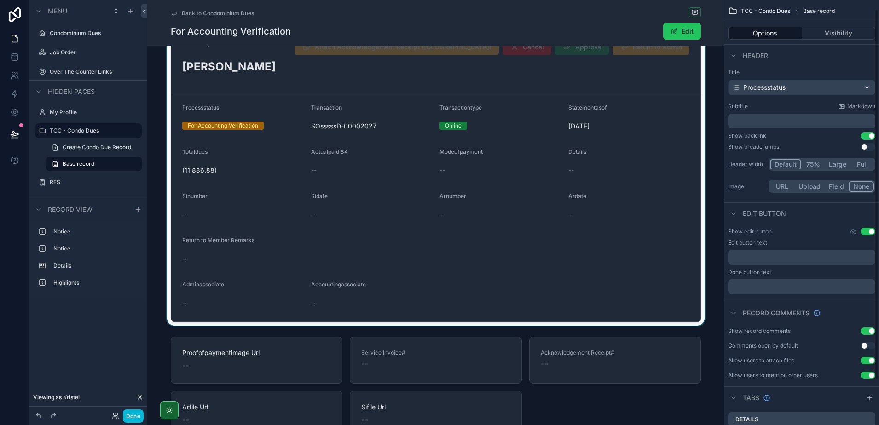
scroll to position [0, 0]
click at [677, 212] on div "scrollable content" at bounding box center [435, 164] width 577 height 322
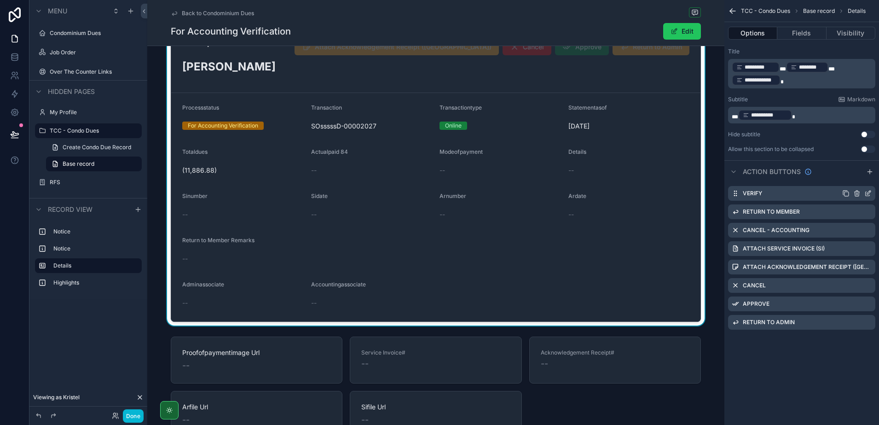
click at [870, 193] on icon "scrollable content" at bounding box center [867, 192] width 7 height 7
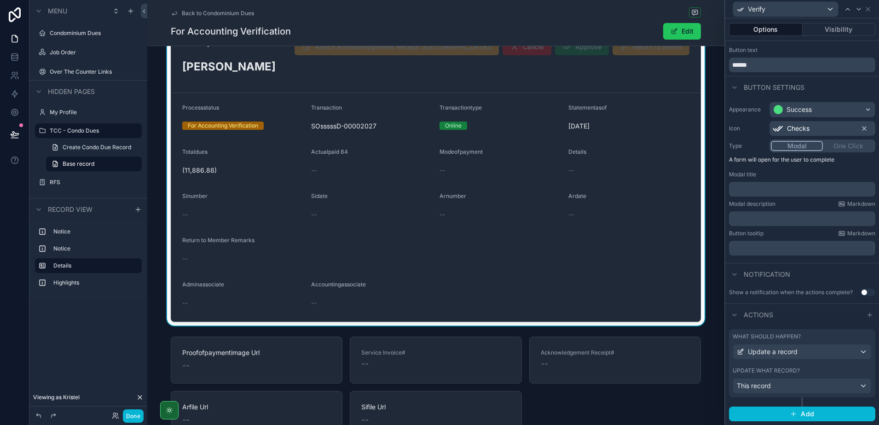
scroll to position [24, 0]
click at [809, 350] on div "Update a record" at bounding box center [802, 351] width 138 height 15
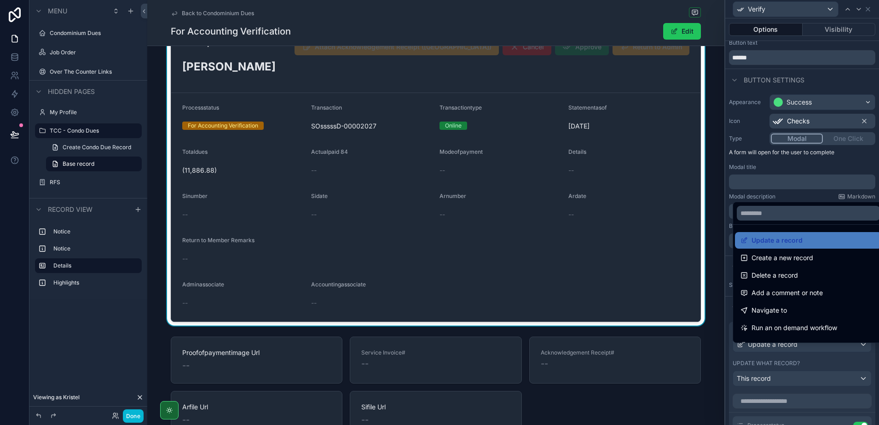
click at [809, 350] on div at bounding box center [802, 212] width 154 height 425
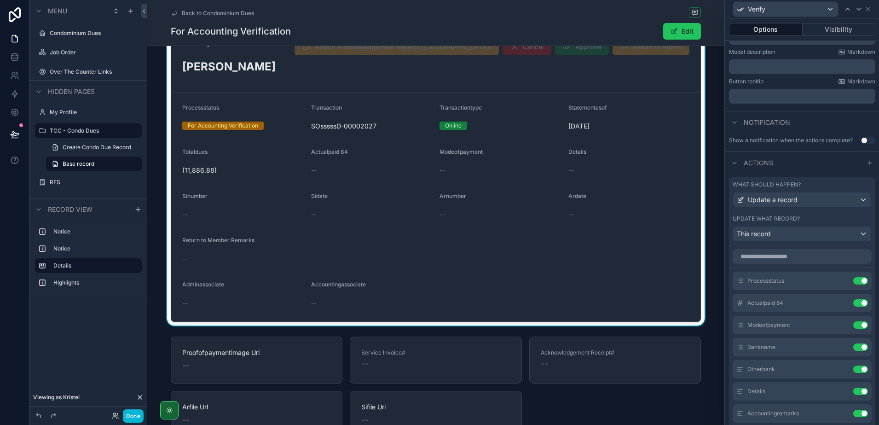
scroll to position [196, 0]
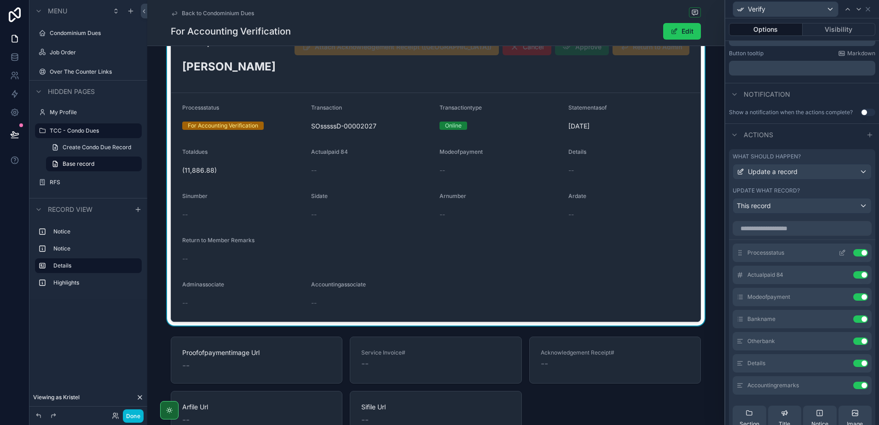
click at [838, 256] on icon at bounding box center [841, 252] width 7 height 7
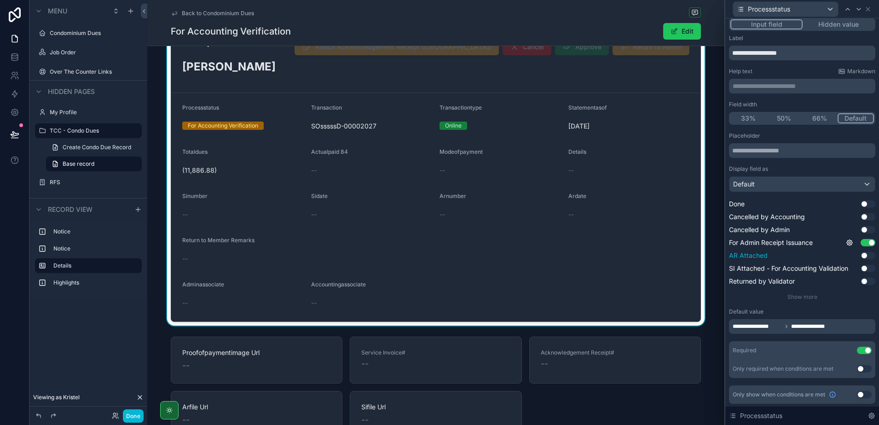
scroll to position [5, 0]
click at [788, 326] on icon at bounding box center [786, 325] width 6 height 6
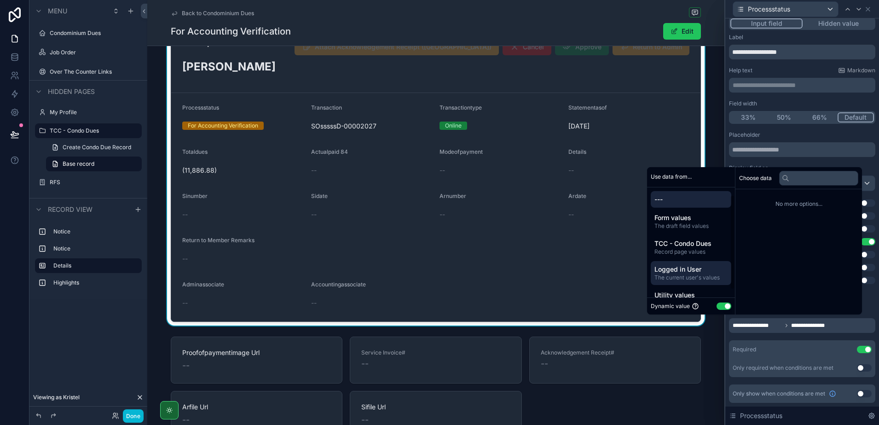
scroll to position [17, 0]
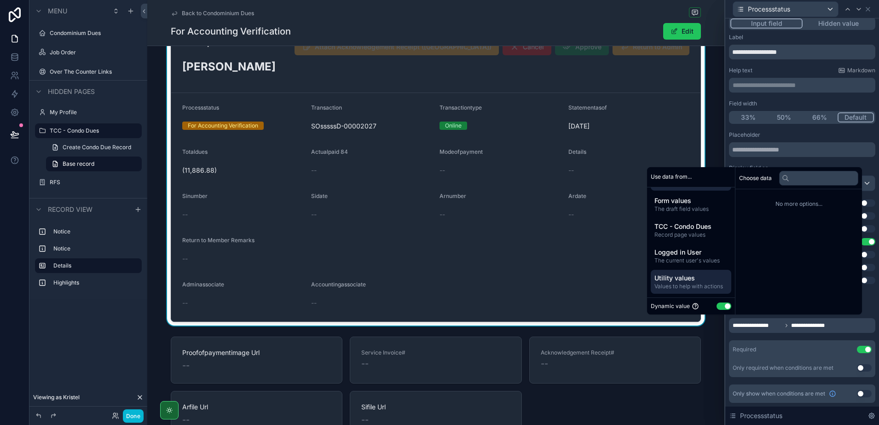
click at [683, 279] on span "Utility values" at bounding box center [690, 277] width 73 height 9
click at [699, 197] on span "Form values" at bounding box center [690, 200] width 73 height 9
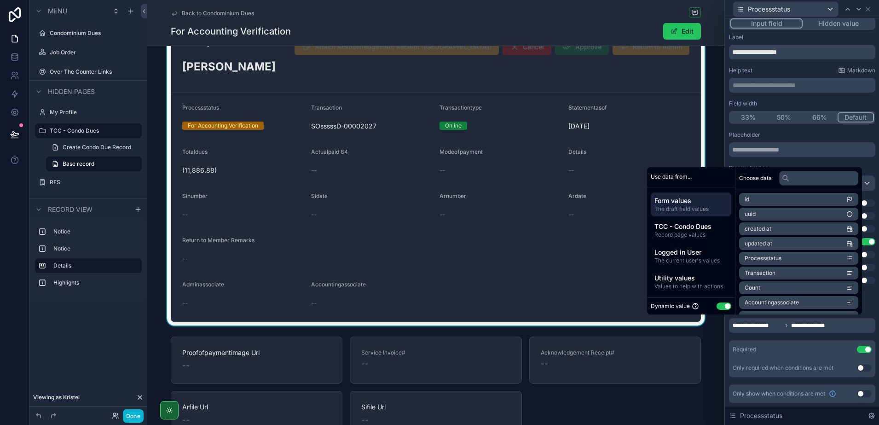
click at [723, 308] on button "Use setting" at bounding box center [723, 305] width 15 height 7
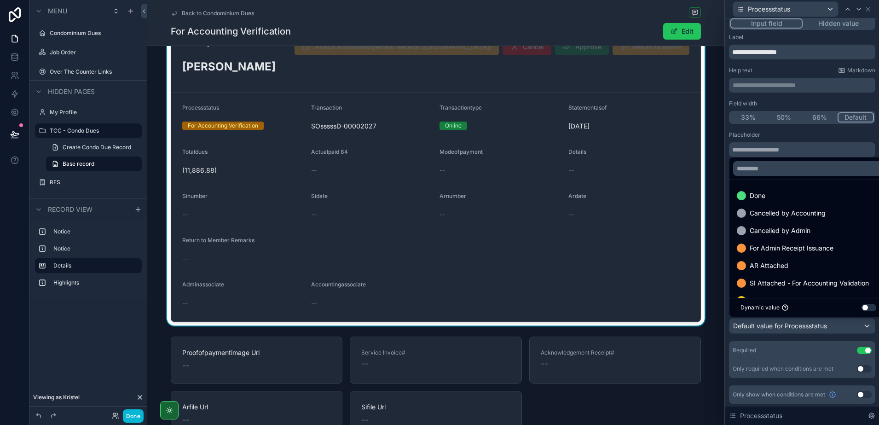
click at [810, 333] on div at bounding box center [802, 212] width 154 height 425
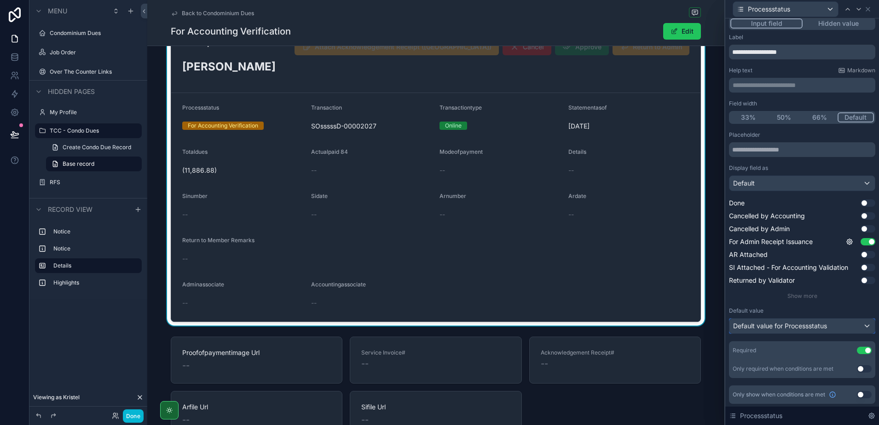
click at [815, 327] on span "Default value for Processstatus" at bounding box center [780, 326] width 94 height 8
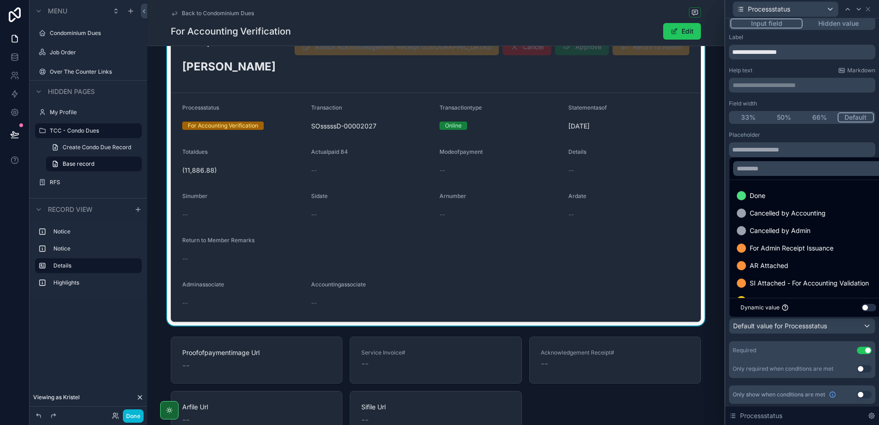
click at [866, 310] on button "Use setting" at bounding box center [868, 307] width 15 height 7
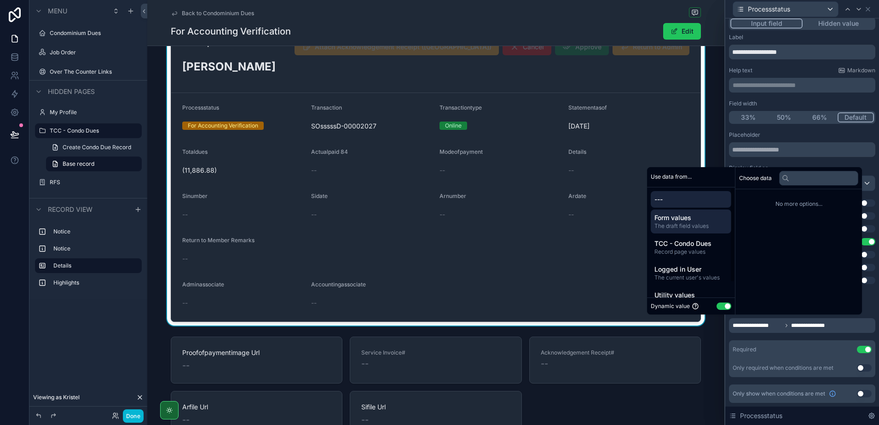
click at [680, 214] on span "Form values" at bounding box center [690, 217] width 73 height 9
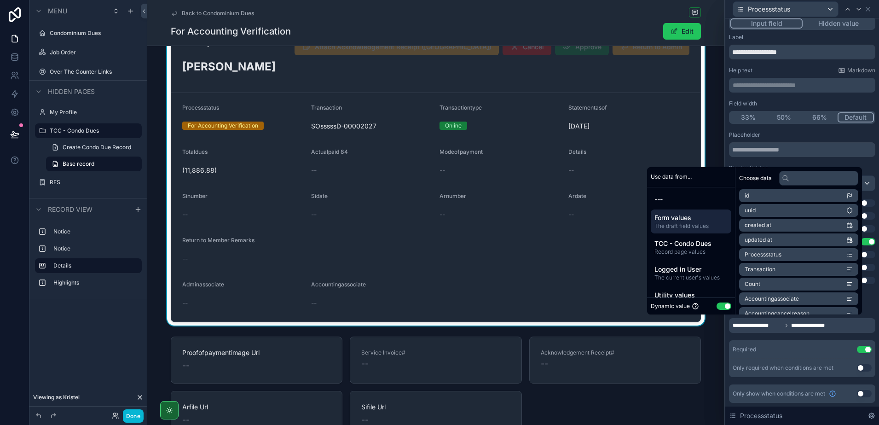
scroll to position [0, 0]
click at [772, 289] on li "Count" at bounding box center [798, 287] width 119 height 13
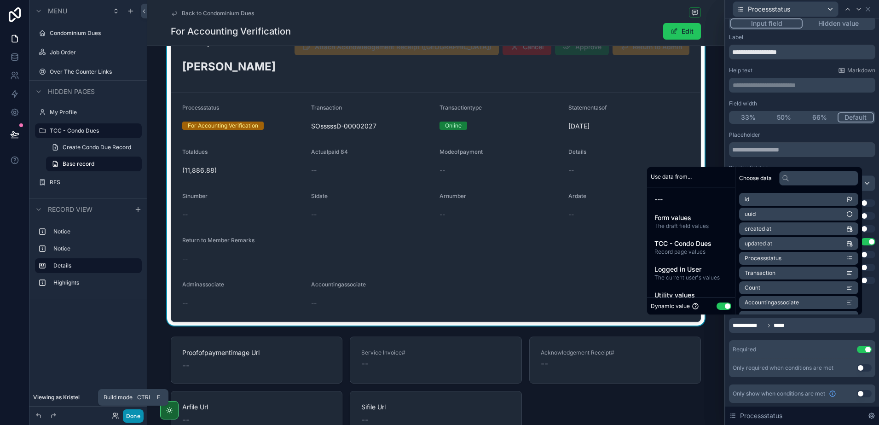
click at [138, 416] on button "Done" at bounding box center [133, 415] width 21 height 13
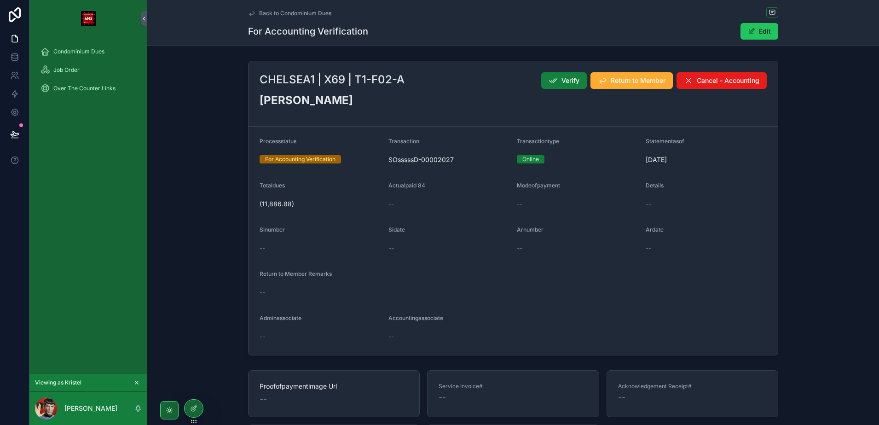
click at [549, 76] on icon "scrollable content" at bounding box center [552, 80] width 9 height 9
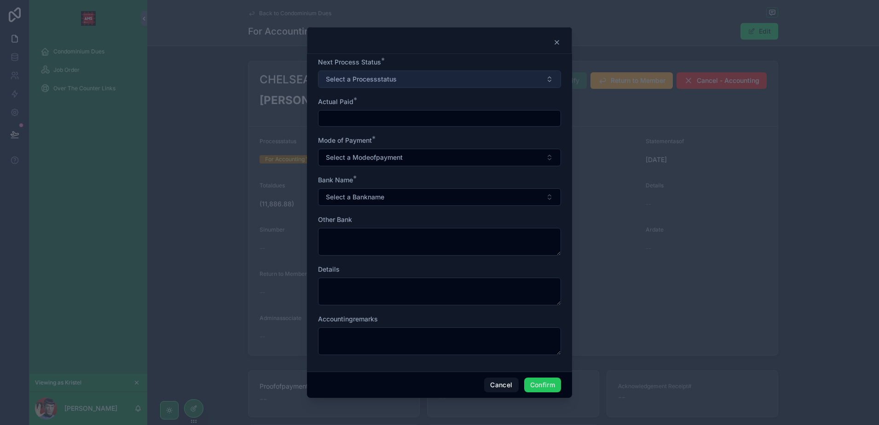
click at [433, 86] on button "Select a Processstatus" at bounding box center [439, 78] width 243 height 17
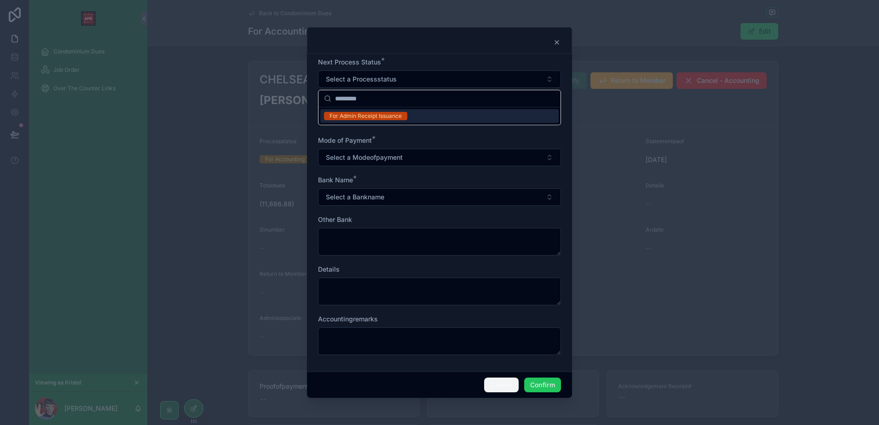
click at [499, 384] on button "Cancel" at bounding box center [501, 384] width 34 height 15
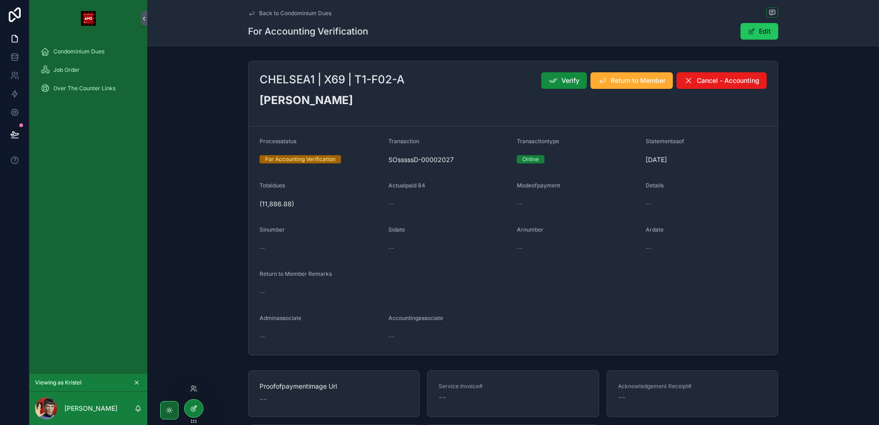
click at [189, 410] on div at bounding box center [193, 407] width 18 height 17
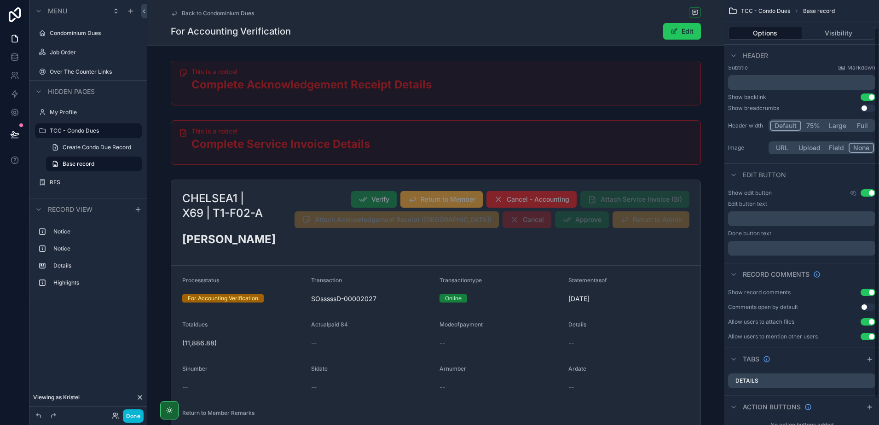
scroll to position [62, 0]
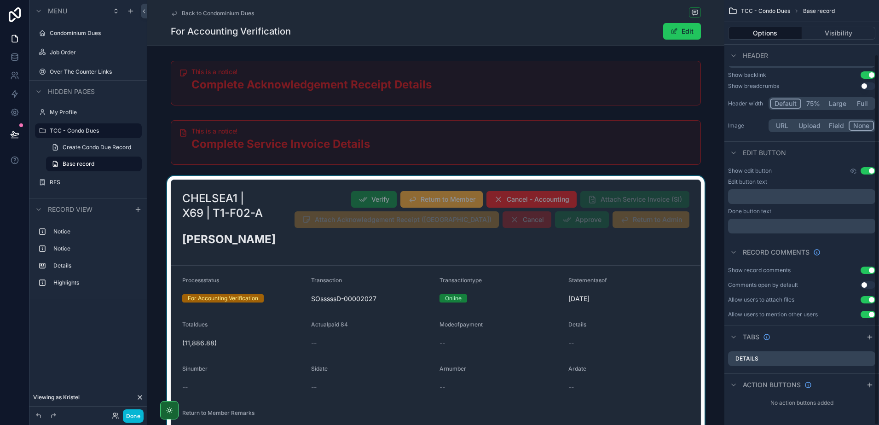
click at [413, 264] on div "scrollable content" at bounding box center [435, 337] width 577 height 322
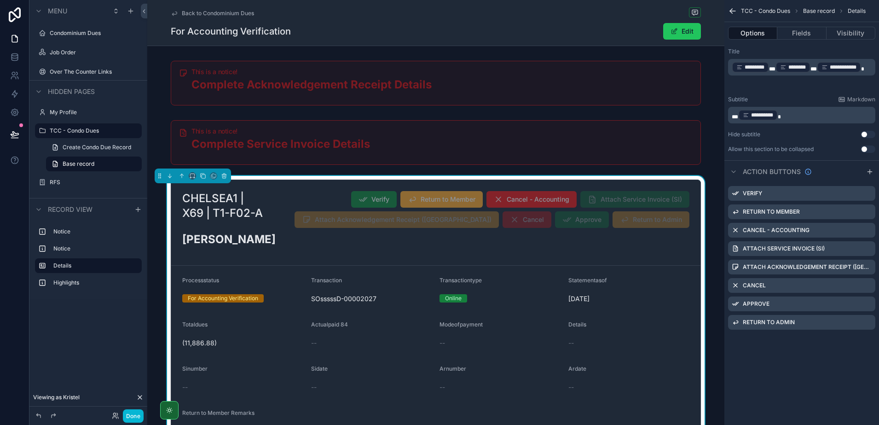
scroll to position [0, 0]
click at [867, 192] on icon "scrollable content" at bounding box center [869, 192] width 4 height 4
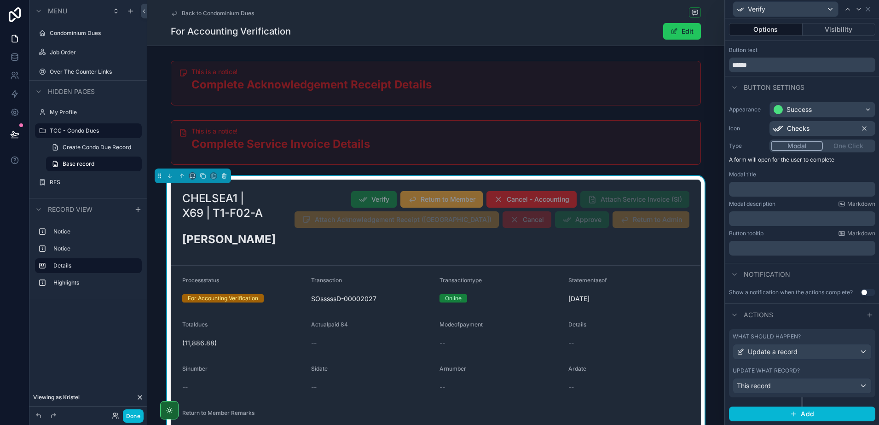
scroll to position [24, 0]
click at [827, 381] on div "This record" at bounding box center [802, 385] width 138 height 15
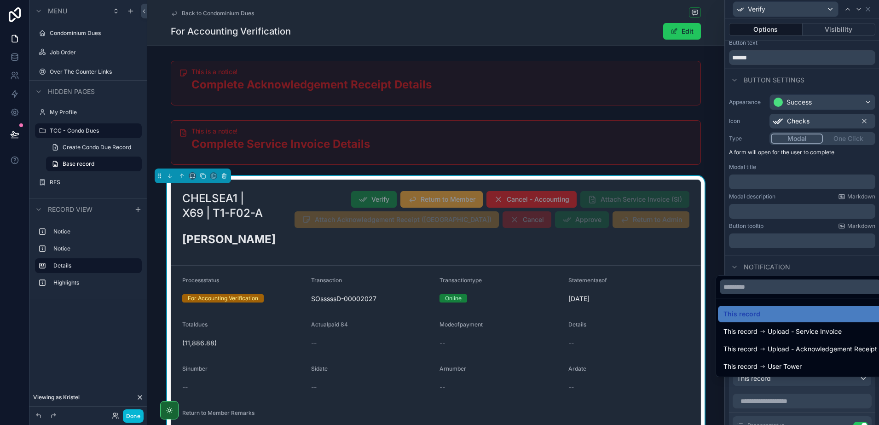
click at [827, 381] on div at bounding box center [802, 212] width 154 height 425
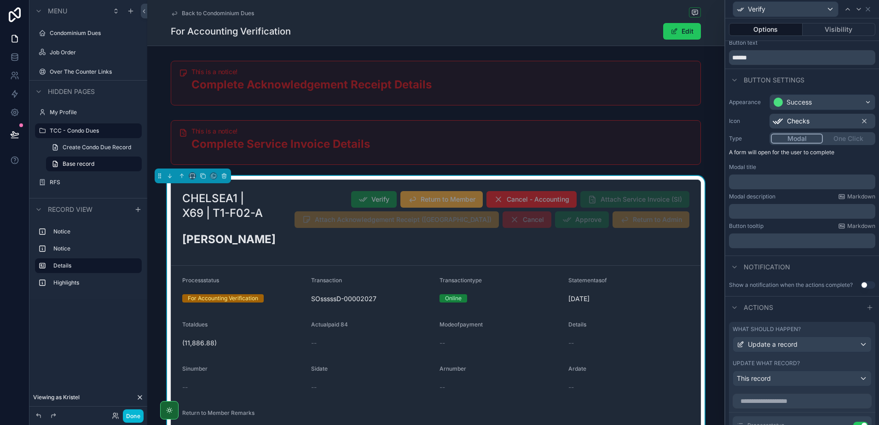
scroll to position [254, 0]
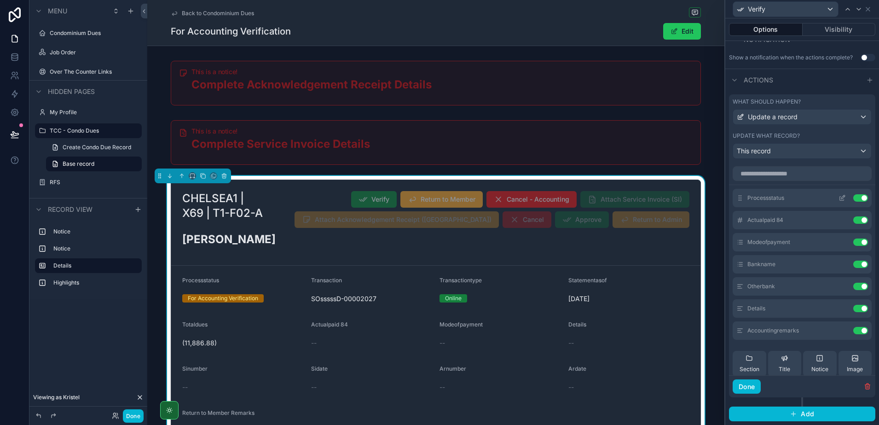
click at [838, 199] on icon at bounding box center [841, 197] width 7 height 7
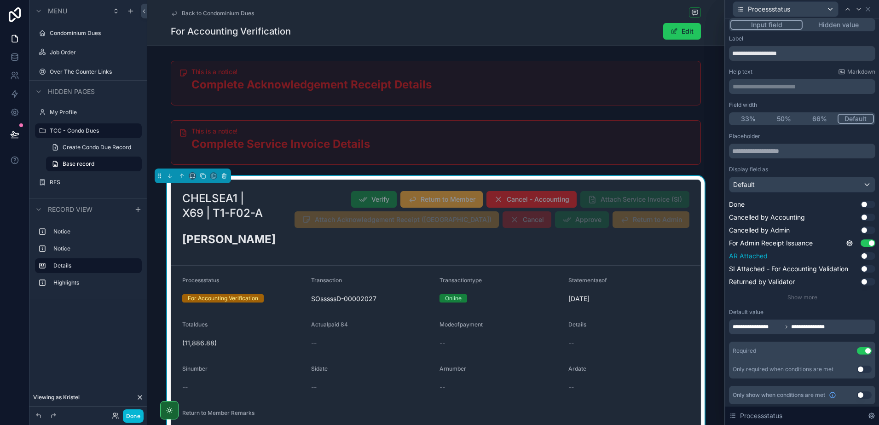
scroll to position [5, 0]
click at [806, 324] on span "**********" at bounding box center [812, 325] width 42 height 7
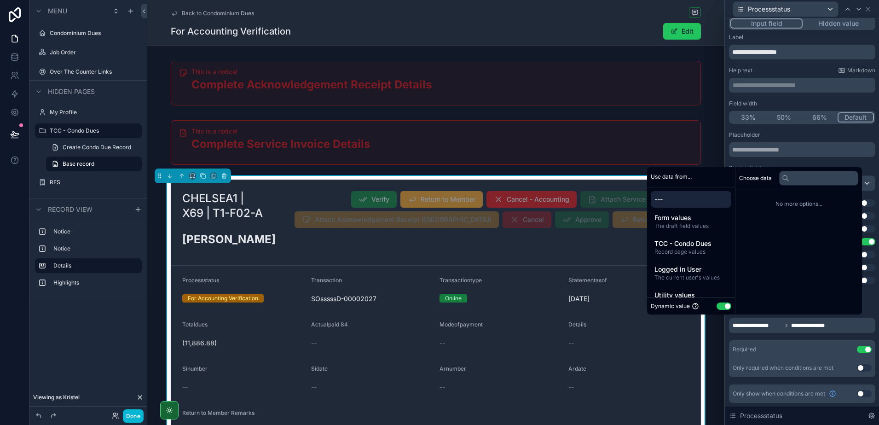
click at [721, 308] on button "Use setting" at bounding box center [723, 305] width 15 height 7
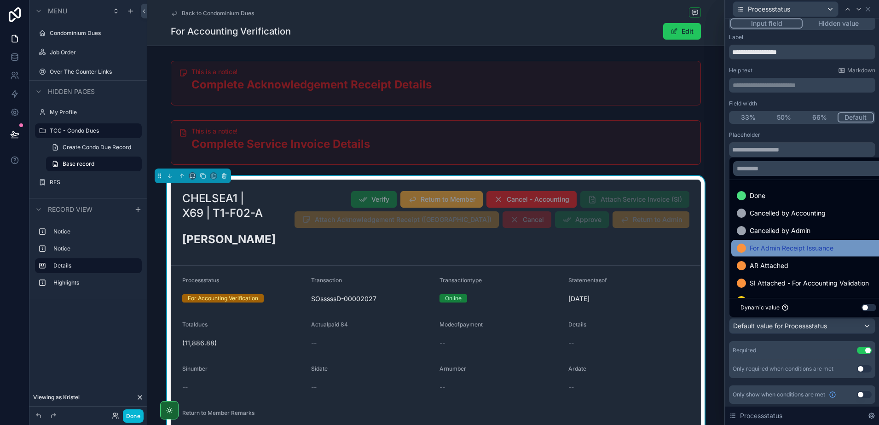
click at [792, 249] on span "For Admin Receipt Issuance" at bounding box center [791, 247] width 84 height 11
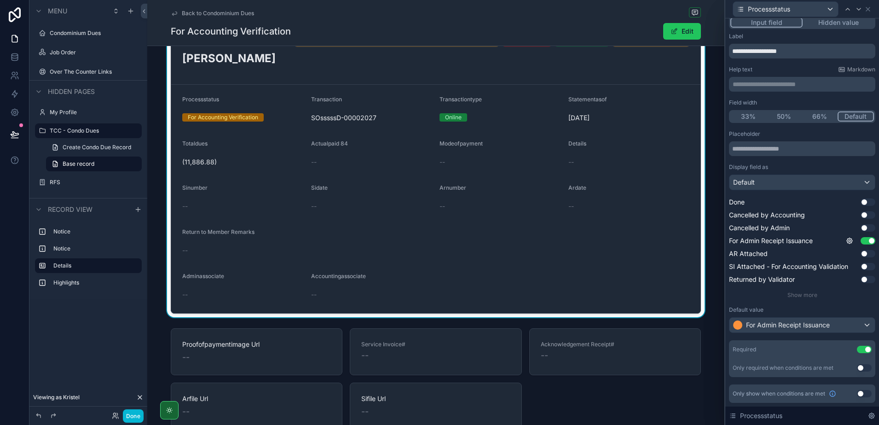
scroll to position [27, 0]
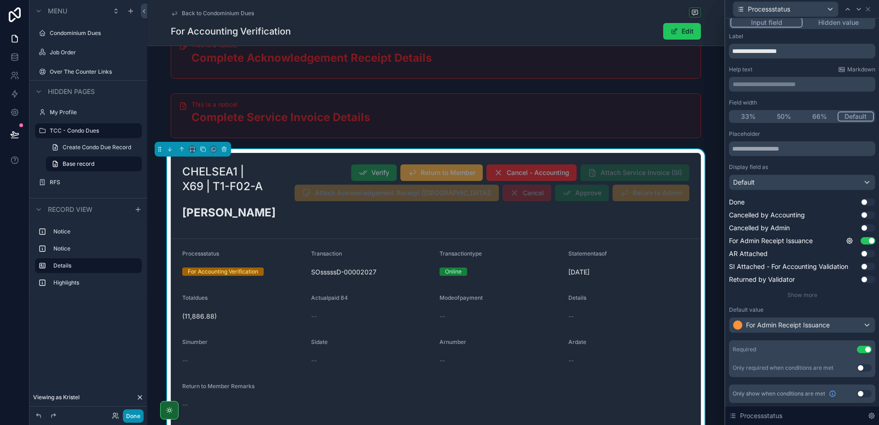
click at [129, 418] on button "Done" at bounding box center [133, 415] width 21 height 13
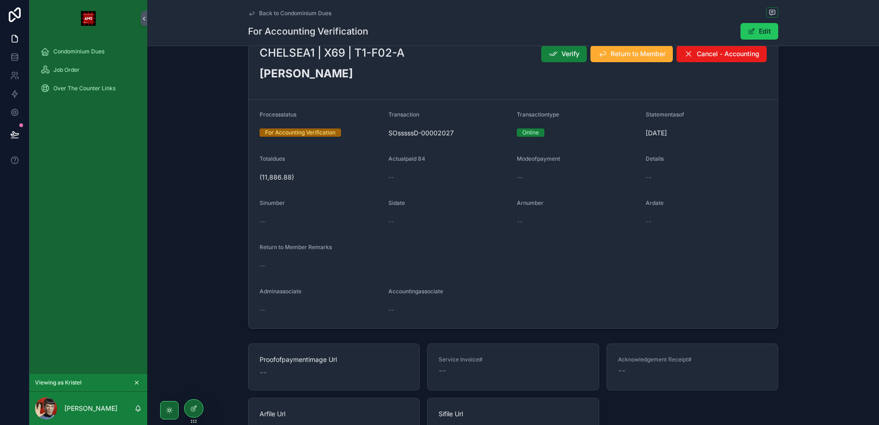
click at [556, 57] on button "Verify" at bounding box center [564, 54] width 46 height 17
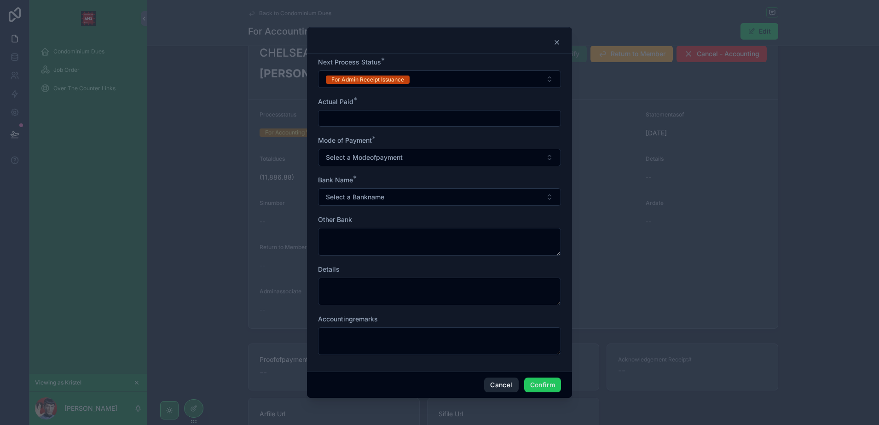
click at [510, 391] on button "Cancel" at bounding box center [501, 384] width 34 height 15
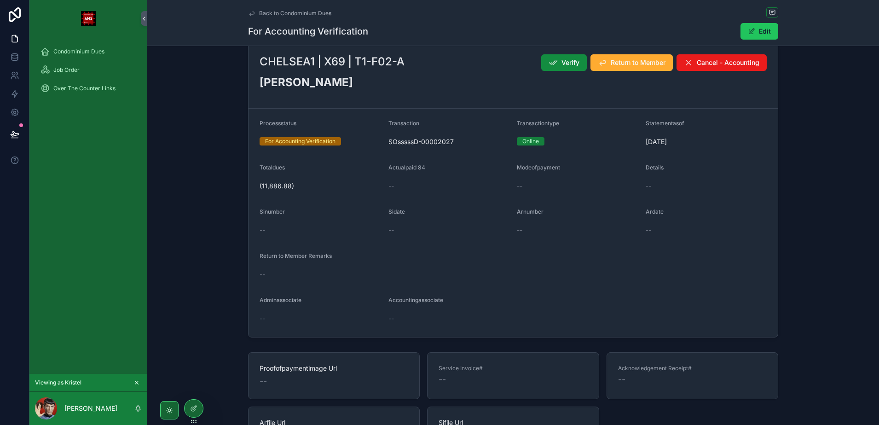
scroll to position [0, 0]
